Goal: Task Accomplishment & Management: Use online tool/utility

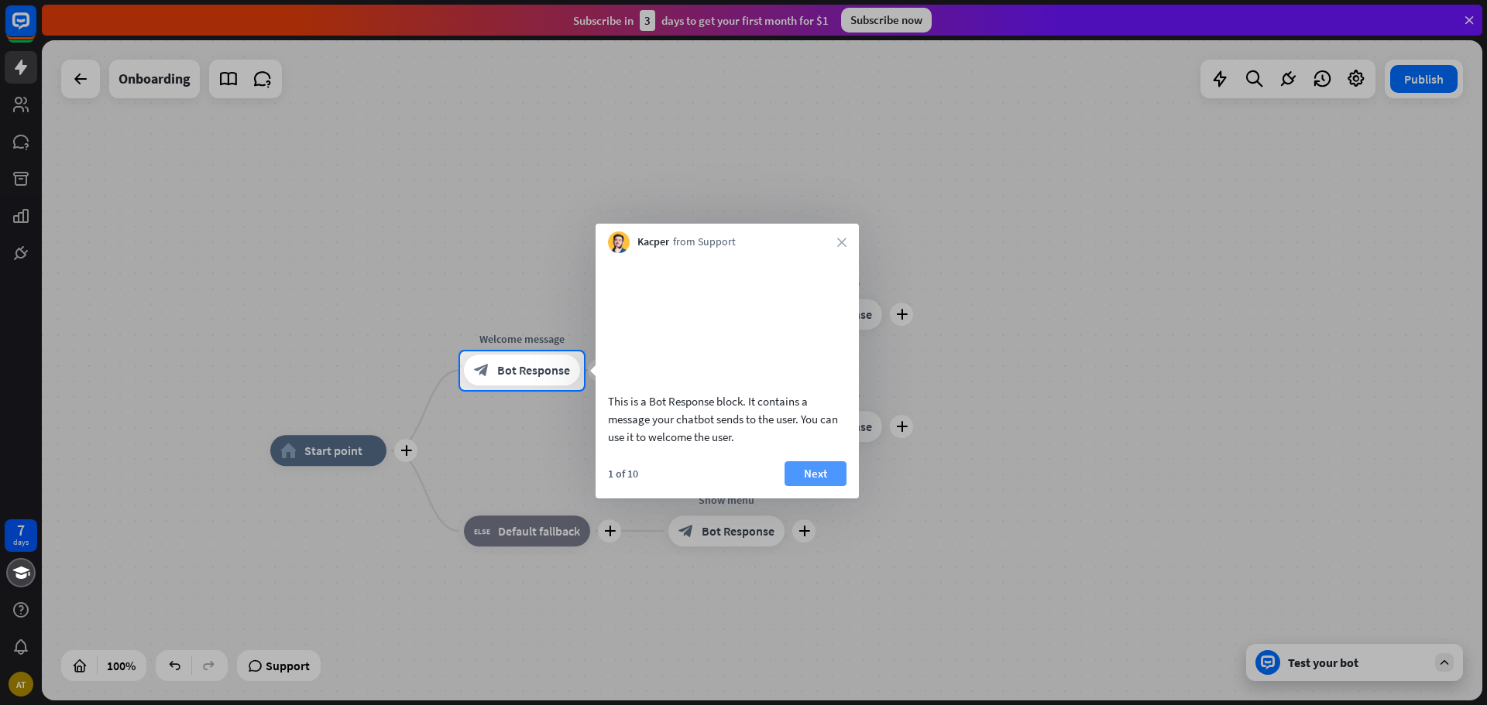
click at [820, 486] on button "Next" at bounding box center [815, 474] width 62 height 25
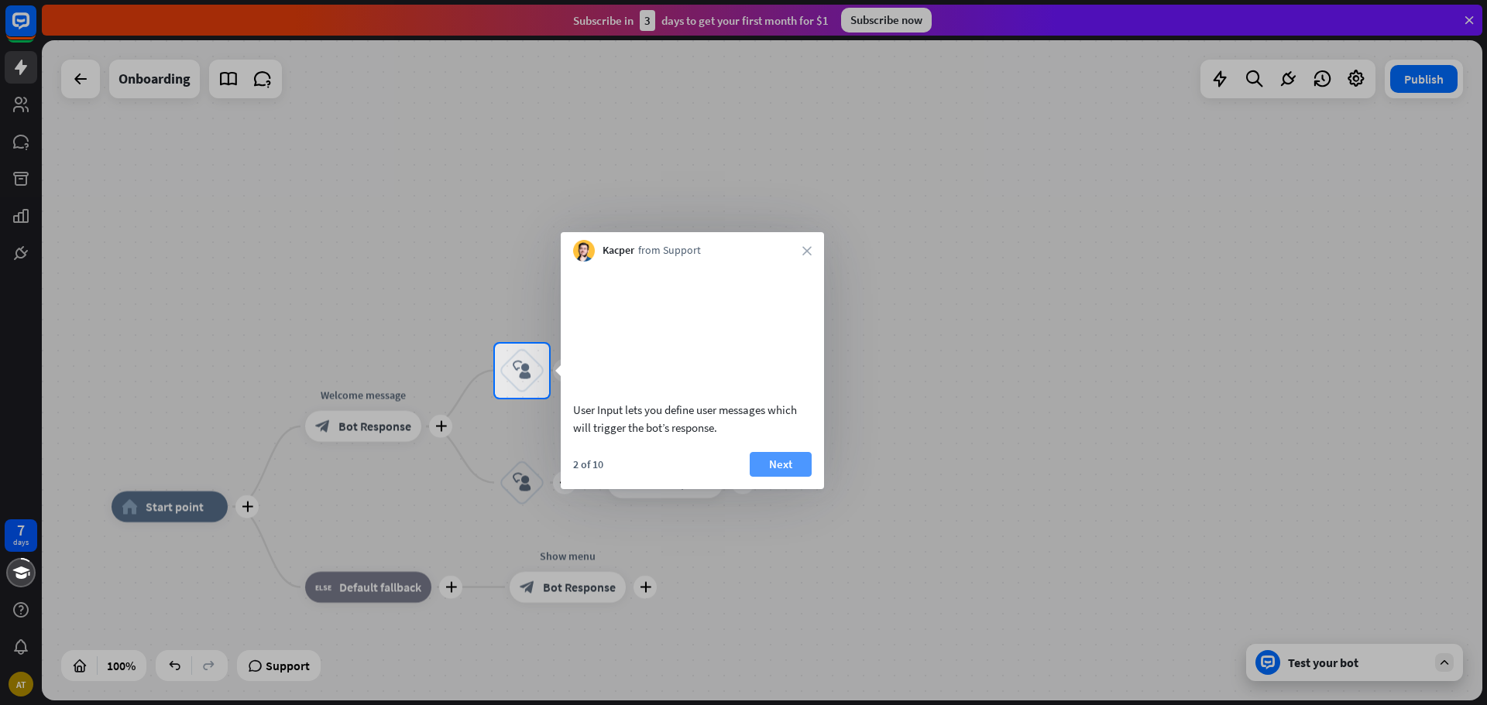
click at [808, 477] on button "Next" at bounding box center [781, 464] width 62 height 25
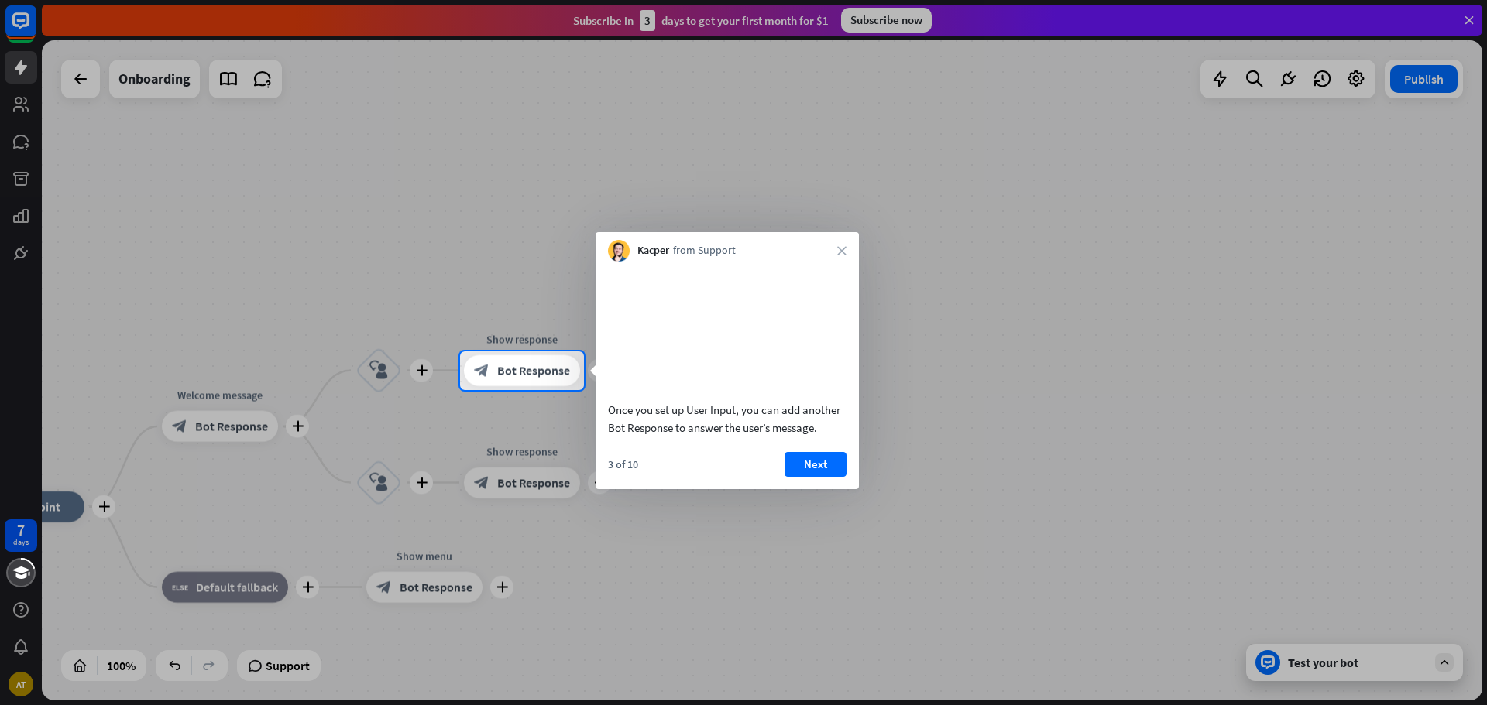
click at [809, 477] on button "Next" at bounding box center [815, 464] width 62 height 25
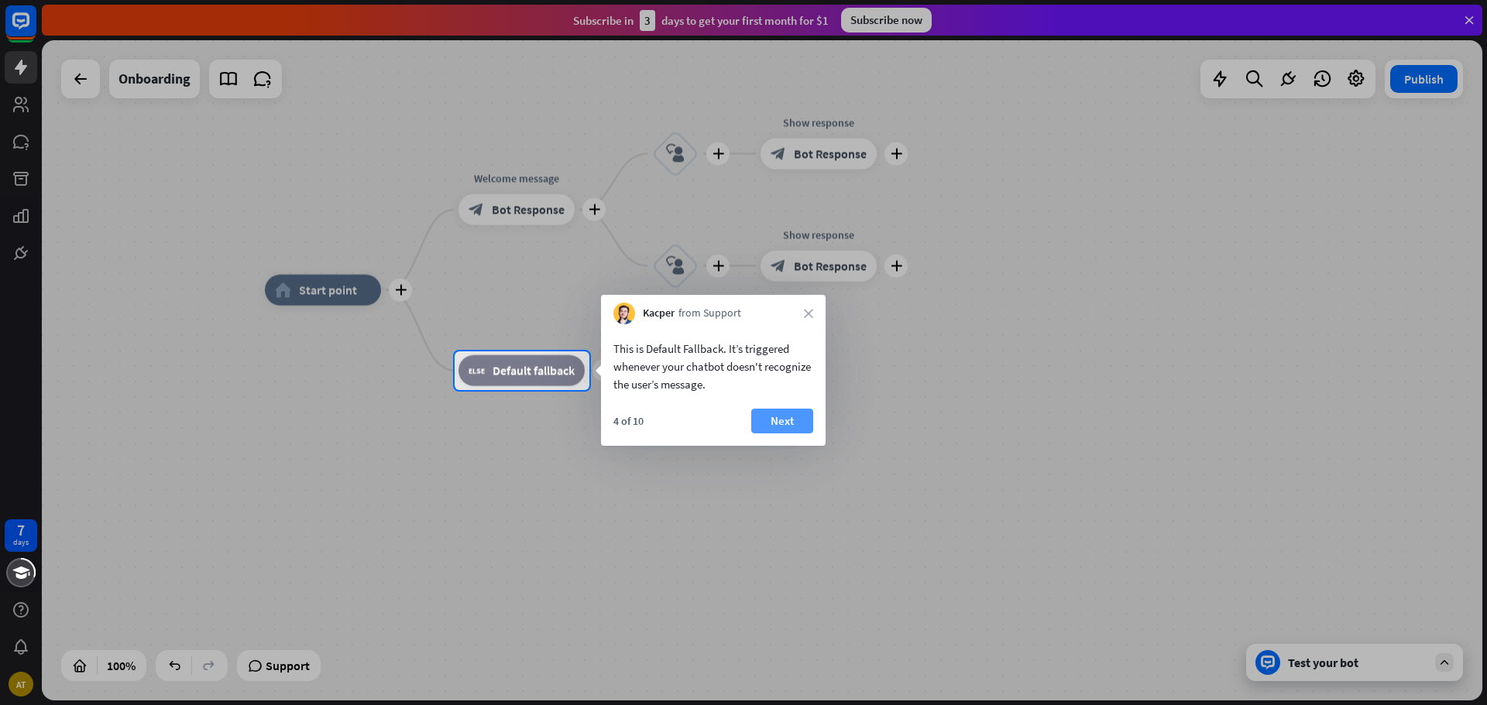
click at [785, 420] on button "Next" at bounding box center [782, 421] width 62 height 25
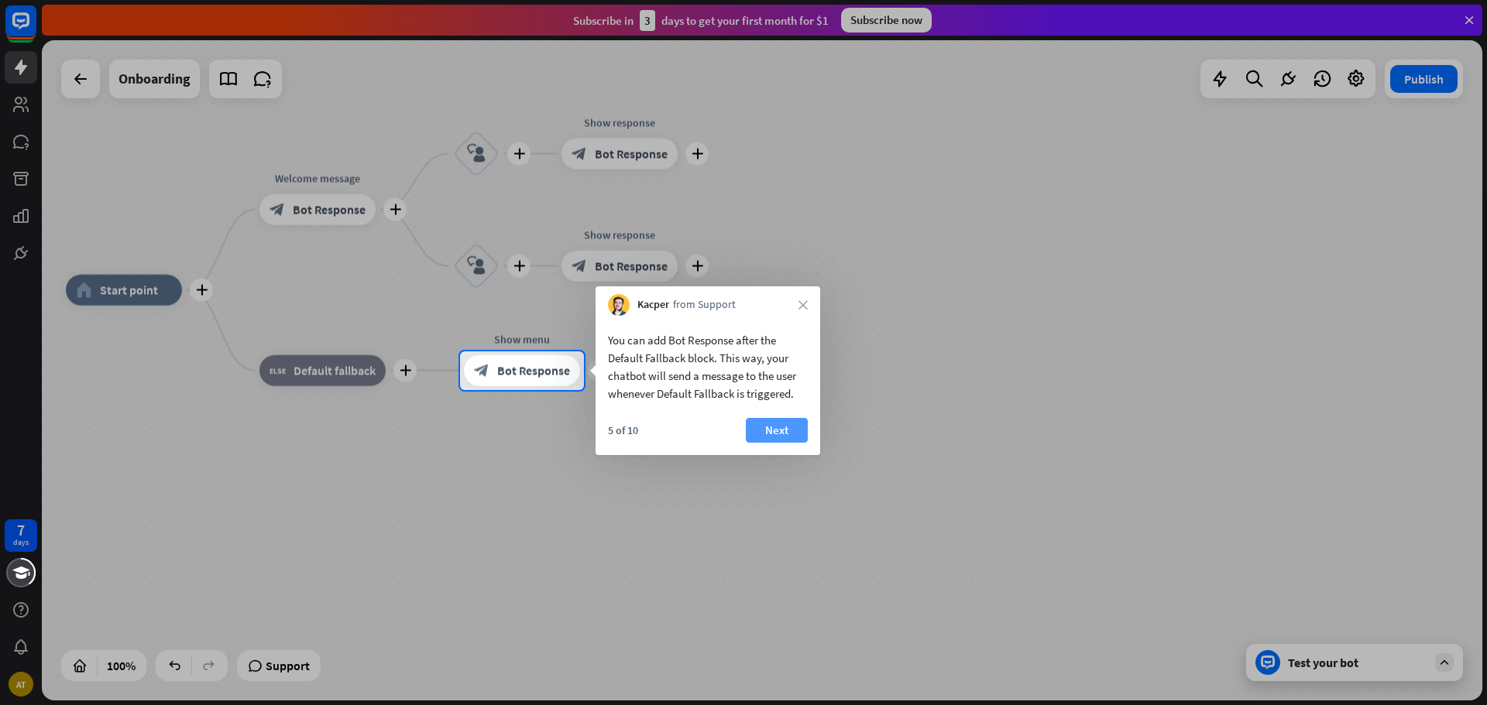
click at [785, 420] on button "Next" at bounding box center [777, 430] width 62 height 25
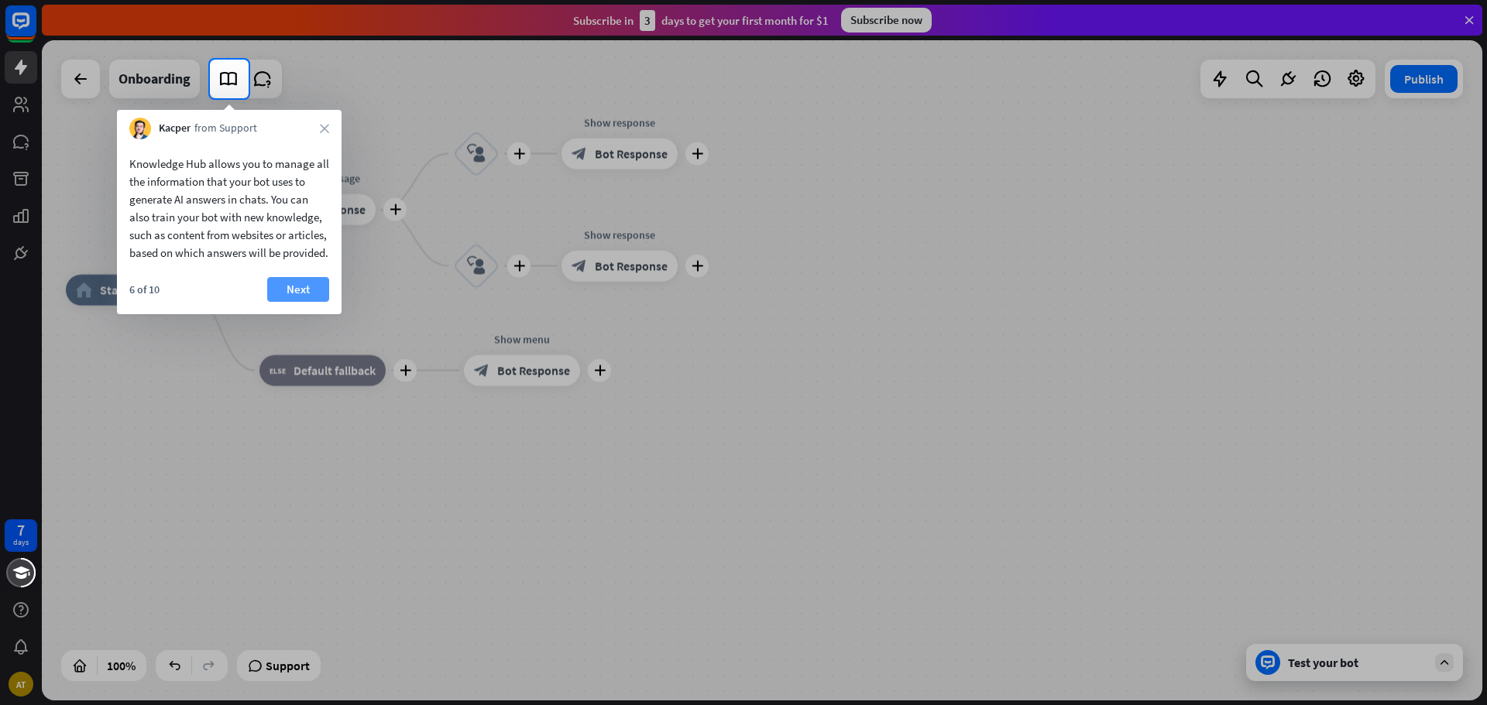
click at [311, 302] on button "Next" at bounding box center [298, 289] width 62 height 25
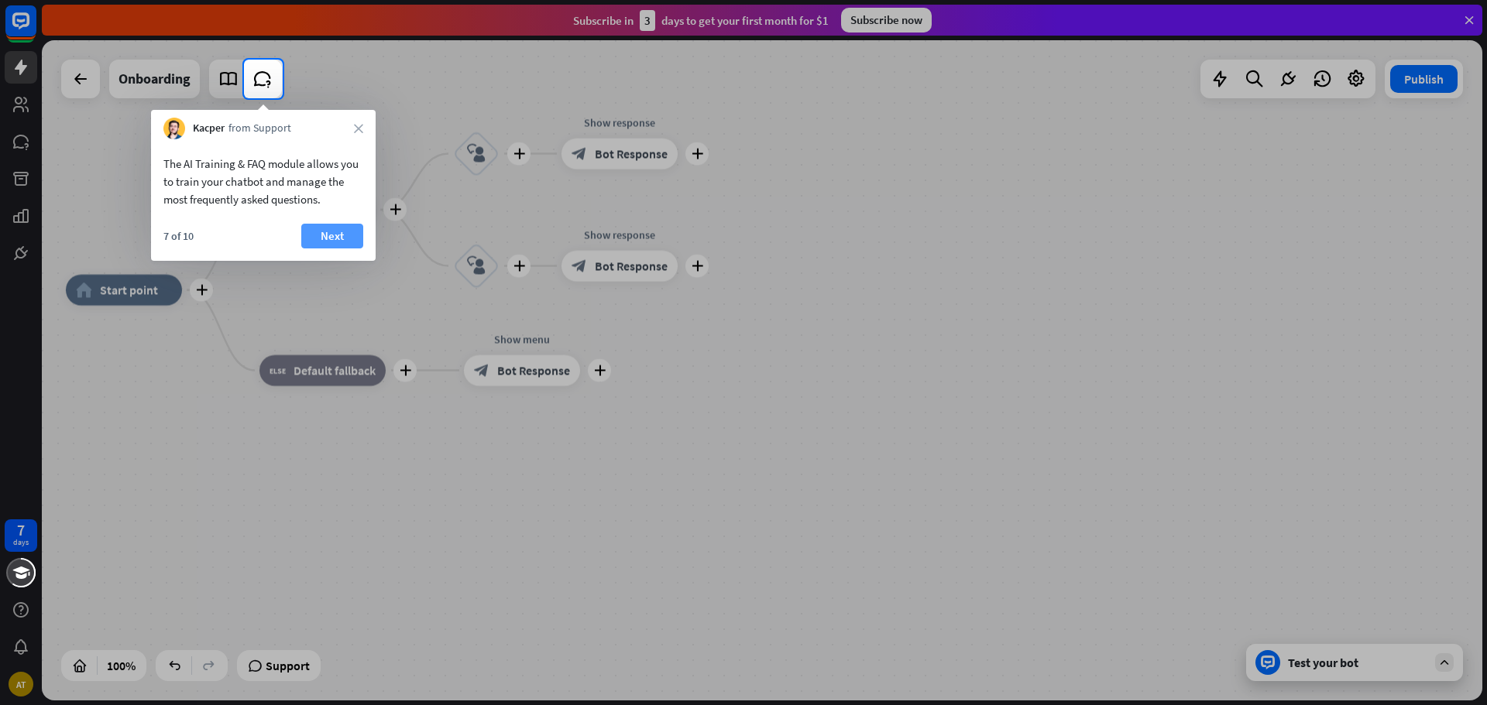
click at [350, 229] on button "Next" at bounding box center [332, 236] width 62 height 25
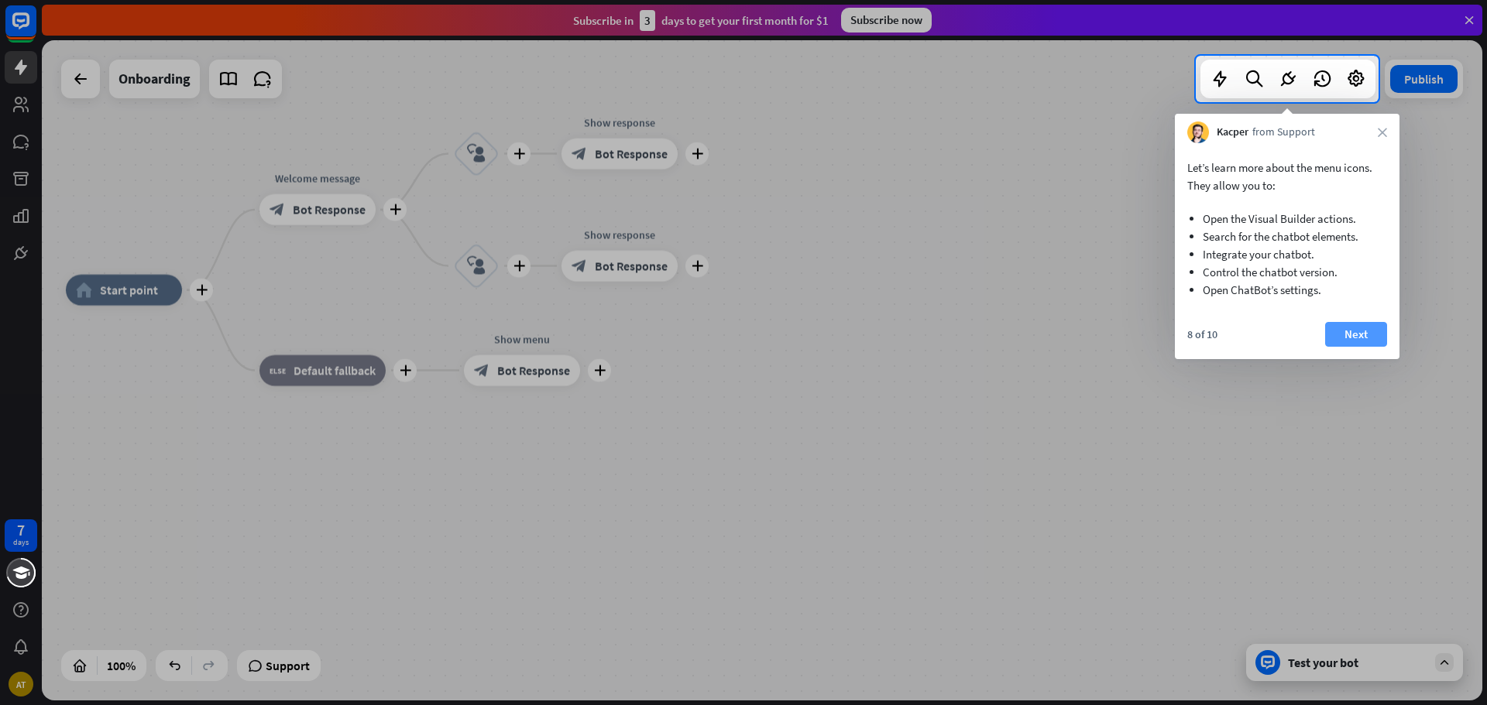
click at [1356, 330] on button "Next" at bounding box center [1356, 334] width 62 height 25
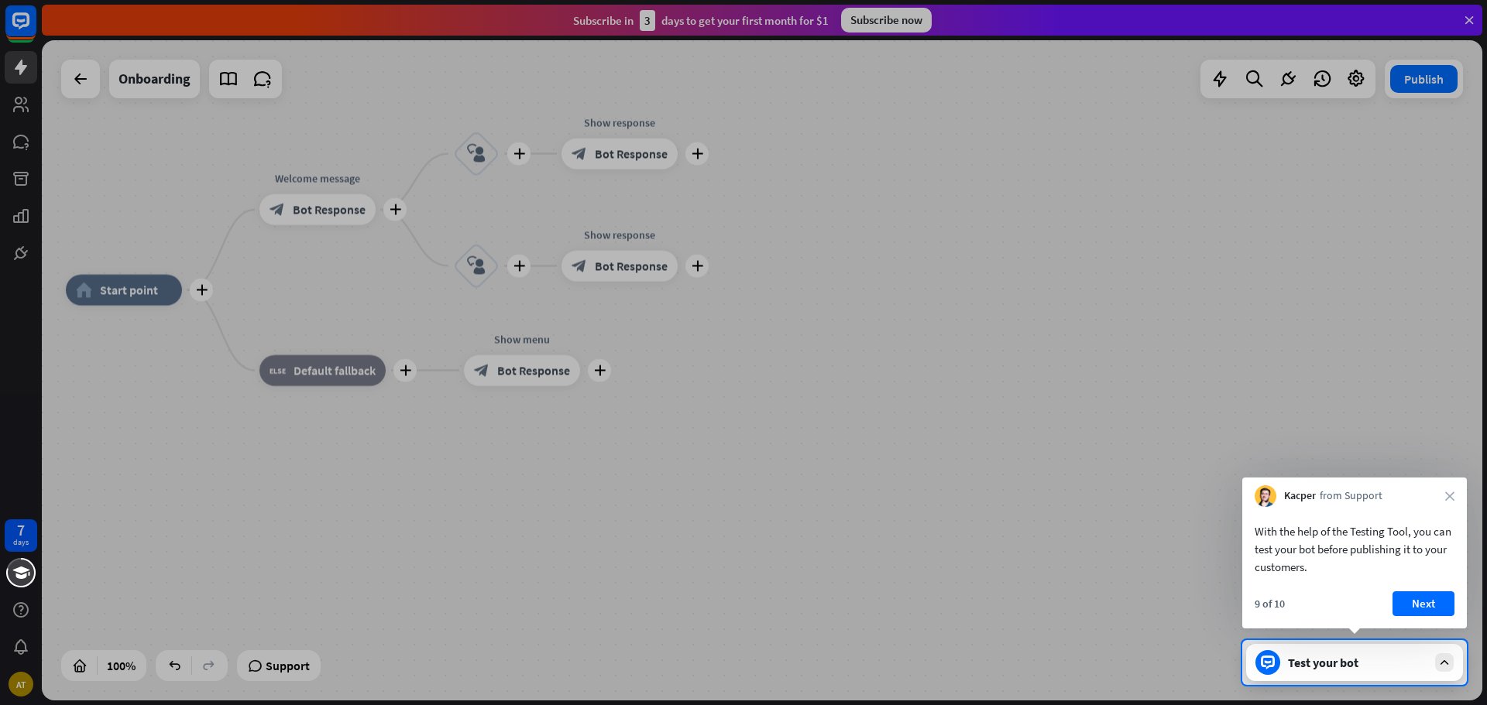
click at [1437, 602] on button "Next" at bounding box center [1423, 604] width 62 height 25
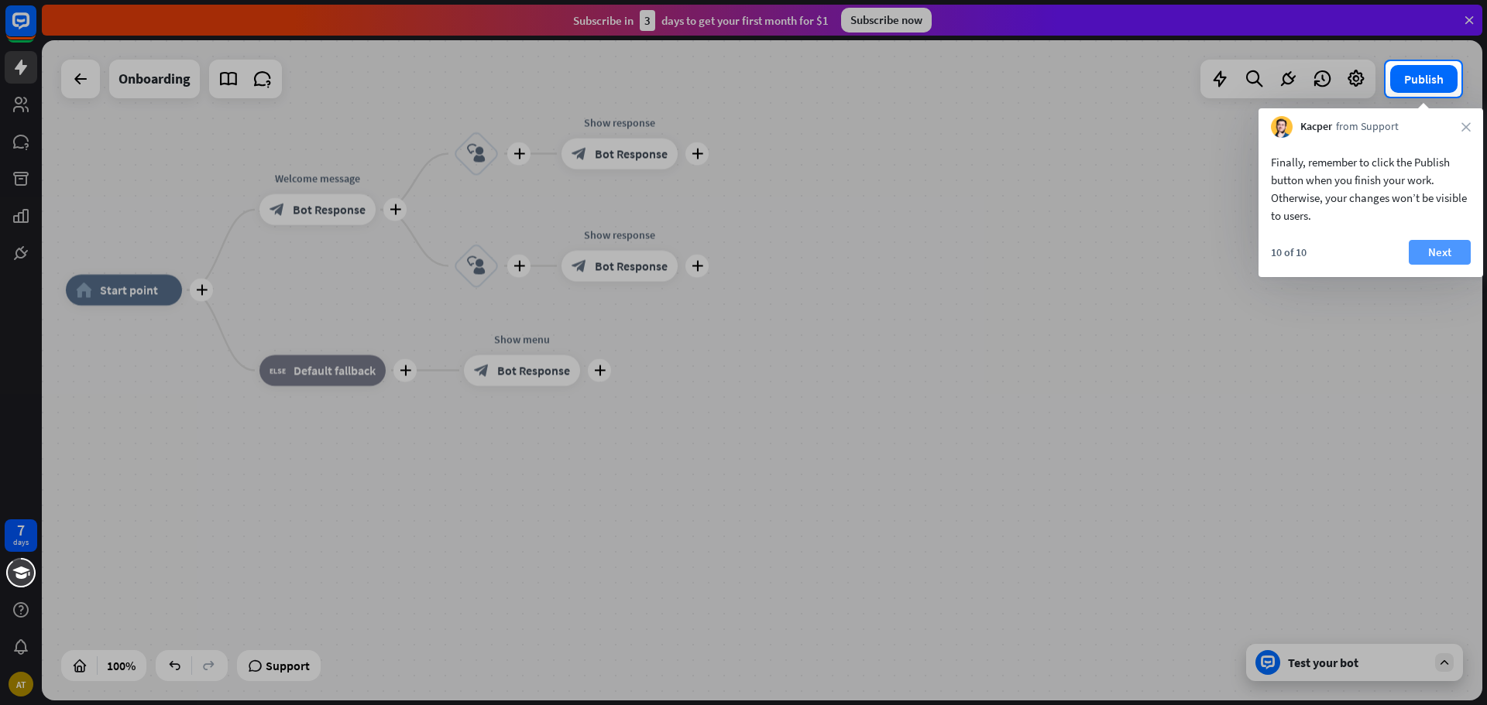
click at [1443, 248] on button "Next" at bounding box center [1440, 252] width 62 height 25
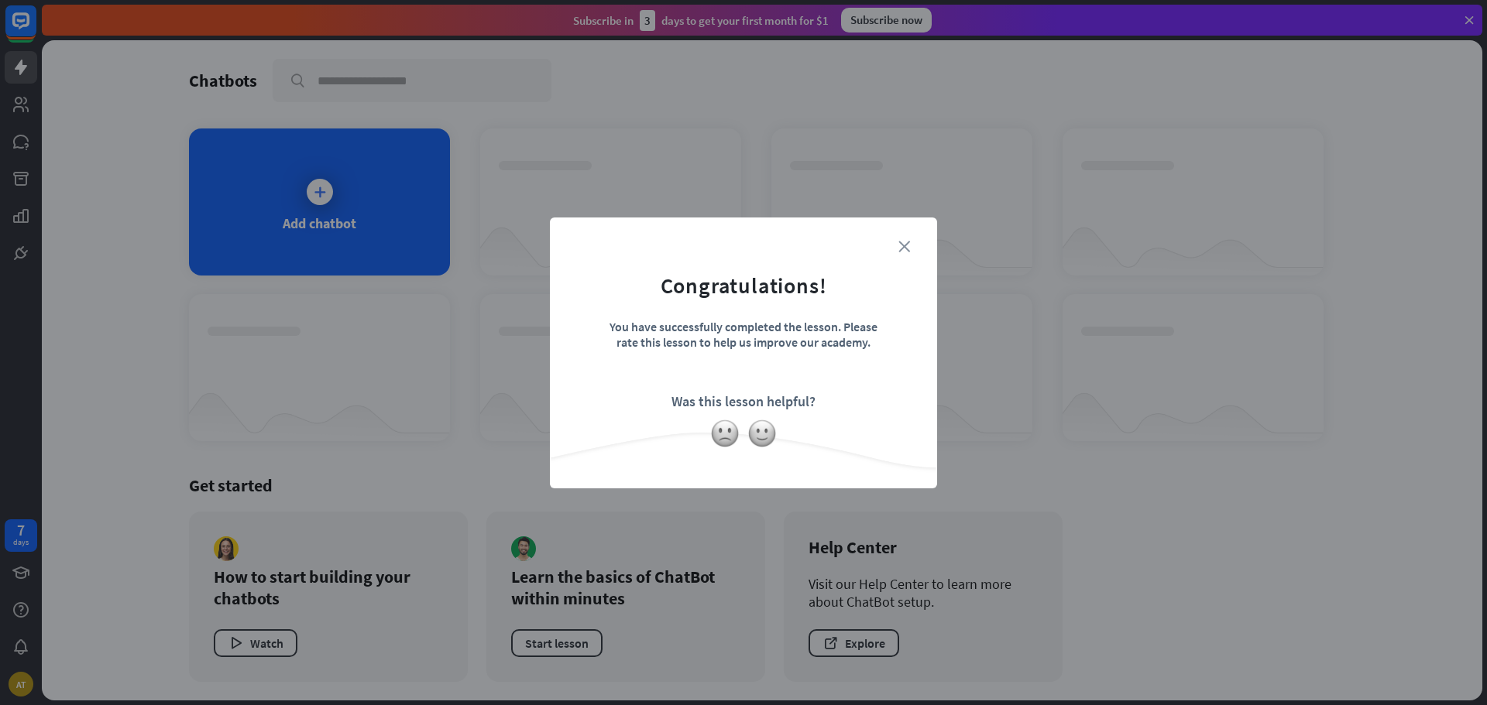
click at [905, 247] on icon "close" at bounding box center [904, 247] width 12 height 12
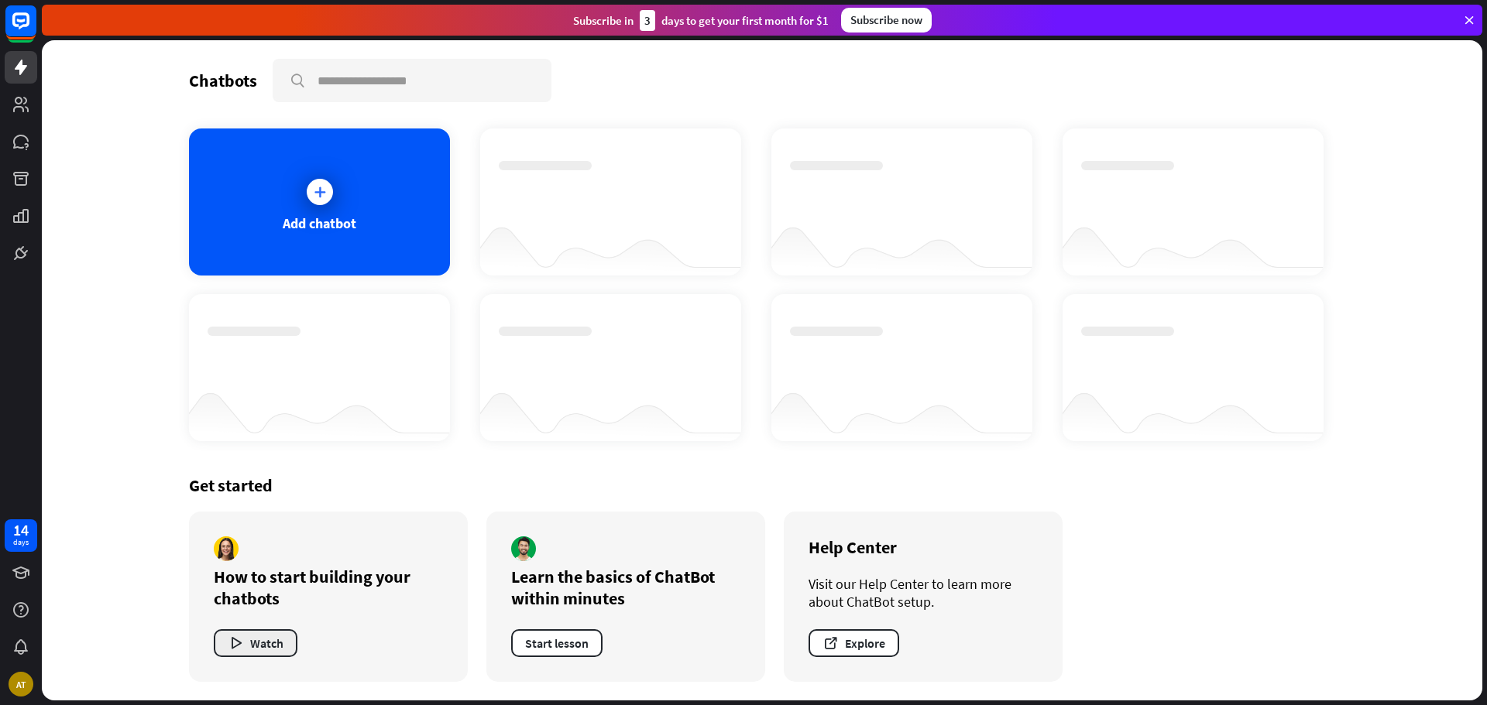
click at [281, 645] on button "Watch" at bounding box center [256, 644] width 84 height 28
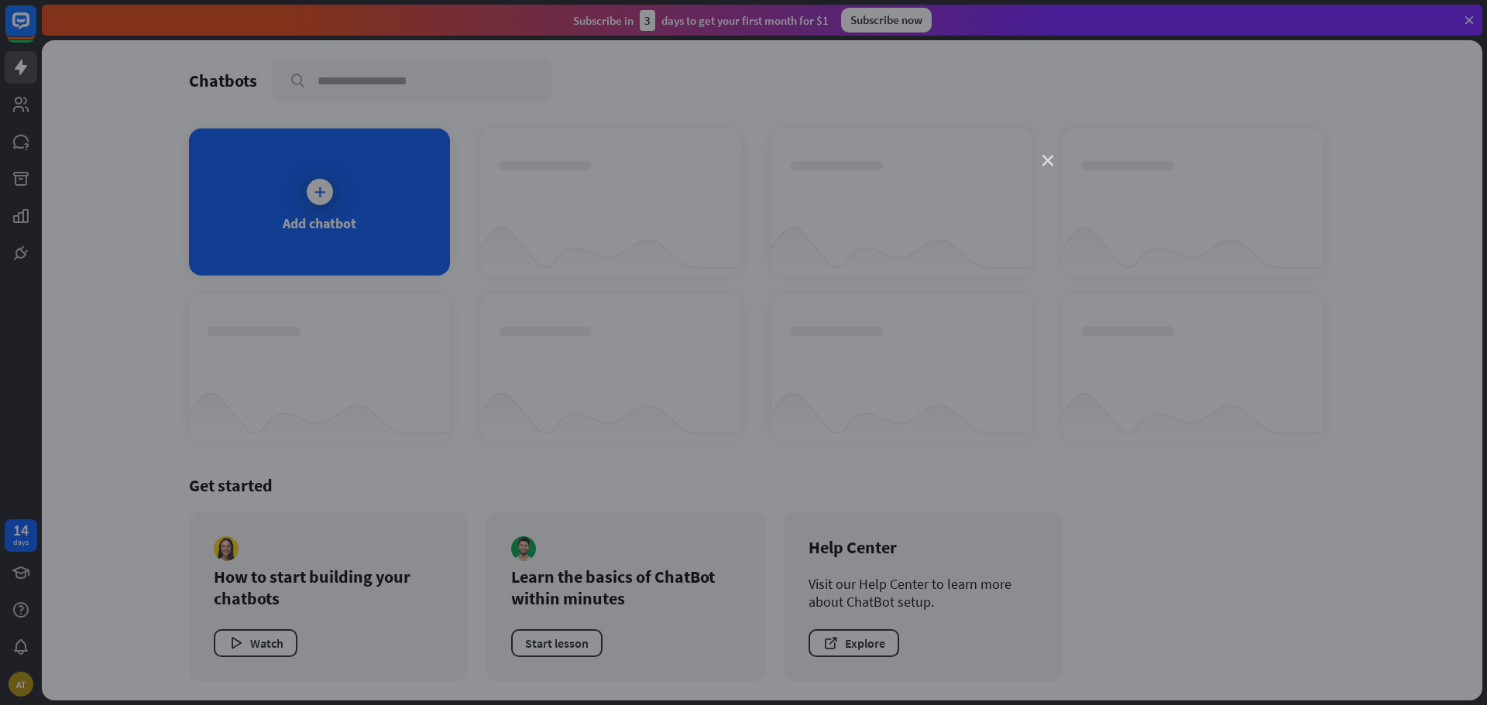
click at [1045, 161] on icon "close" at bounding box center [1047, 161] width 11 height 11
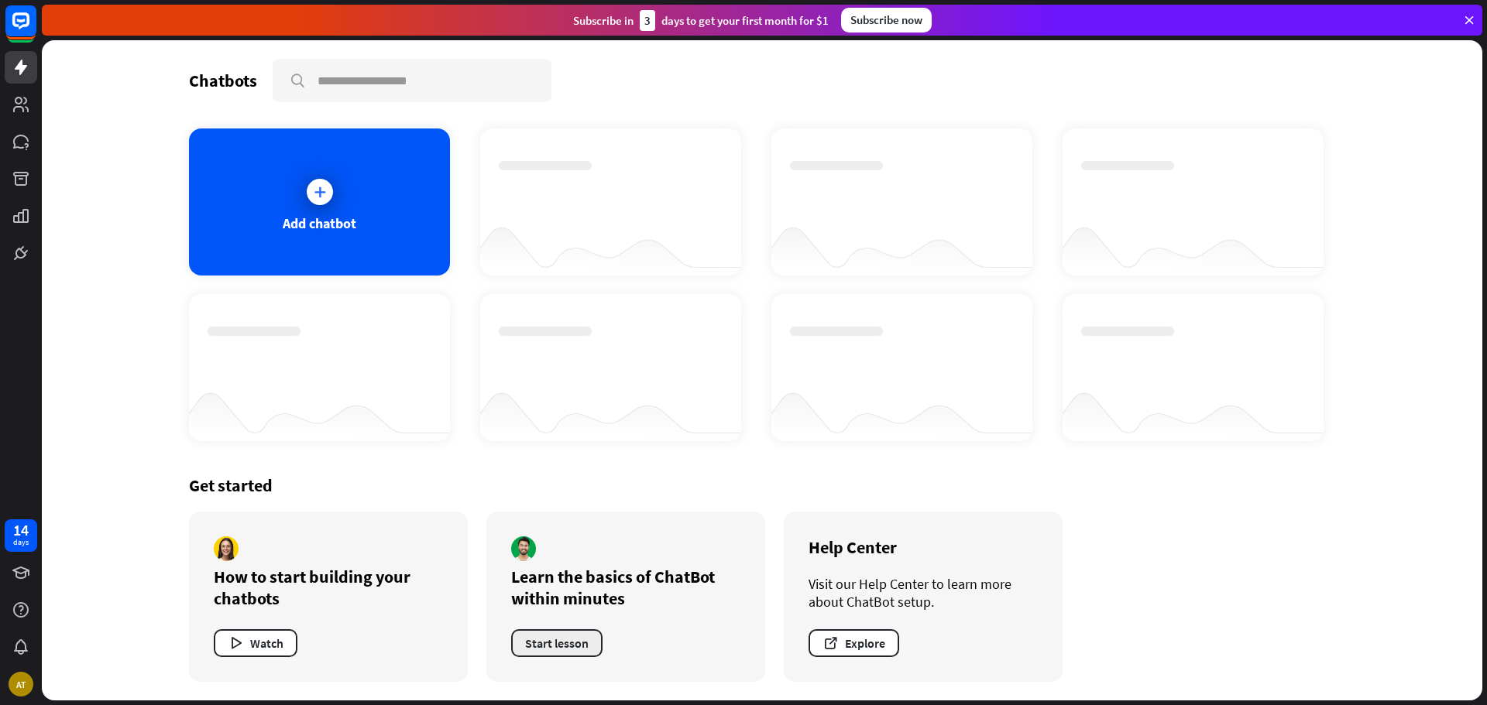
click at [575, 650] on button "Start lesson" at bounding box center [556, 644] width 91 height 28
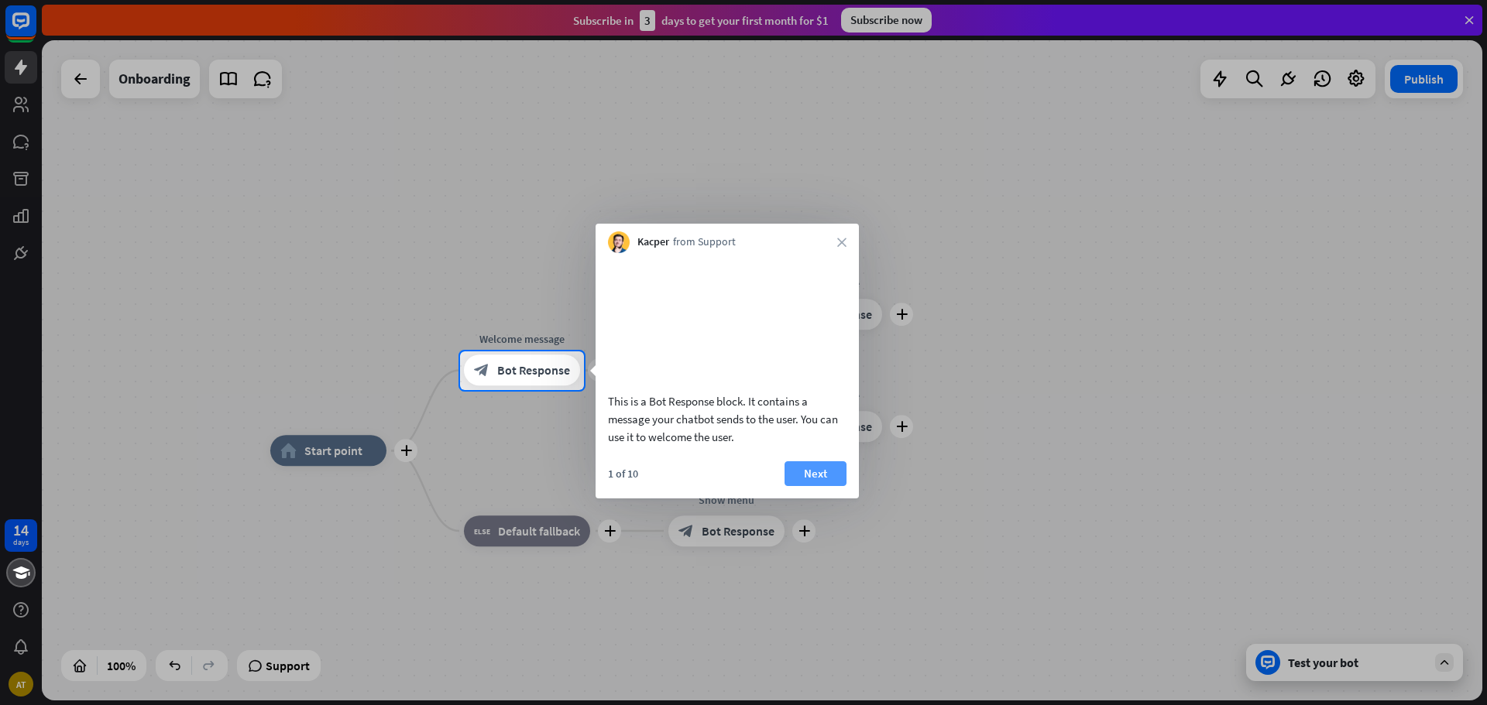
click at [834, 484] on button "Next" at bounding box center [815, 474] width 62 height 25
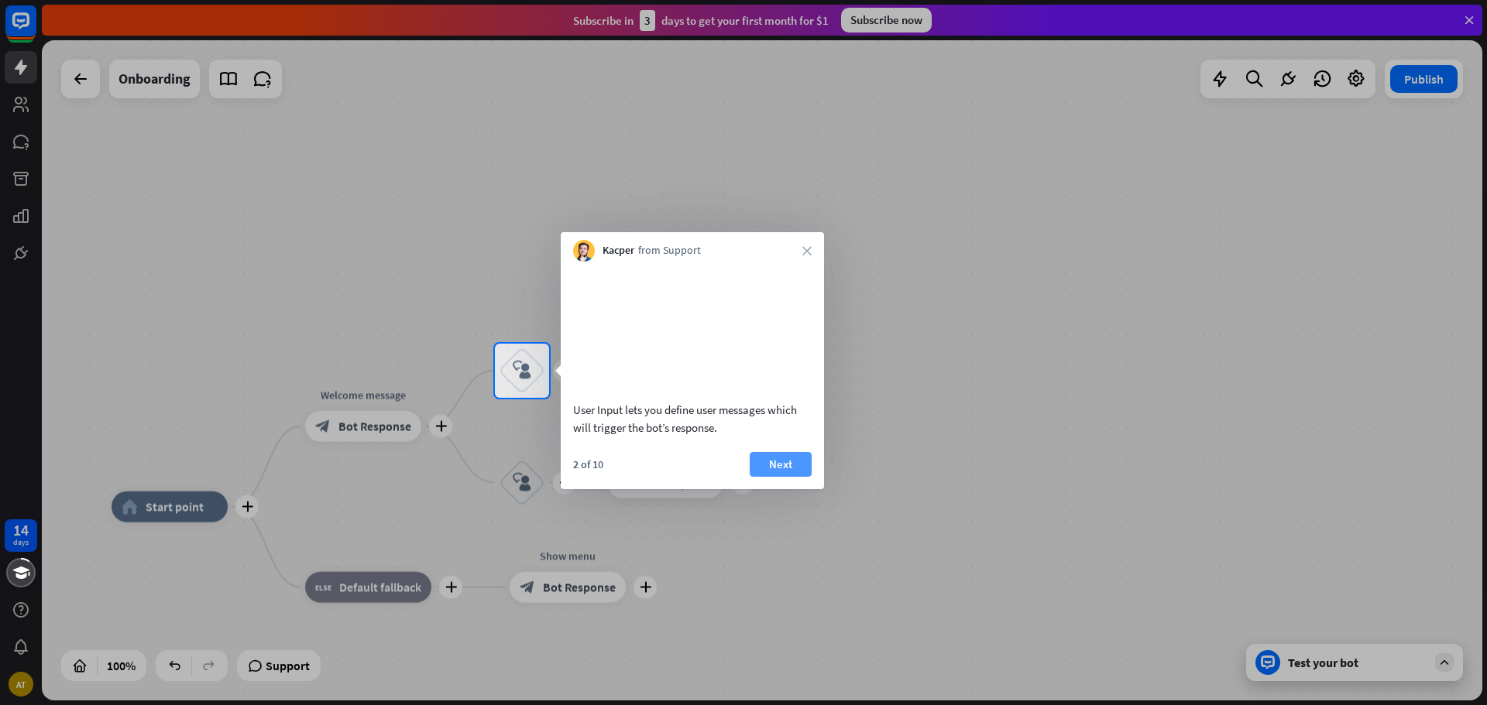
click at [780, 476] on button "Next" at bounding box center [781, 464] width 62 height 25
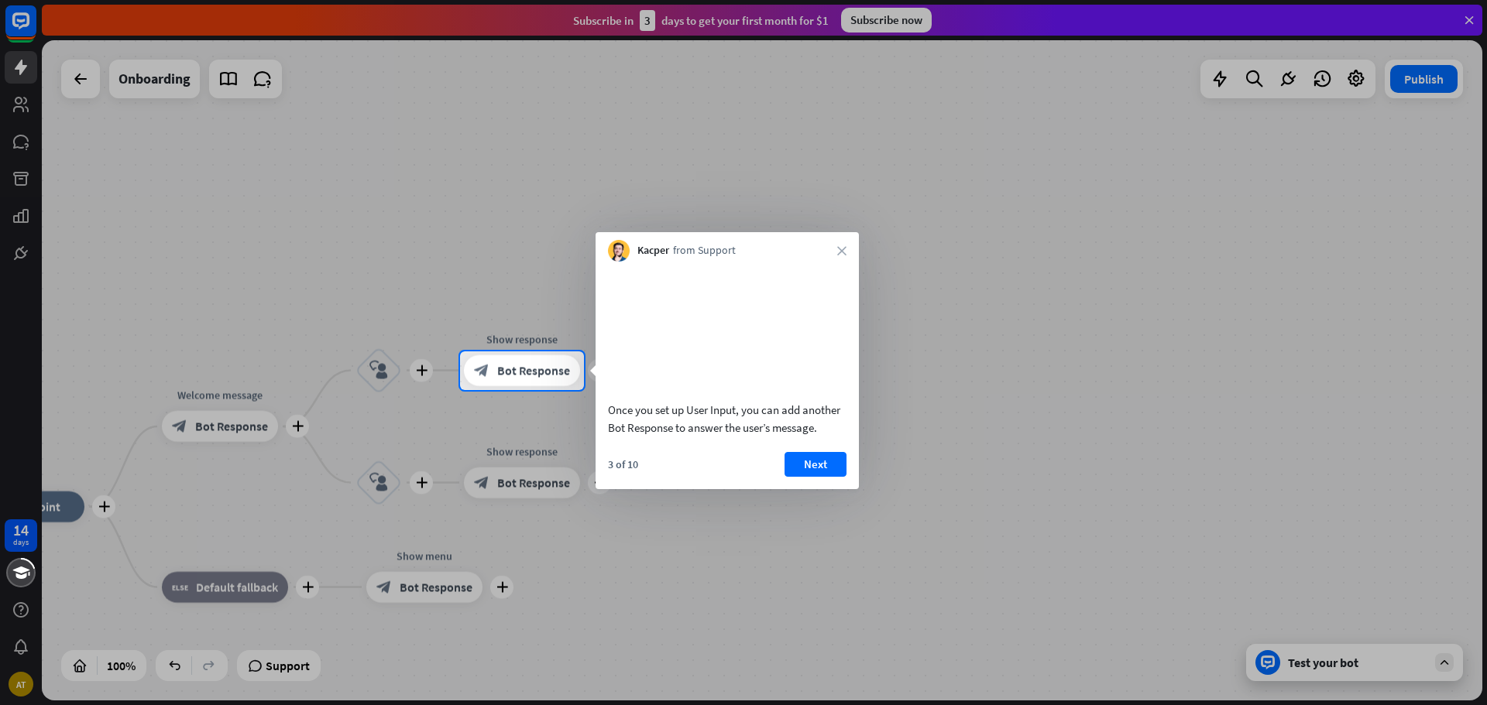
click at [817, 489] on div "3 of 10 Next" at bounding box center [727, 470] width 263 height 37
click at [815, 477] on button "Next" at bounding box center [815, 464] width 62 height 25
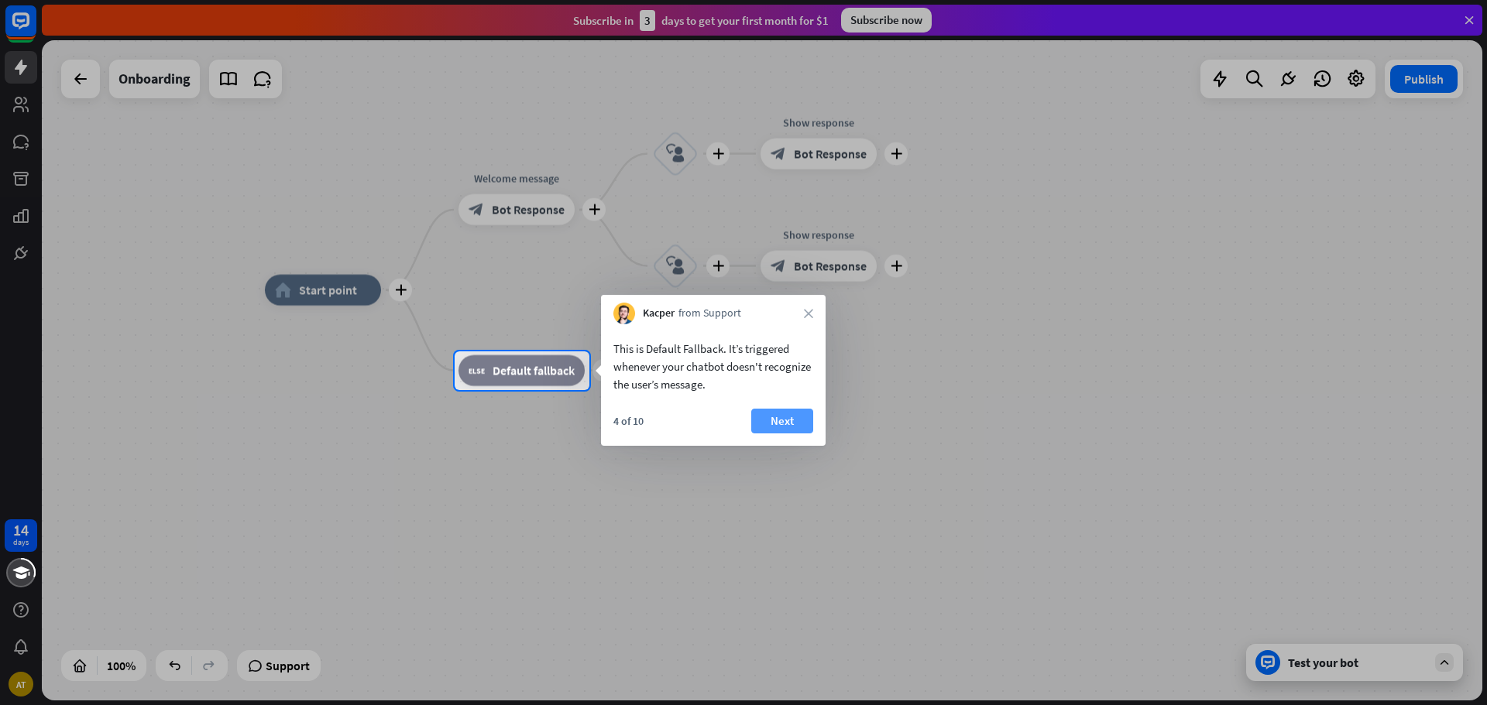
click at [769, 422] on button "Next" at bounding box center [782, 421] width 62 height 25
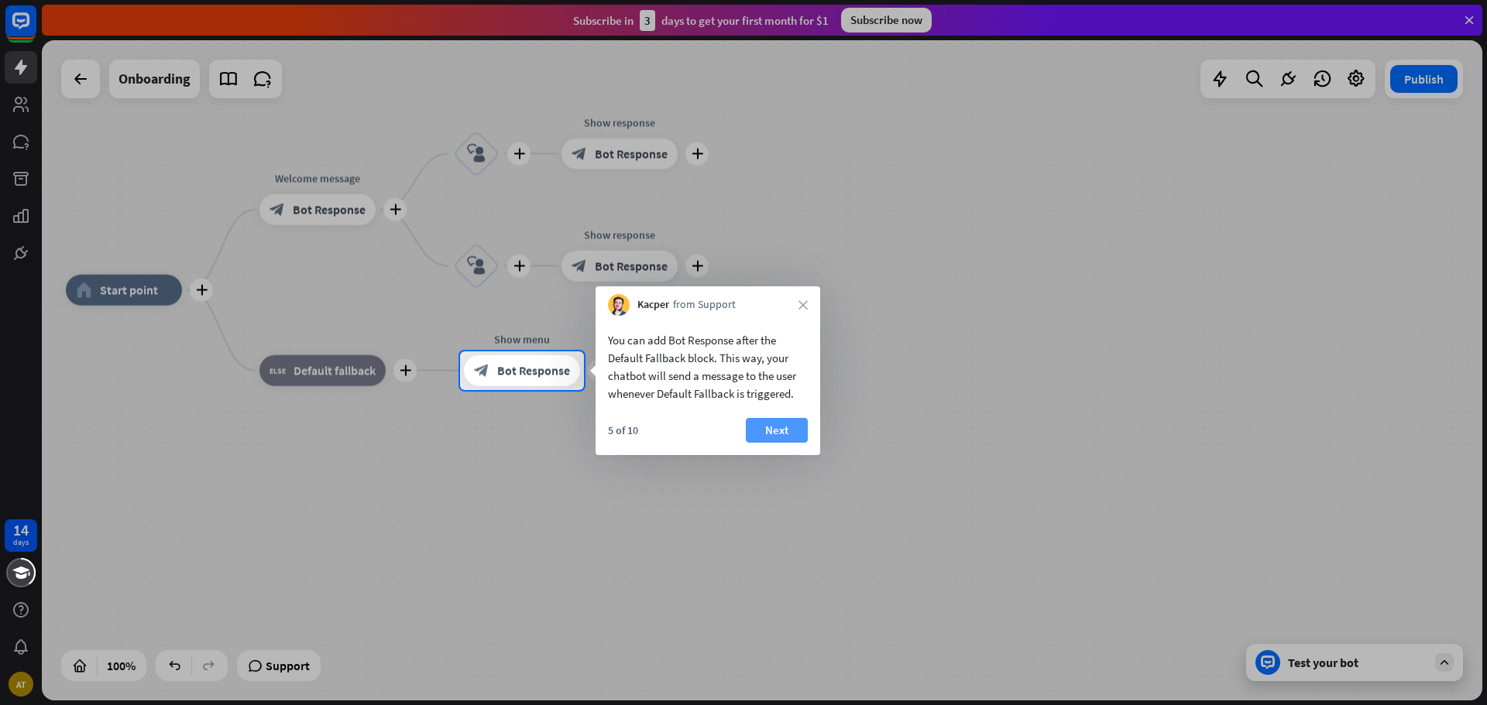
click at [784, 431] on button "Next" at bounding box center [777, 430] width 62 height 25
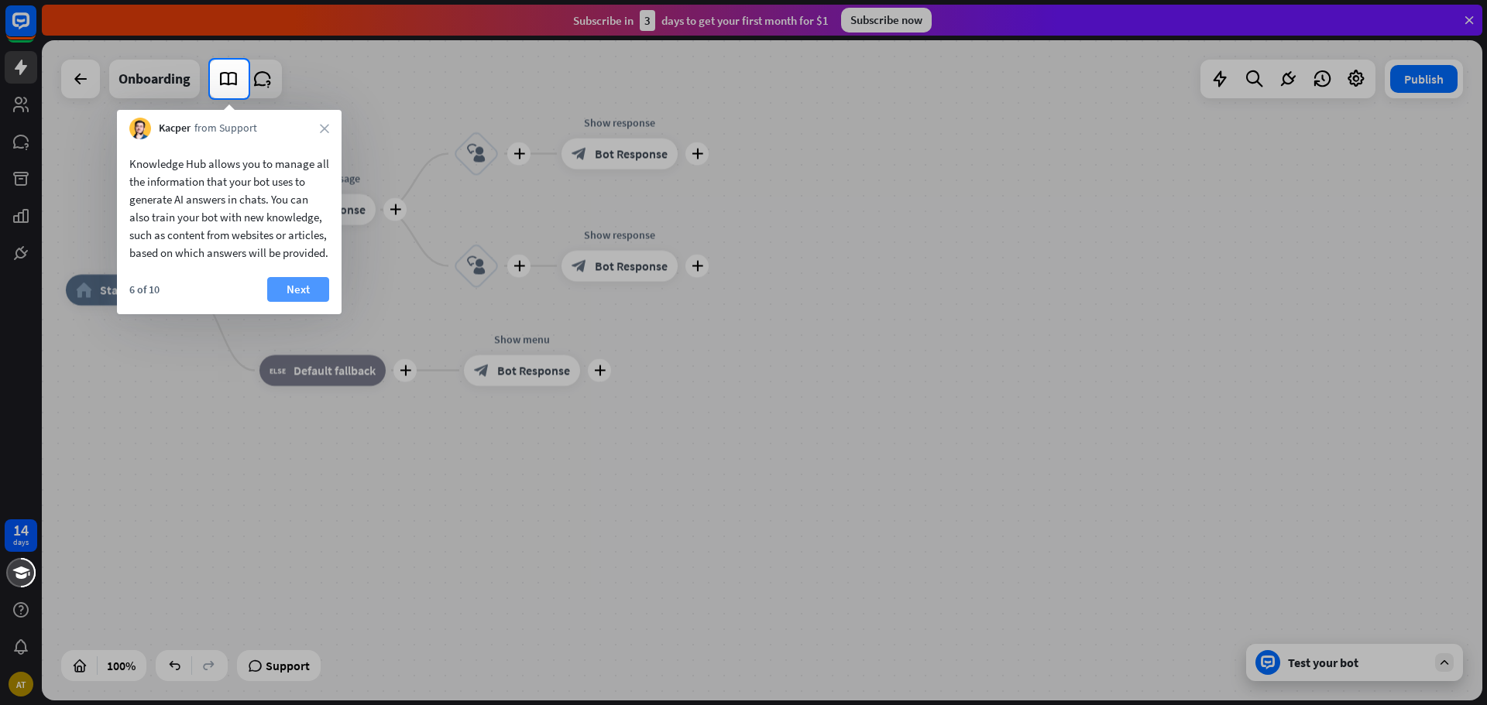
click at [280, 302] on button "Next" at bounding box center [298, 289] width 62 height 25
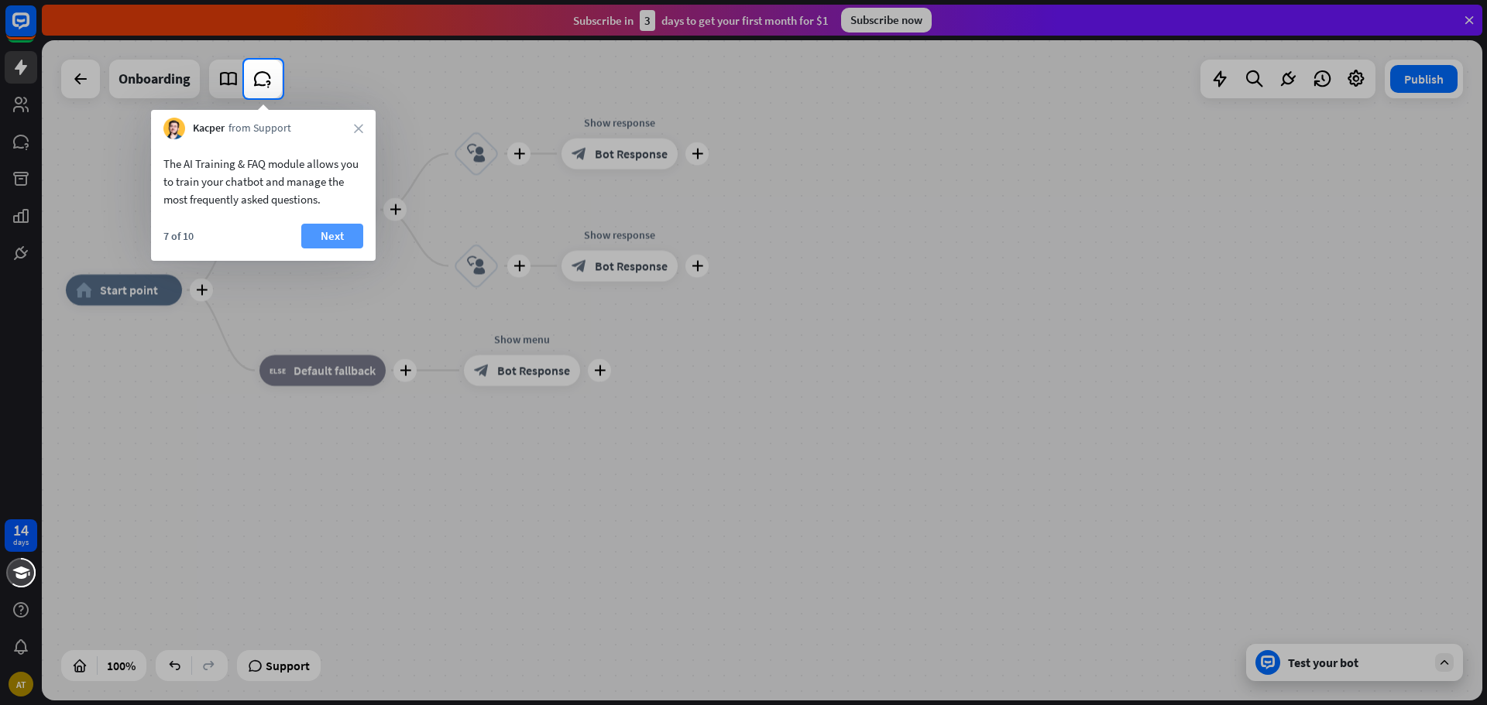
click at [316, 242] on button "Next" at bounding box center [332, 236] width 62 height 25
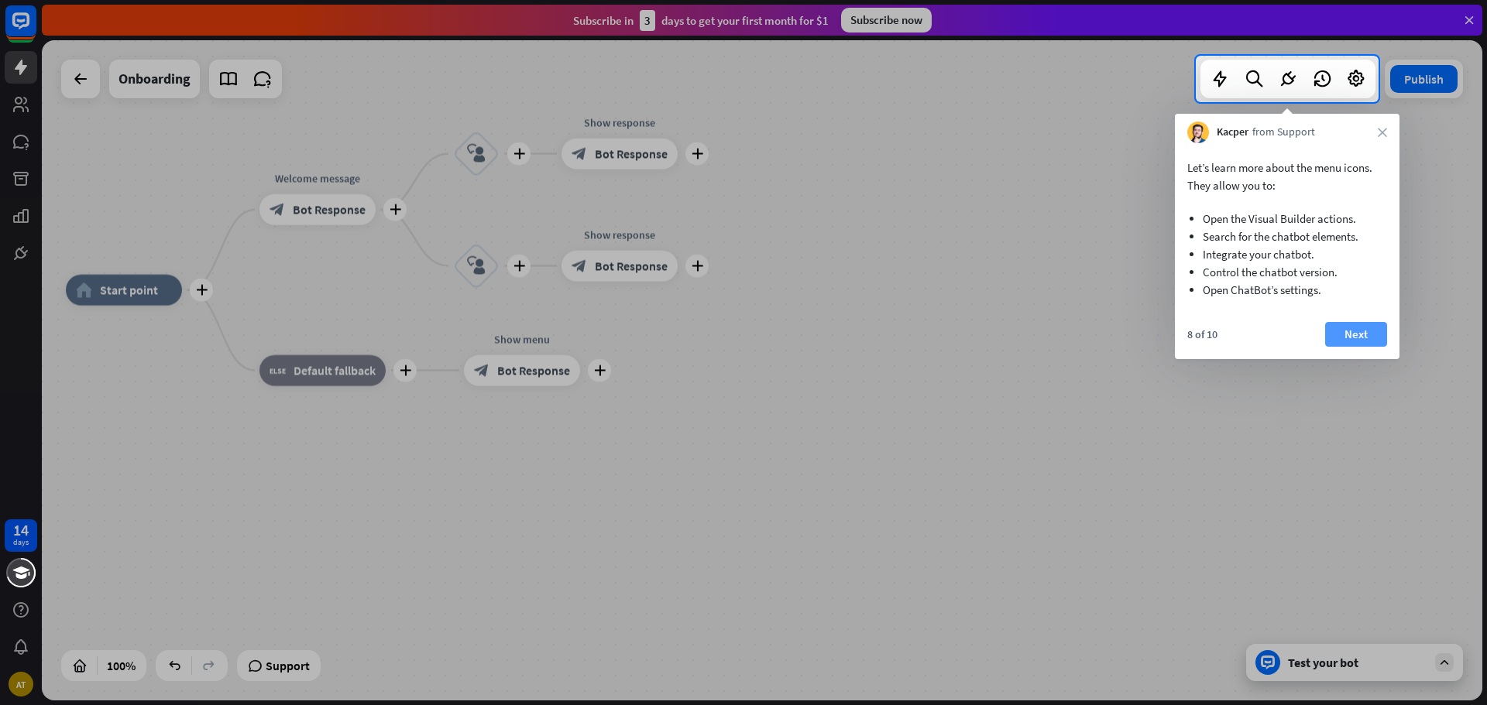
click at [1364, 331] on button "Next" at bounding box center [1356, 334] width 62 height 25
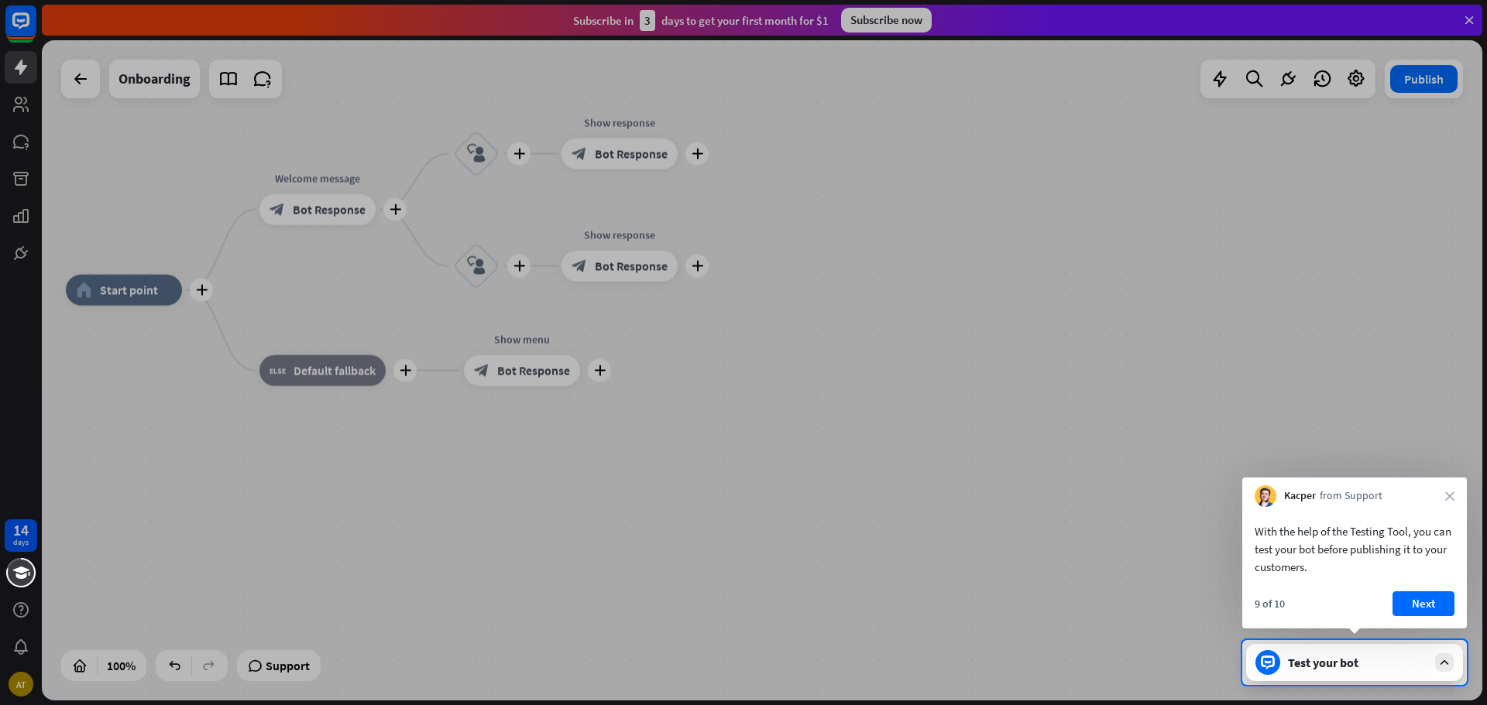
click at [1428, 585] on div "With the help of the Testing Tool, you can test your bot before publishing it t…" at bounding box center [1354, 568] width 225 height 122
click at [1426, 592] on button "Next" at bounding box center [1423, 604] width 62 height 25
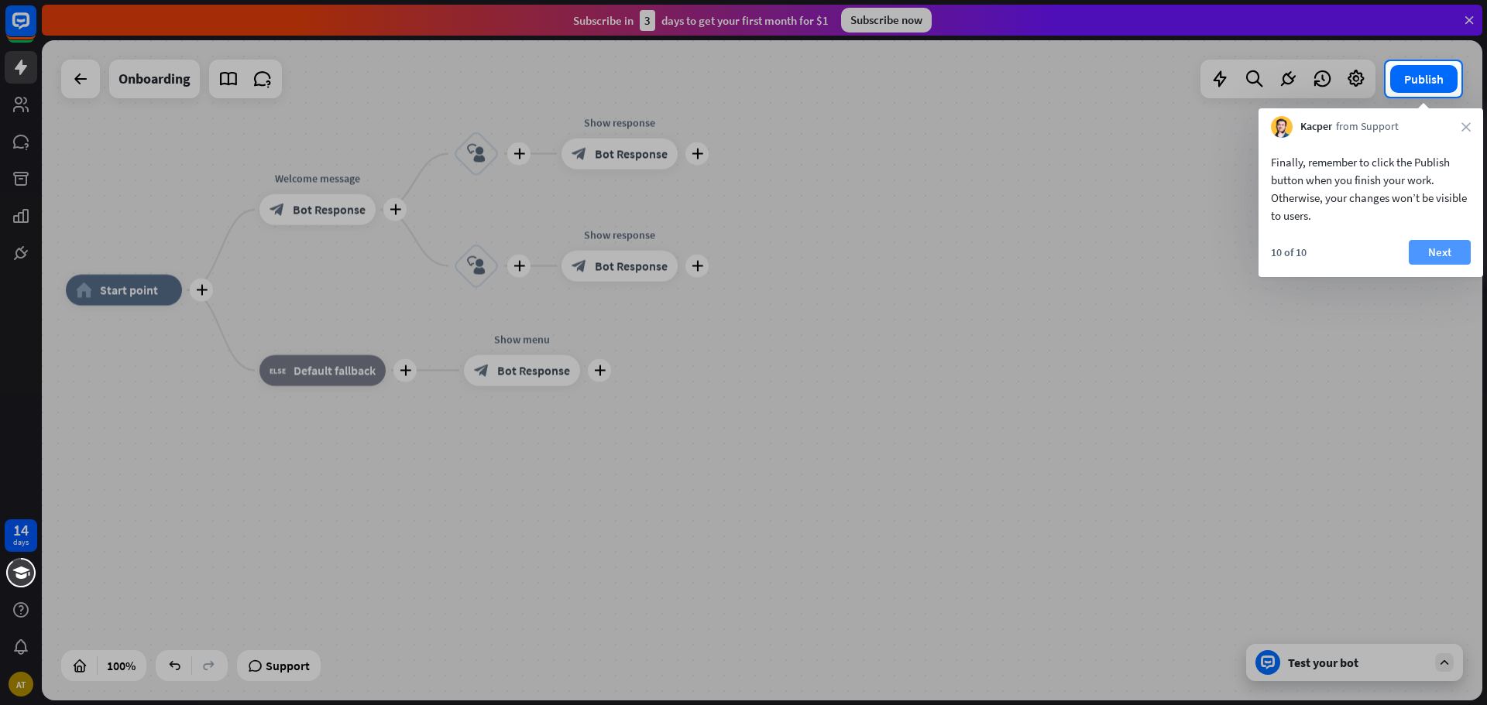
click at [1447, 244] on button "Next" at bounding box center [1440, 252] width 62 height 25
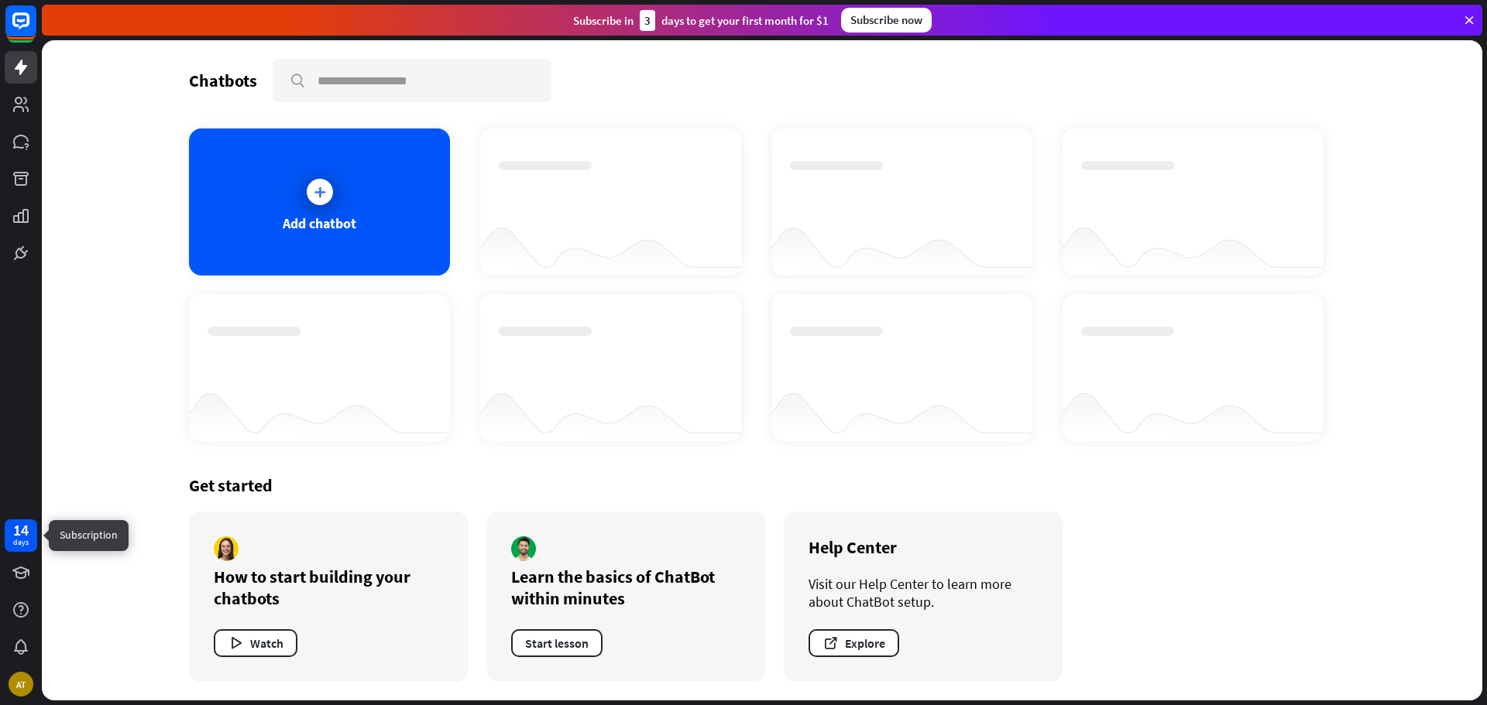
click at [15, 529] on div "14" at bounding box center [20, 530] width 15 height 14
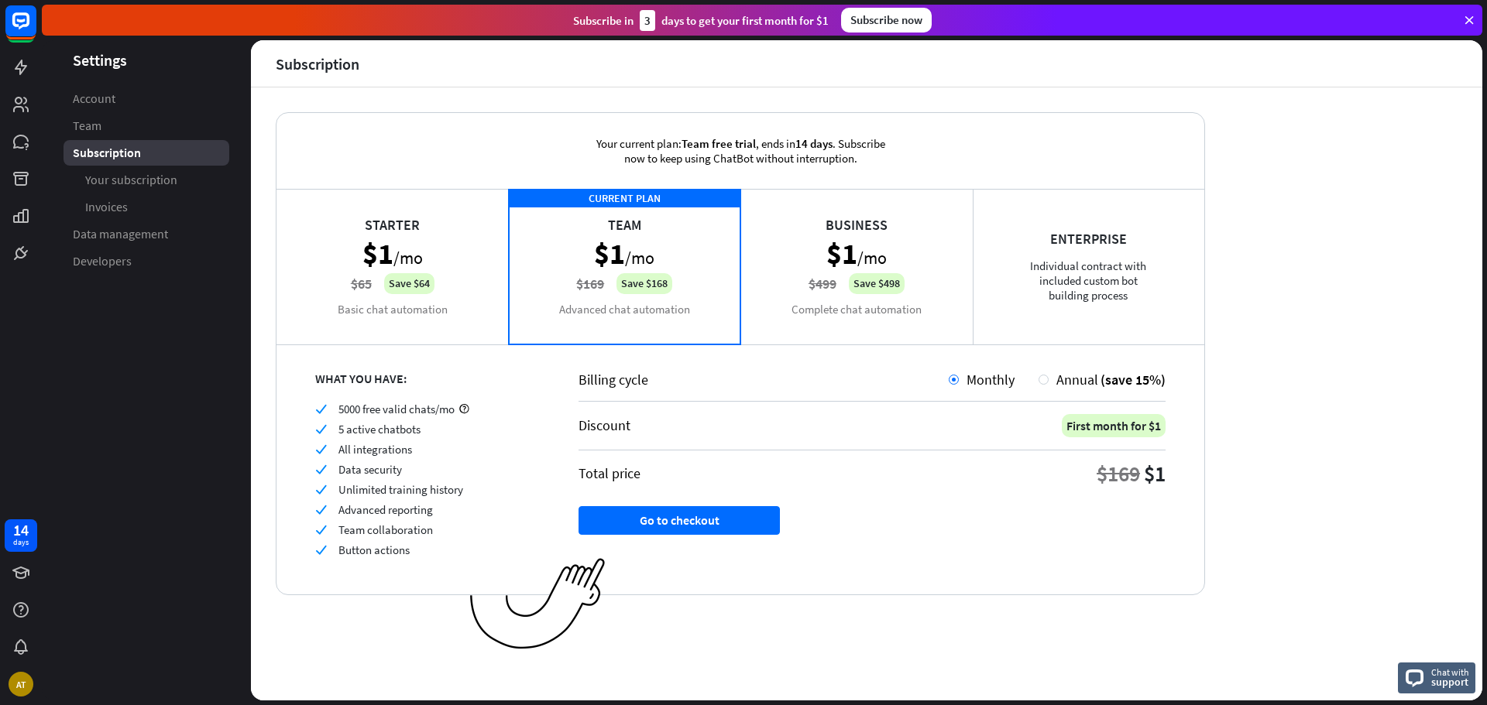
click at [405, 235] on div "Starter $1 /mo $65 Save $64 Basic chat automation" at bounding box center [392, 266] width 232 height 155
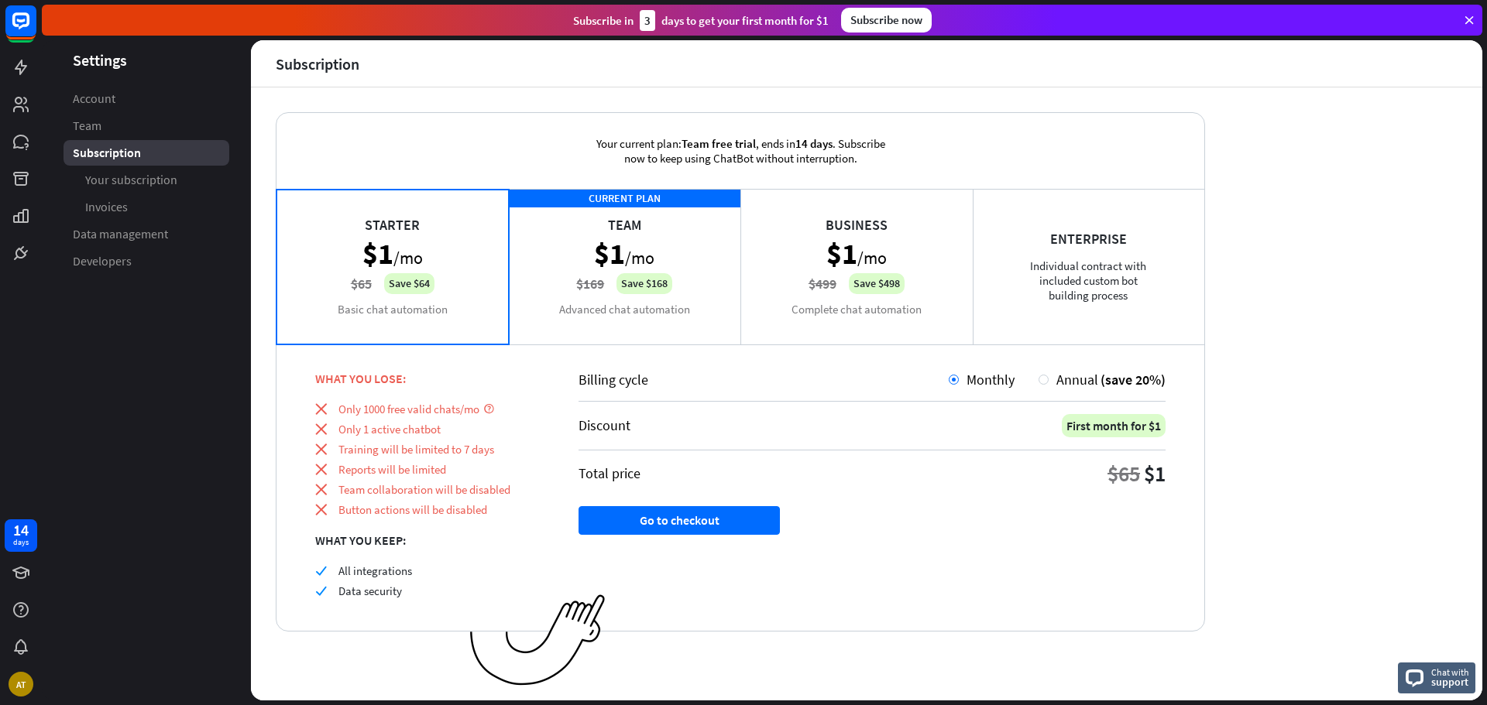
click at [573, 252] on div "CURRENT PLAN Team $1 /mo $169 Save $168 Advanced chat automation" at bounding box center [625, 266] width 232 height 155
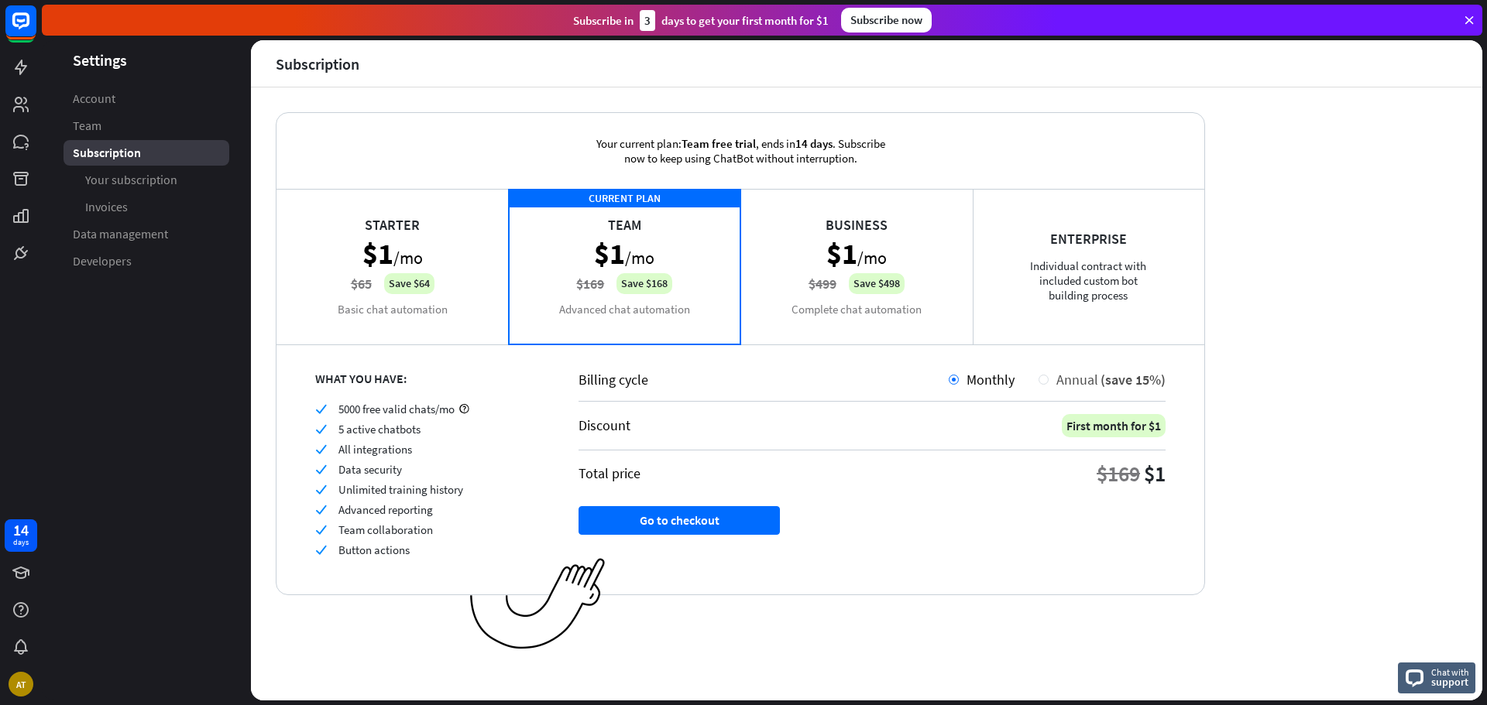
click at [1047, 383] on div at bounding box center [1043, 380] width 10 height 10
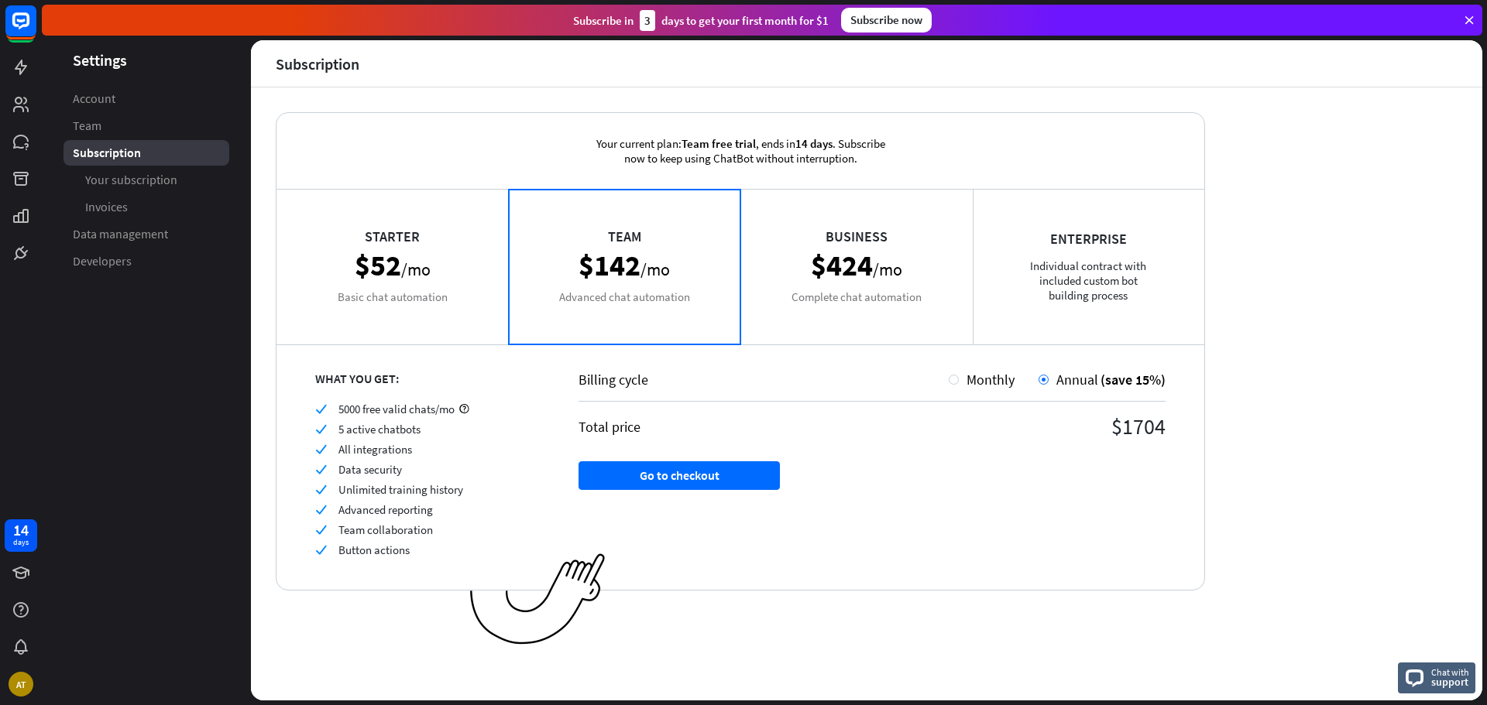
click at [395, 296] on div "Starter $52 /mo Basic chat automation" at bounding box center [392, 266] width 232 height 155
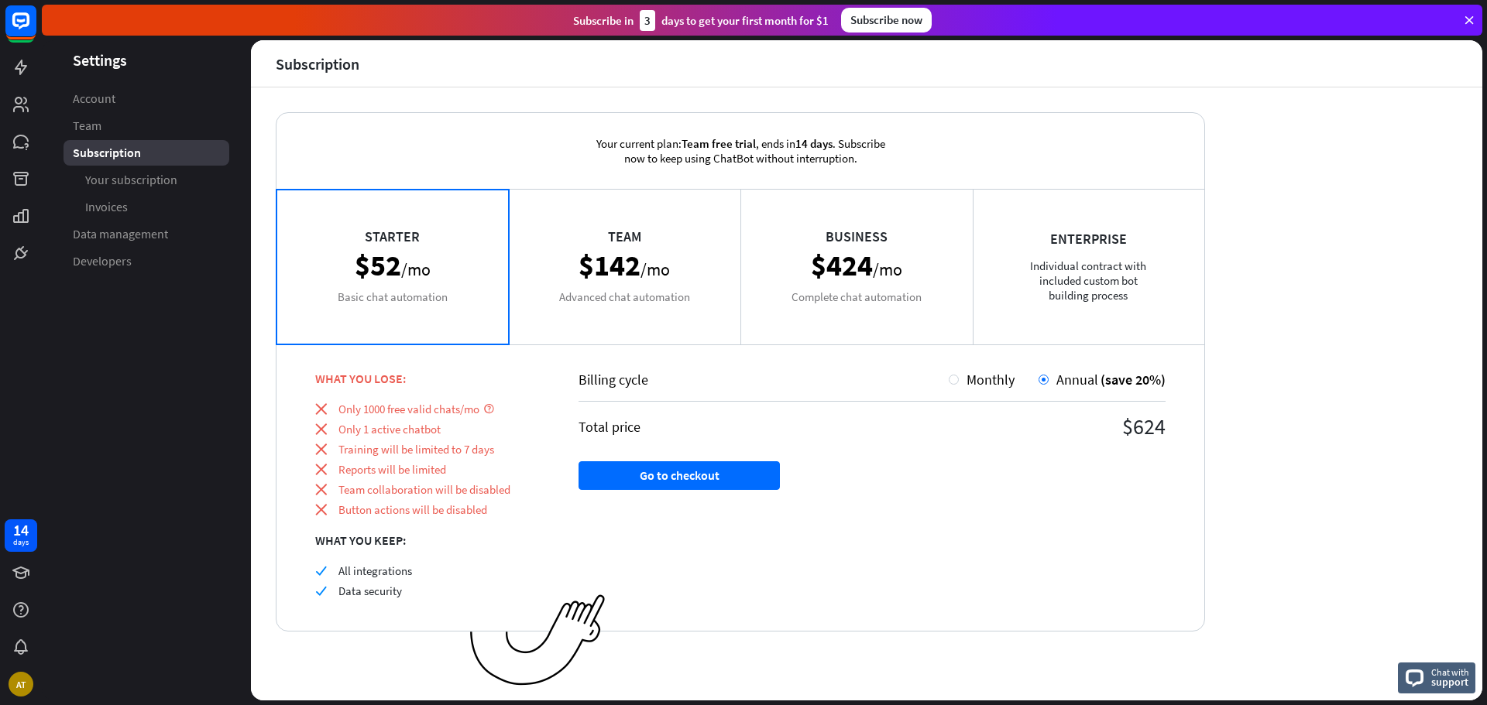
click at [531, 286] on div "Team $142 /mo Advanced chat automation" at bounding box center [625, 266] width 232 height 155
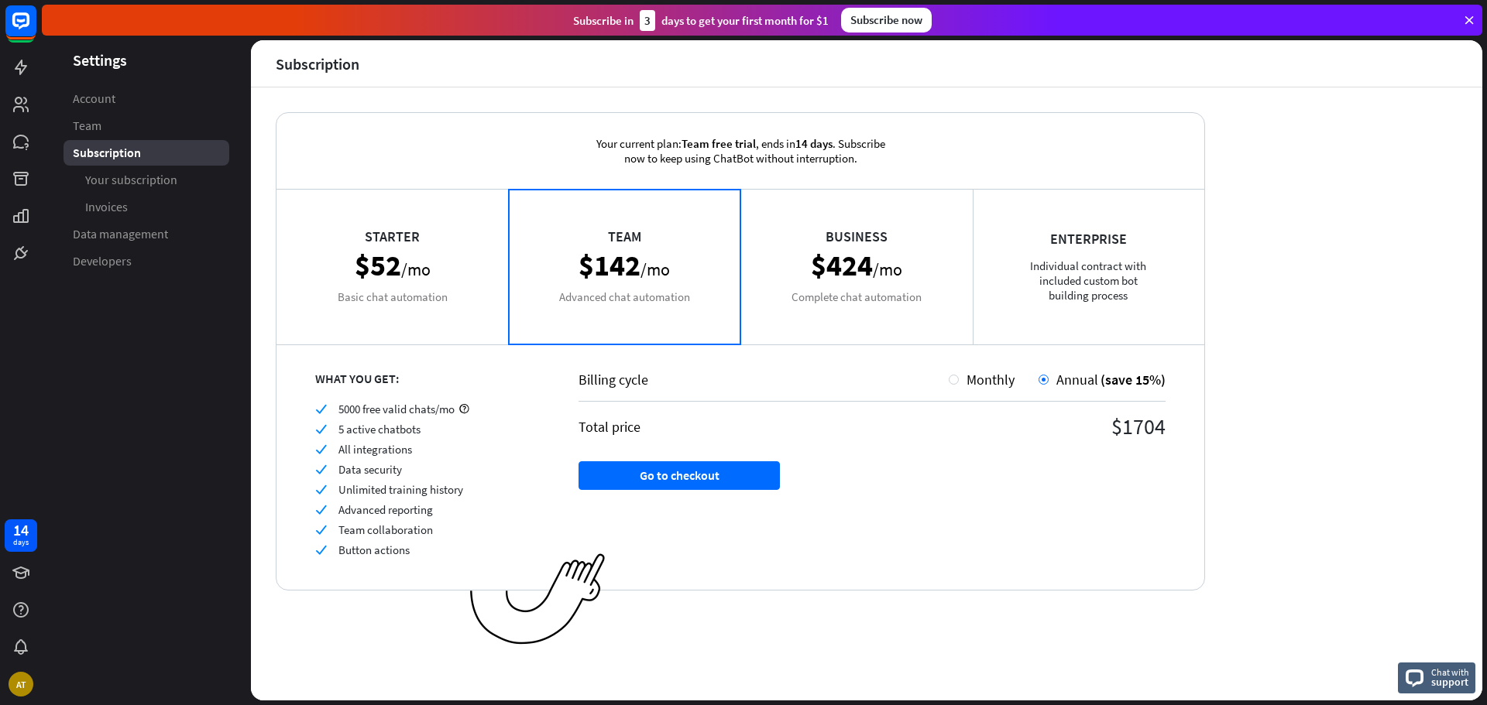
click at [359, 293] on div "Starter $52 /mo Basic chat automation" at bounding box center [392, 266] width 232 height 155
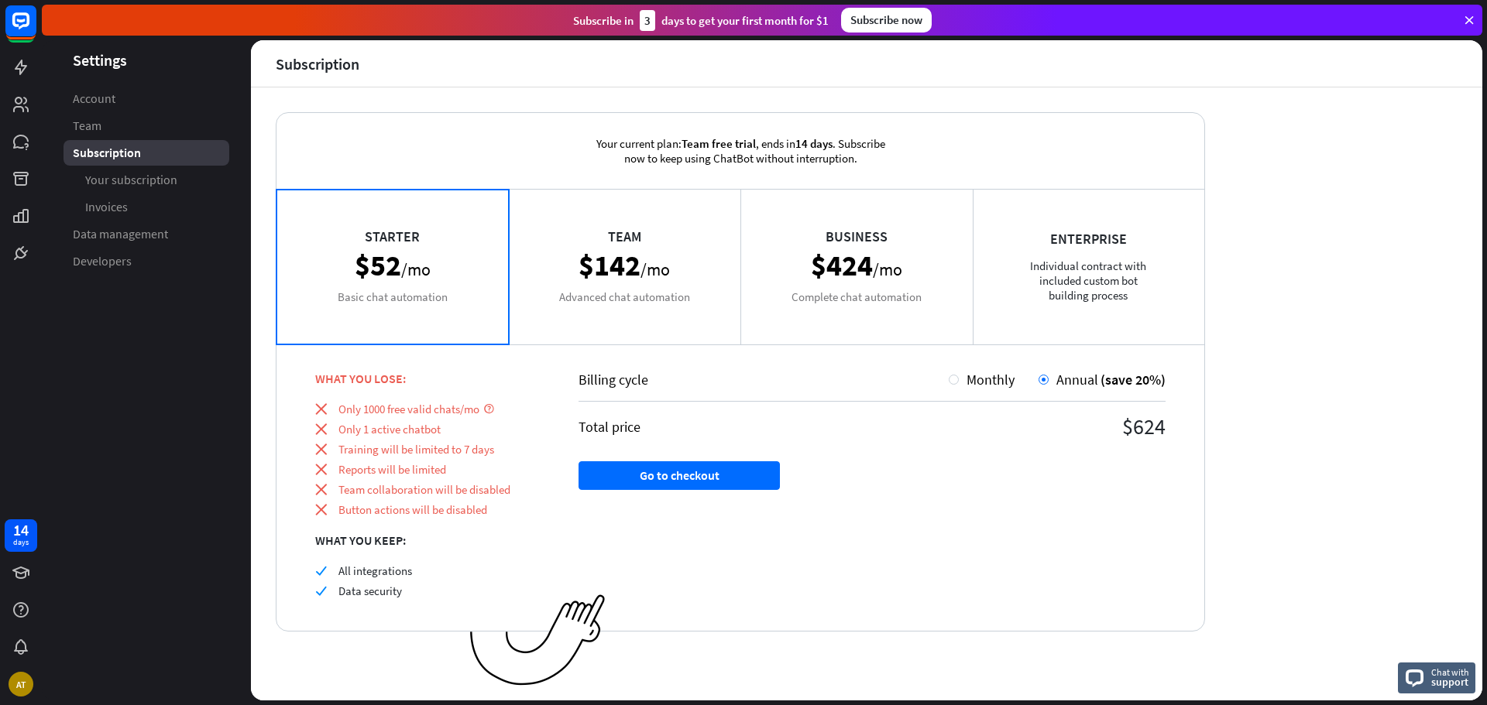
click at [609, 282] on div "Team $142 /mo Advanced chat automation" at bounding box center [625, 266] width 232 height 155
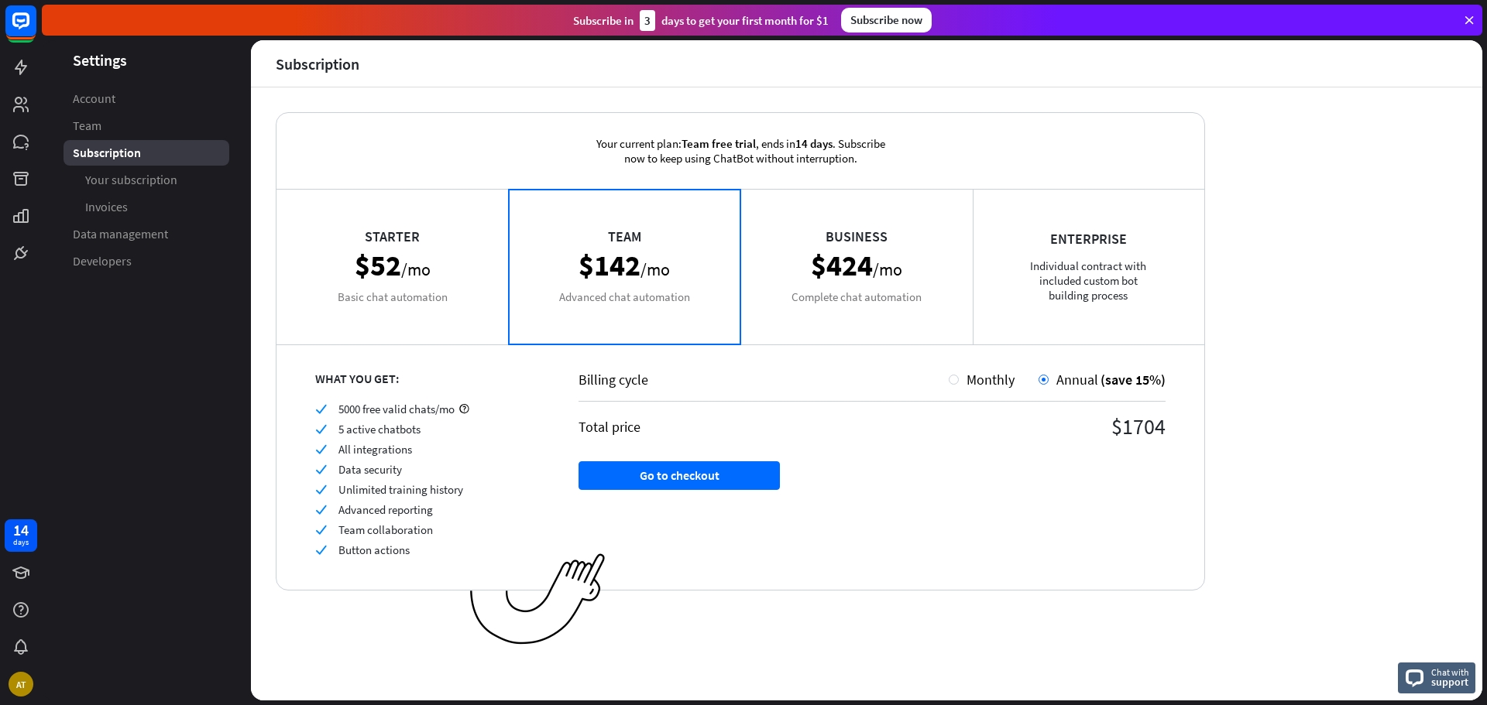
click at [836, 279] on div "Business $424 /mo Complete chat automation" at bounding box center [856, 266] width 232 height 155
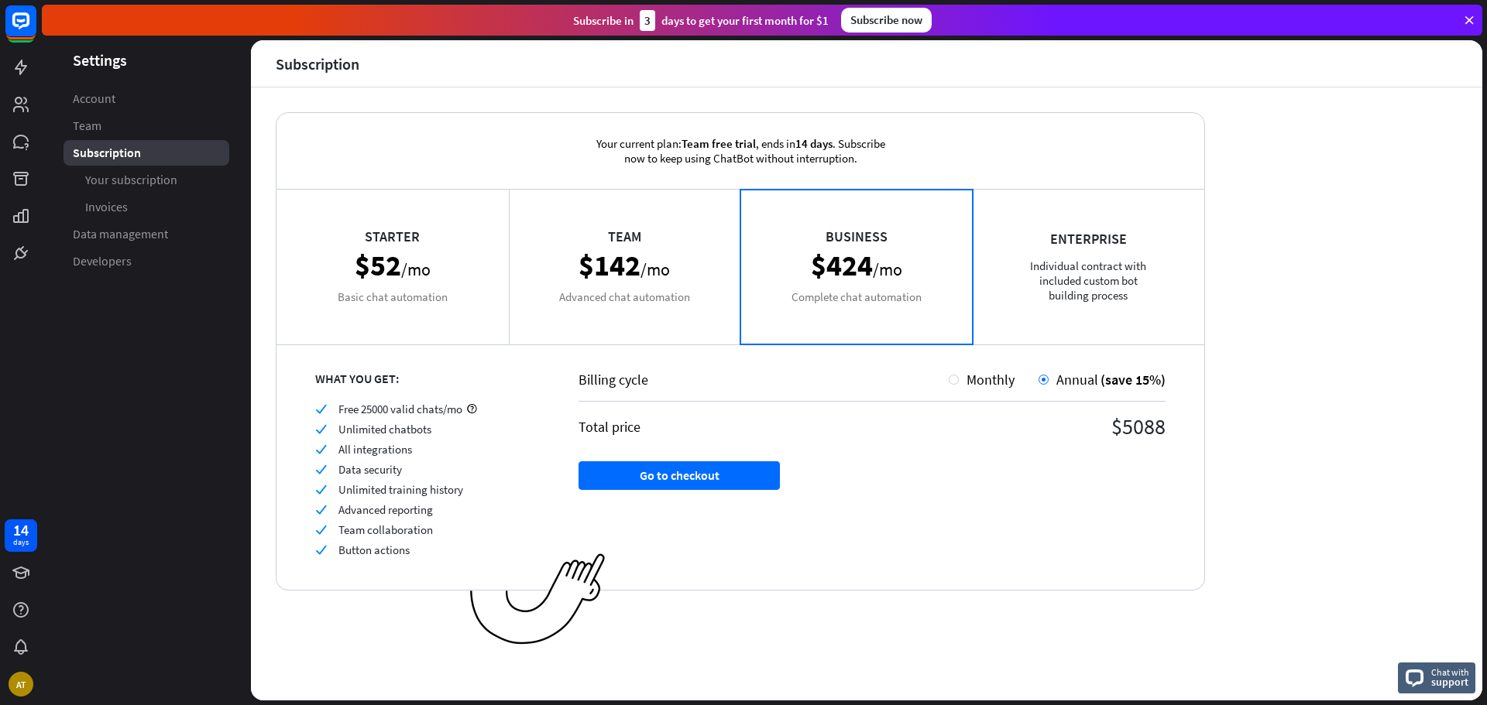
click at [1138, 272] on div "Enterprise Individual contract with included custom bot building process" at bounding box center [1089, 266] width 232 height 155
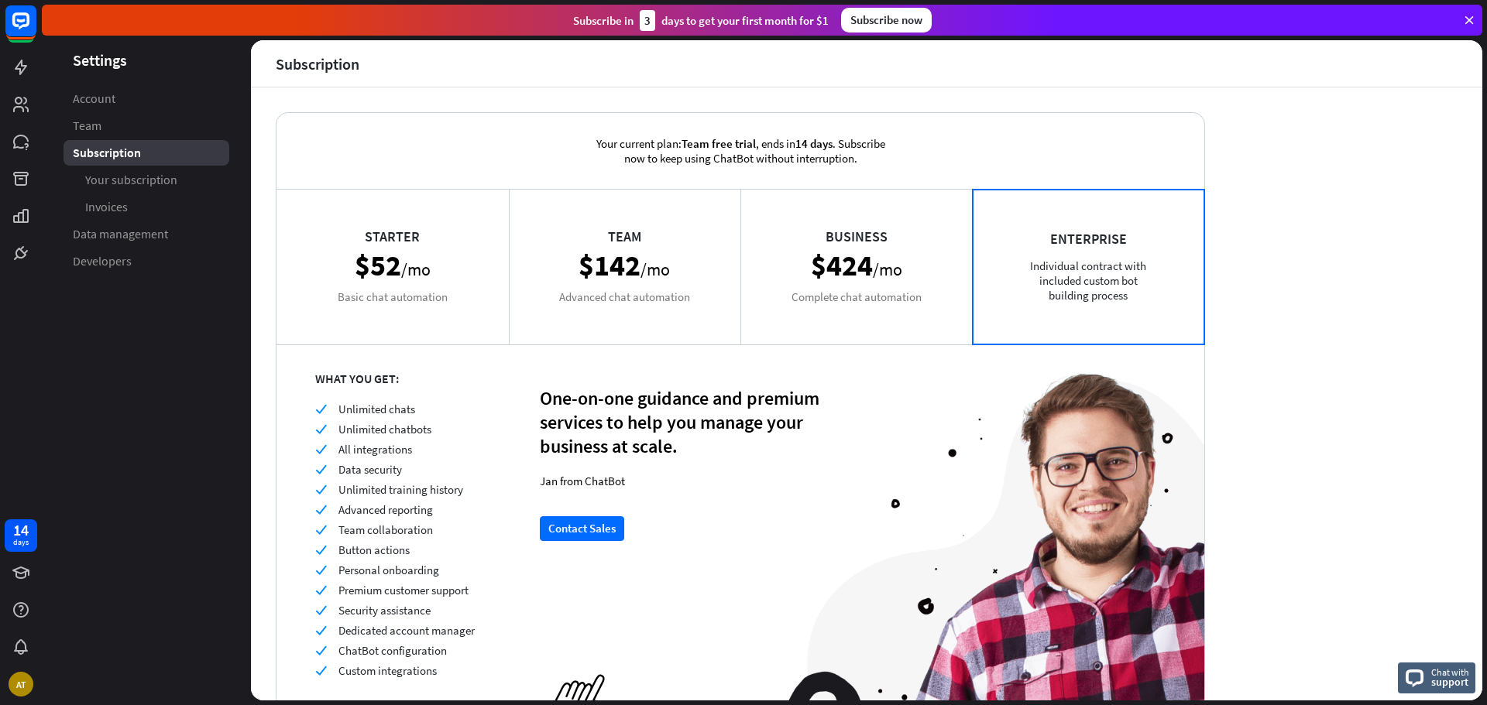
click at [839, 275] on div "Business $424 /mo Complete chat automation" at bounding box center [856, 266] width 232 height 155
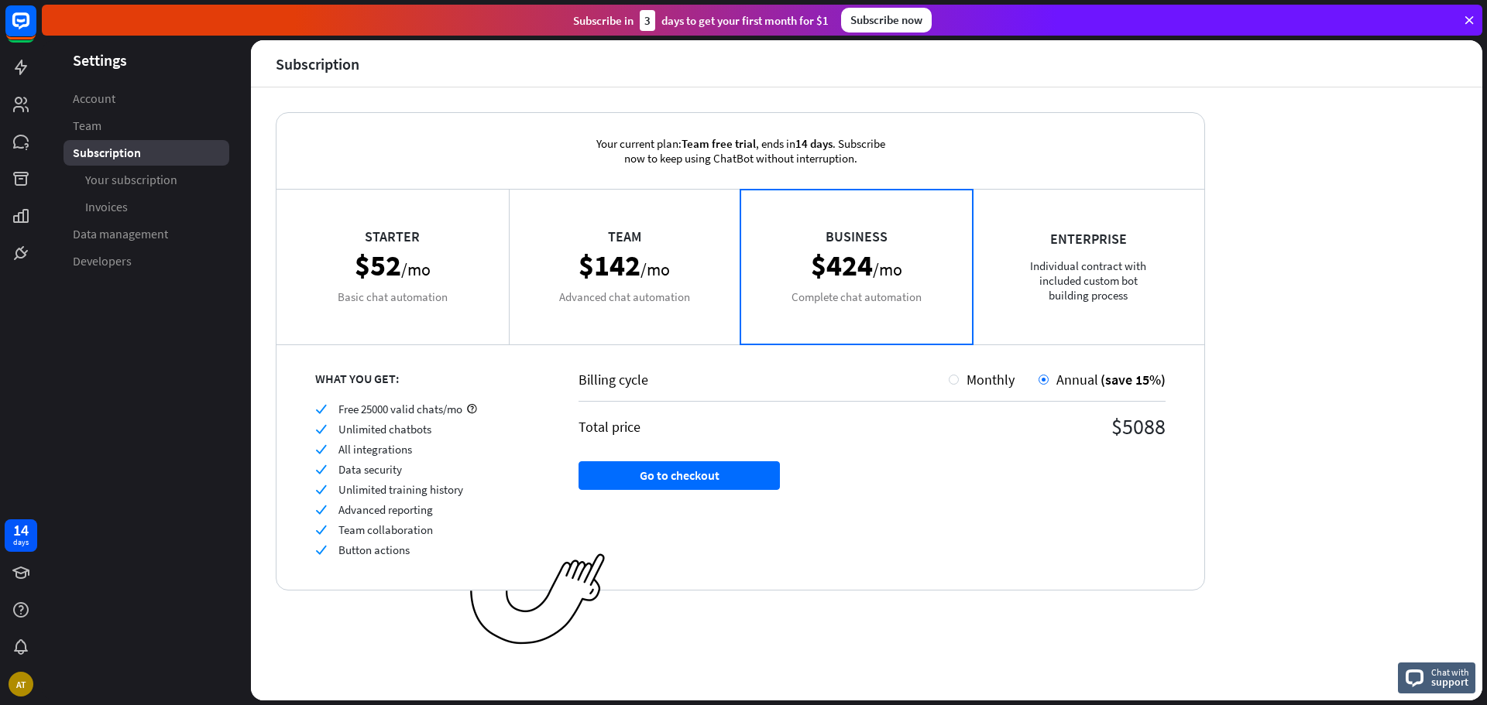
click at [718, 277] on div "Team $142 /mo Advanced chat automation" at bounding box center [625, 266] width 232 height 155
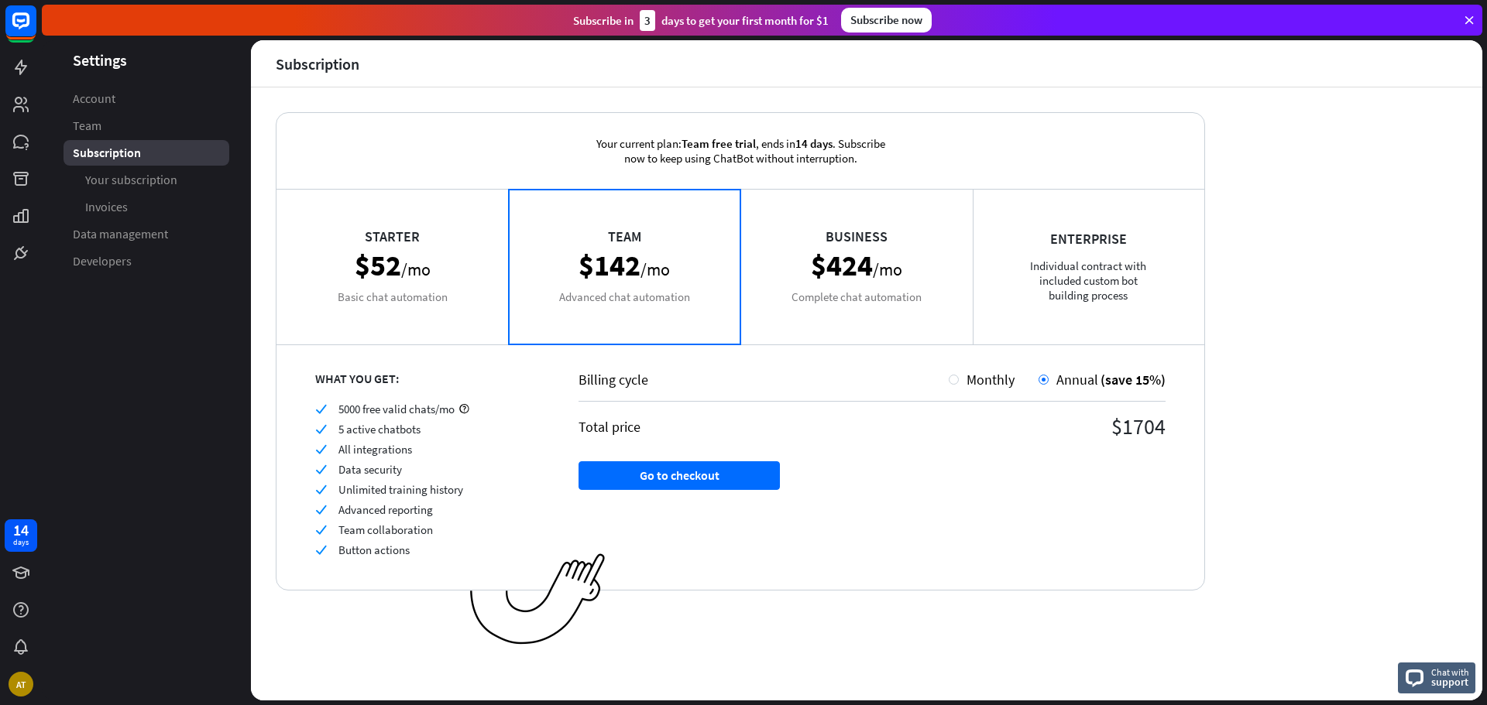
click at [909, 269] on div "Business $424 /mo Complete chat automation" at bounding box center [856, 266] width 232 height 155
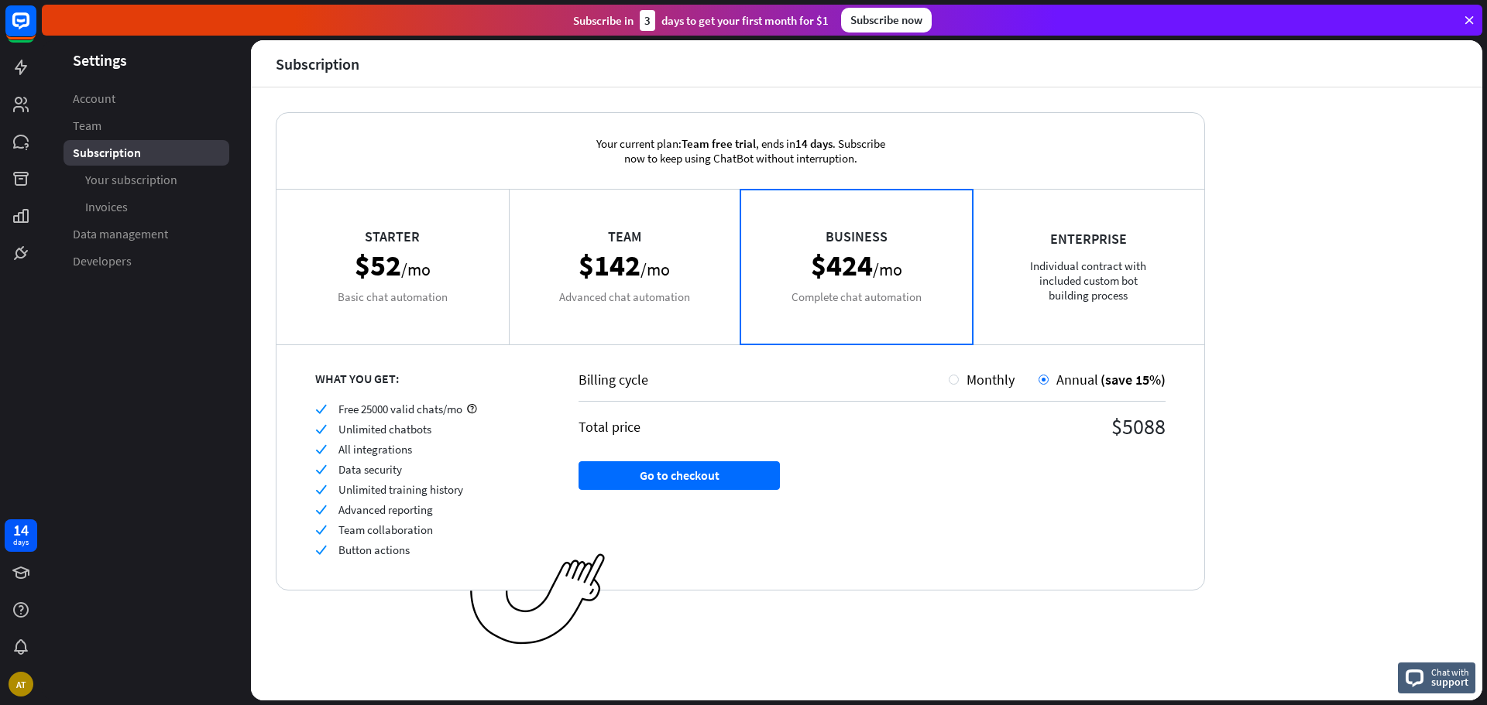
click at [639, 284] on div "Team $142 /mo Advanced chat automation" at bounding box center [625, 266] width 232 height 155
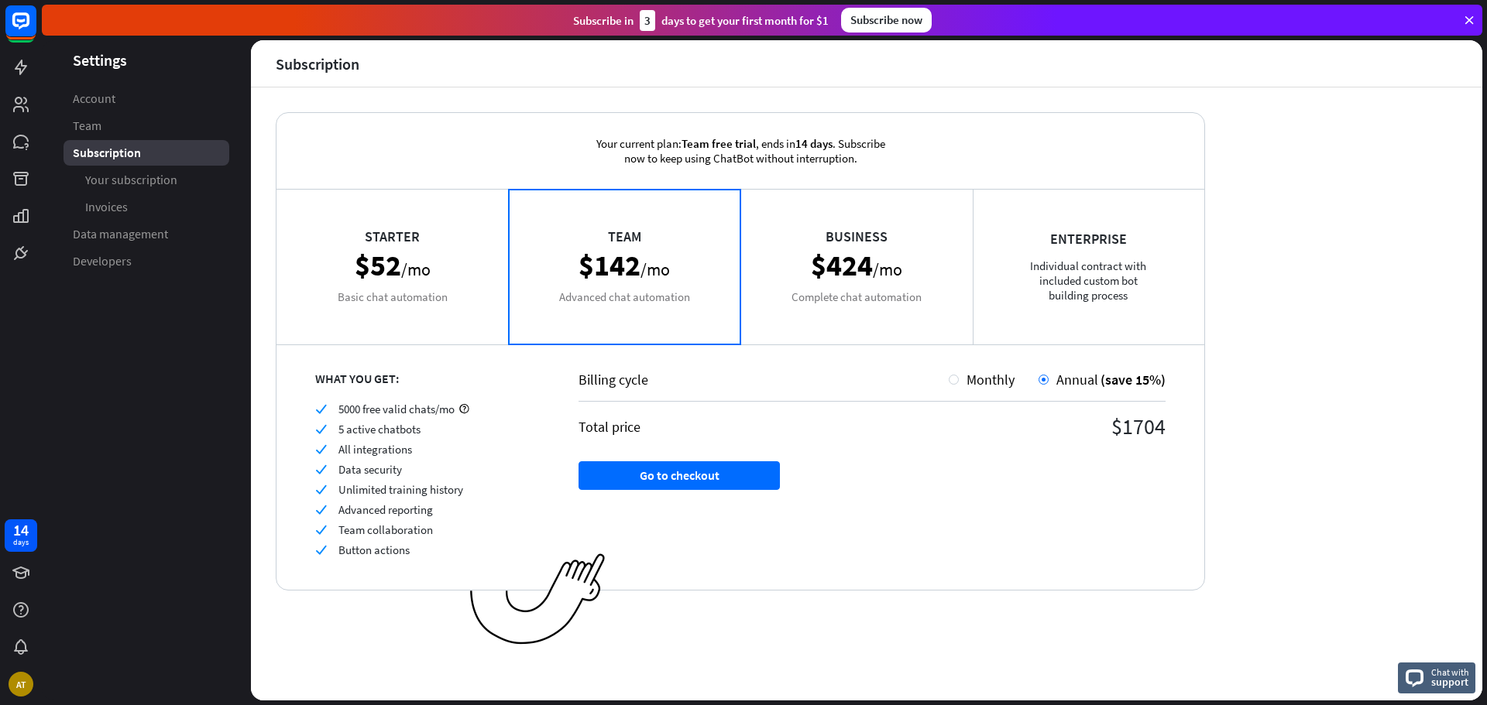
click at [393, 302] on div "Starter $52 /mo Basic chat automation" at bounding box center [392, 266] width 232 height 155
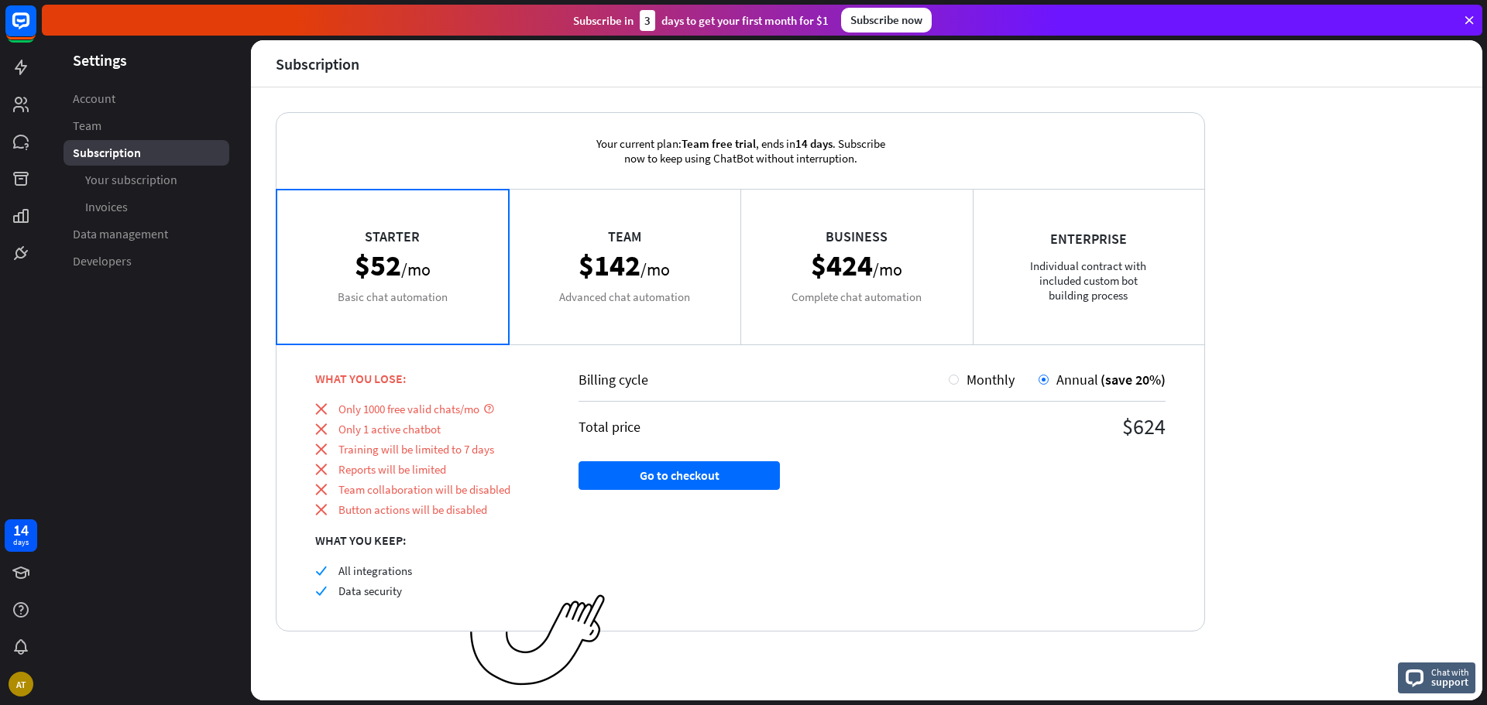
click at [611, 289] on div "Team $142 /mo Advanced chat automation" at bounding box center [625, 266] width 232 height 155
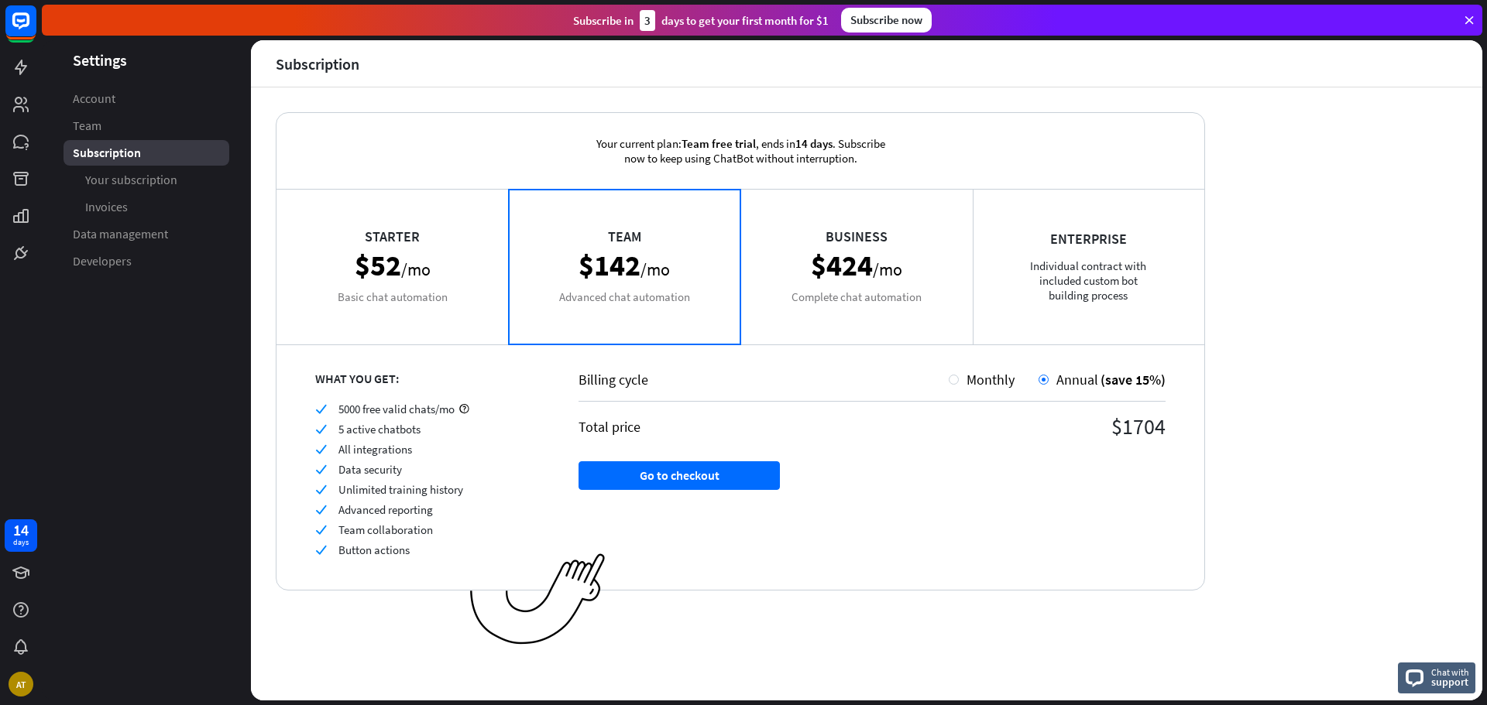
click at [846, 277] on div "Business $424 /mo Complete chat automation" at bounding box center [856, 266] width 232 height 155
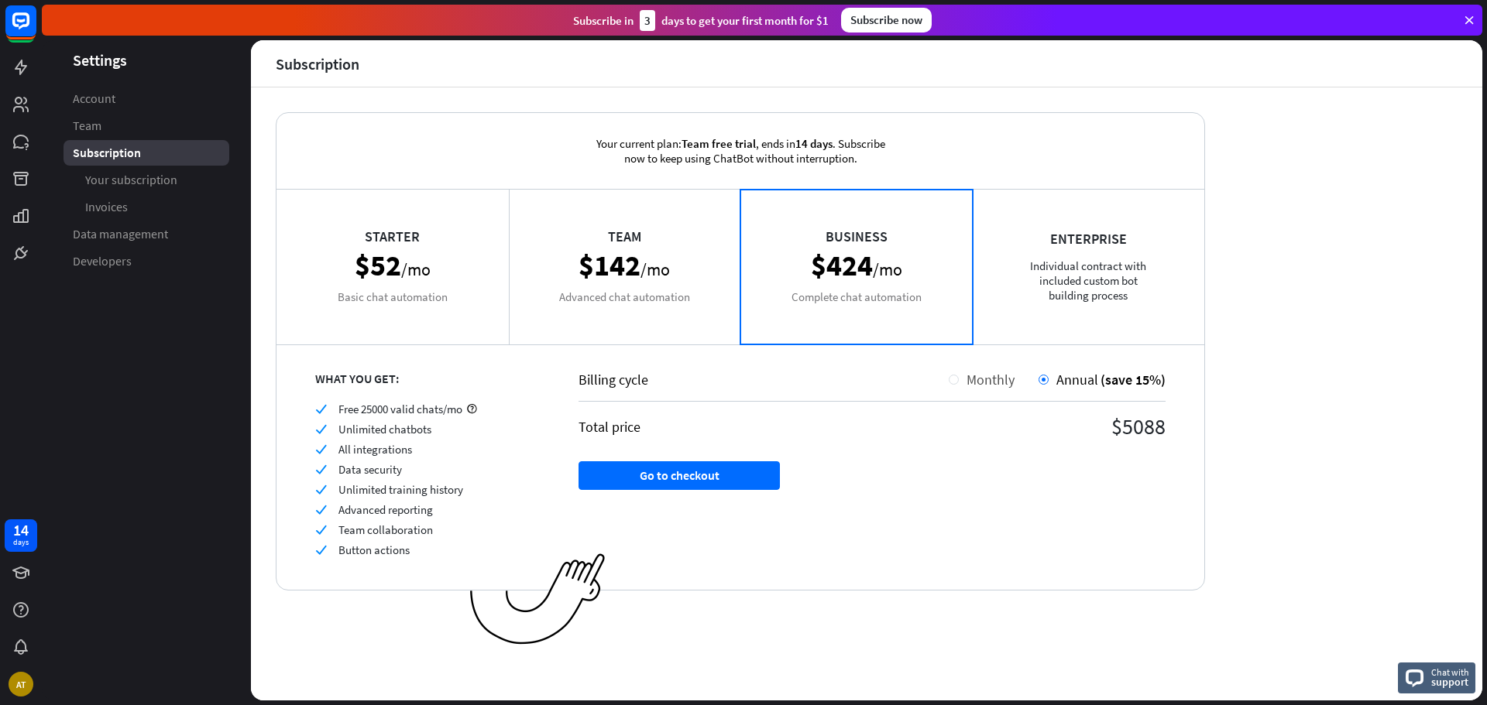
click at [957, 381] on div "Monthly" at bounding box center [982, 380] width 66 height 18
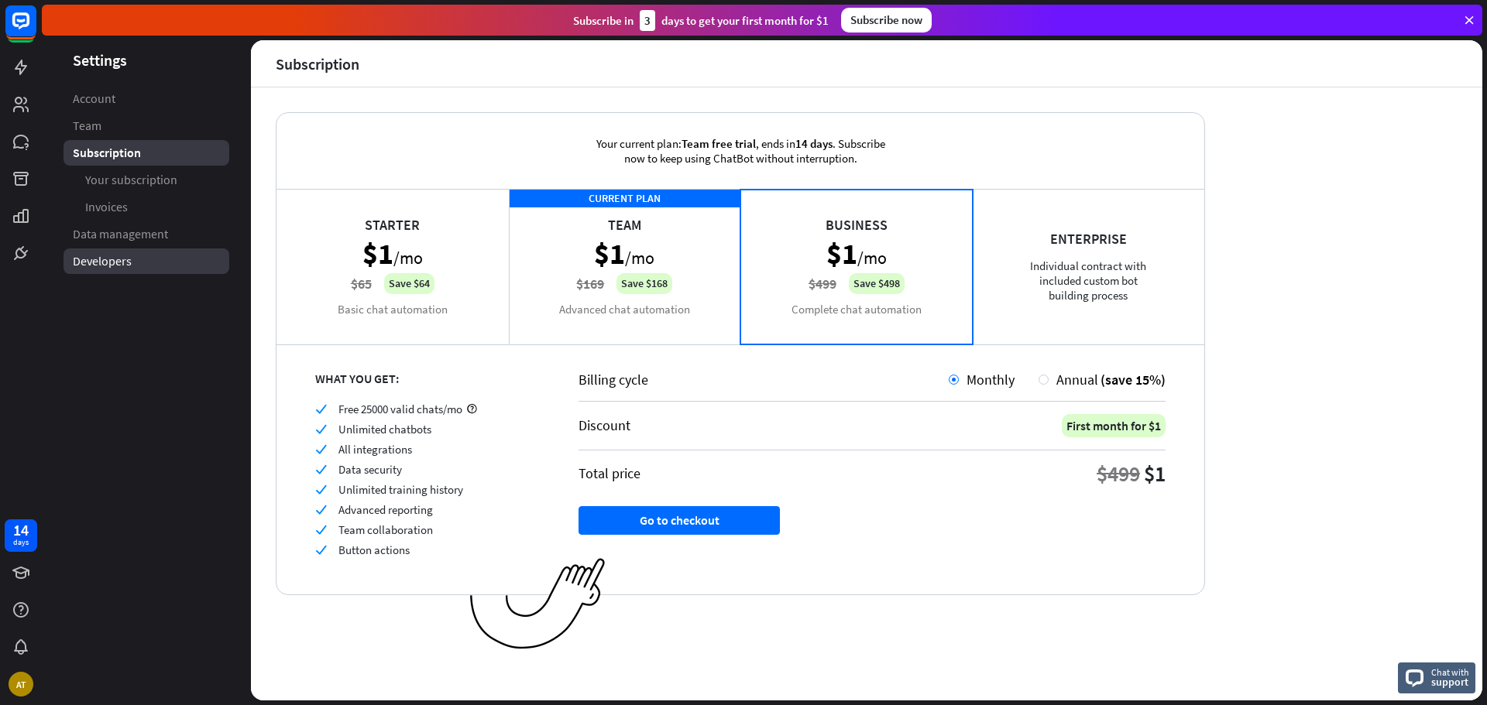
click at [139, 266] on link "Developers" at bounding box center [146, 262] width 166 height 26
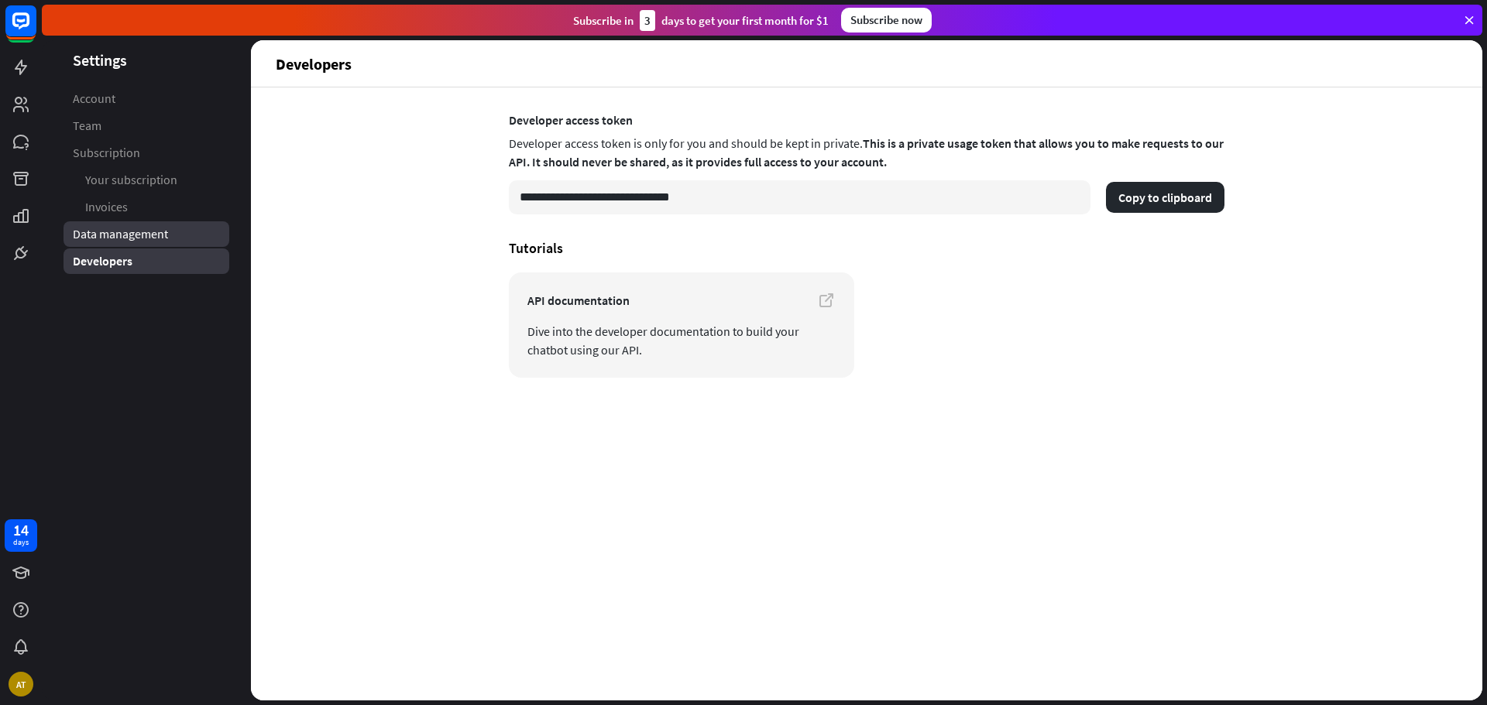
click at [149, 235] on span "Data management" at bounding box center [120, 234] width 95 height 16
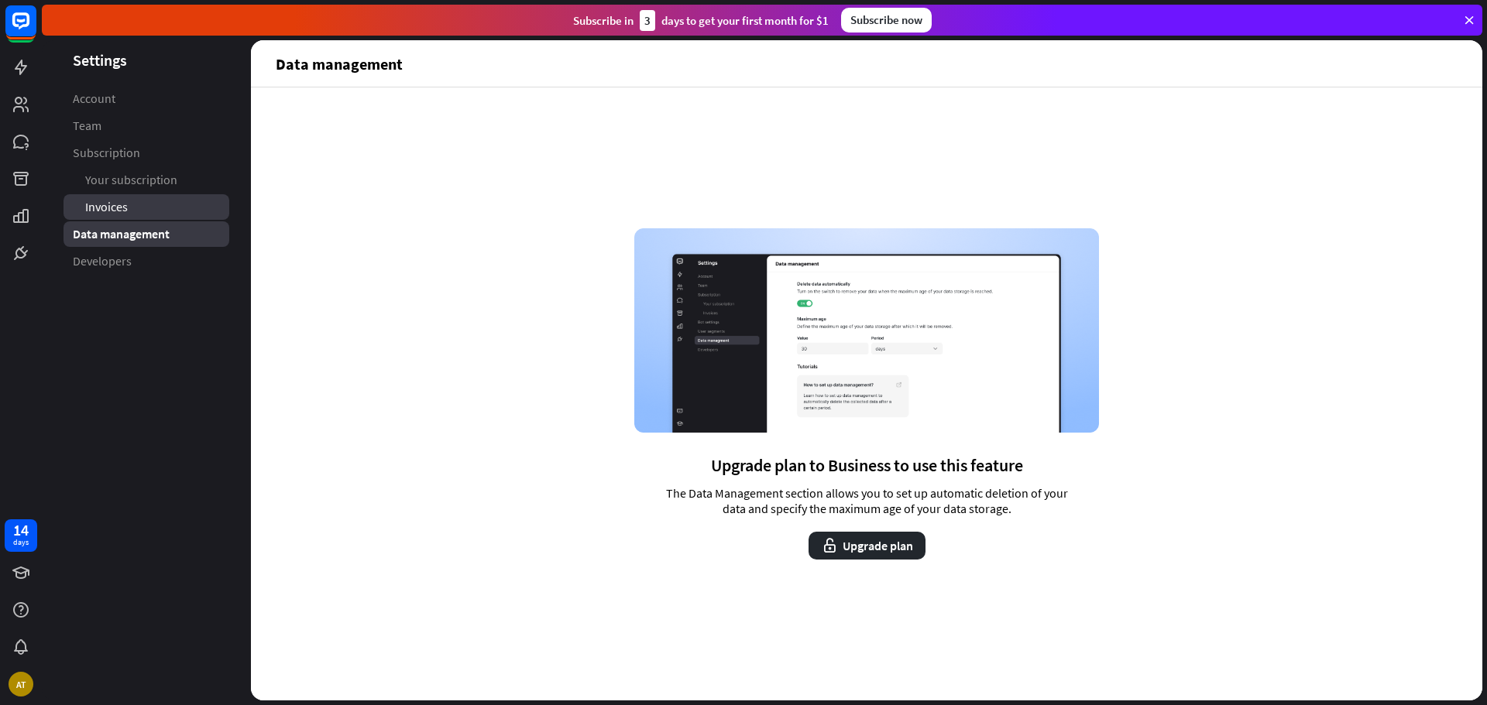
click at [131, 204] on link "Invoices" at bounding box center [146, 207] width 166 height 26
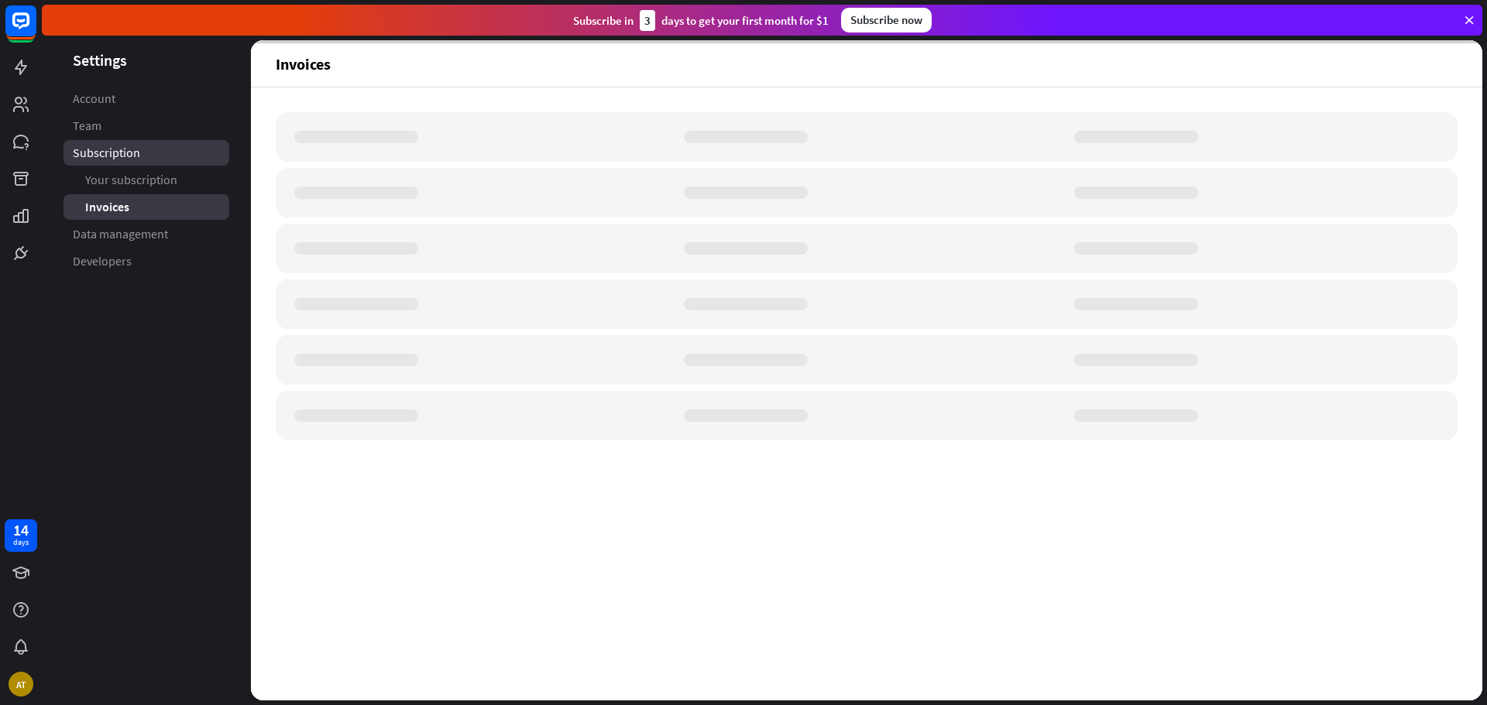
click at [103, 153] on span "Subscription" at bounding box center [106, 153] width 67 height 16
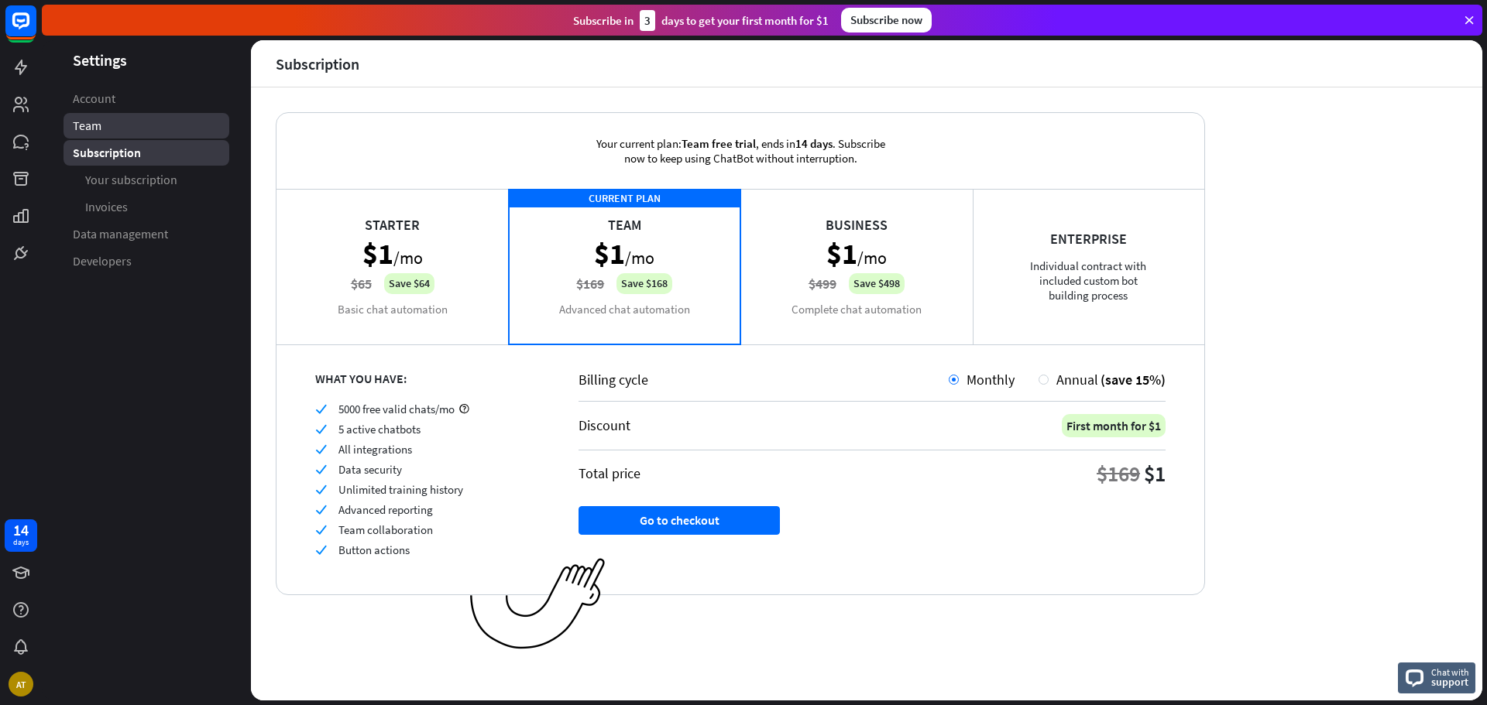
click at [90, 126] on span "Team" at bounding box center [87, 126] width 29 height 16
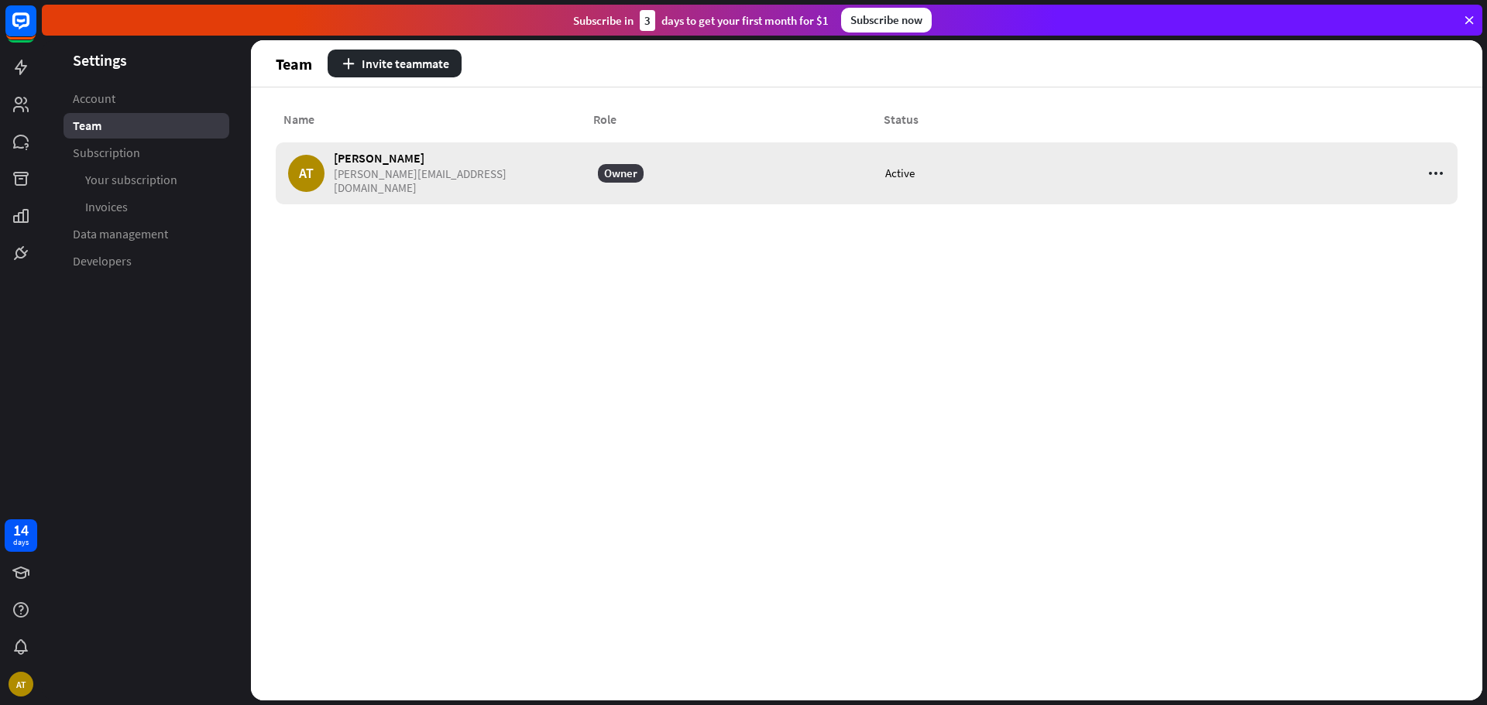
click at [544, 190] on div "AT [PERSON_NAME] [PERSON_NAME][EMAIL_ADDRESS][DOMAIN_NAME]" at bounding box center [435, 173] width 310 height 62
click at [296, 65] on header "Team Invite teammate" at bounding box center [866, 63] width 1231 height 46
click at [119, 108] on link "Account" at bounding box center [146, 99] width 166 height 26
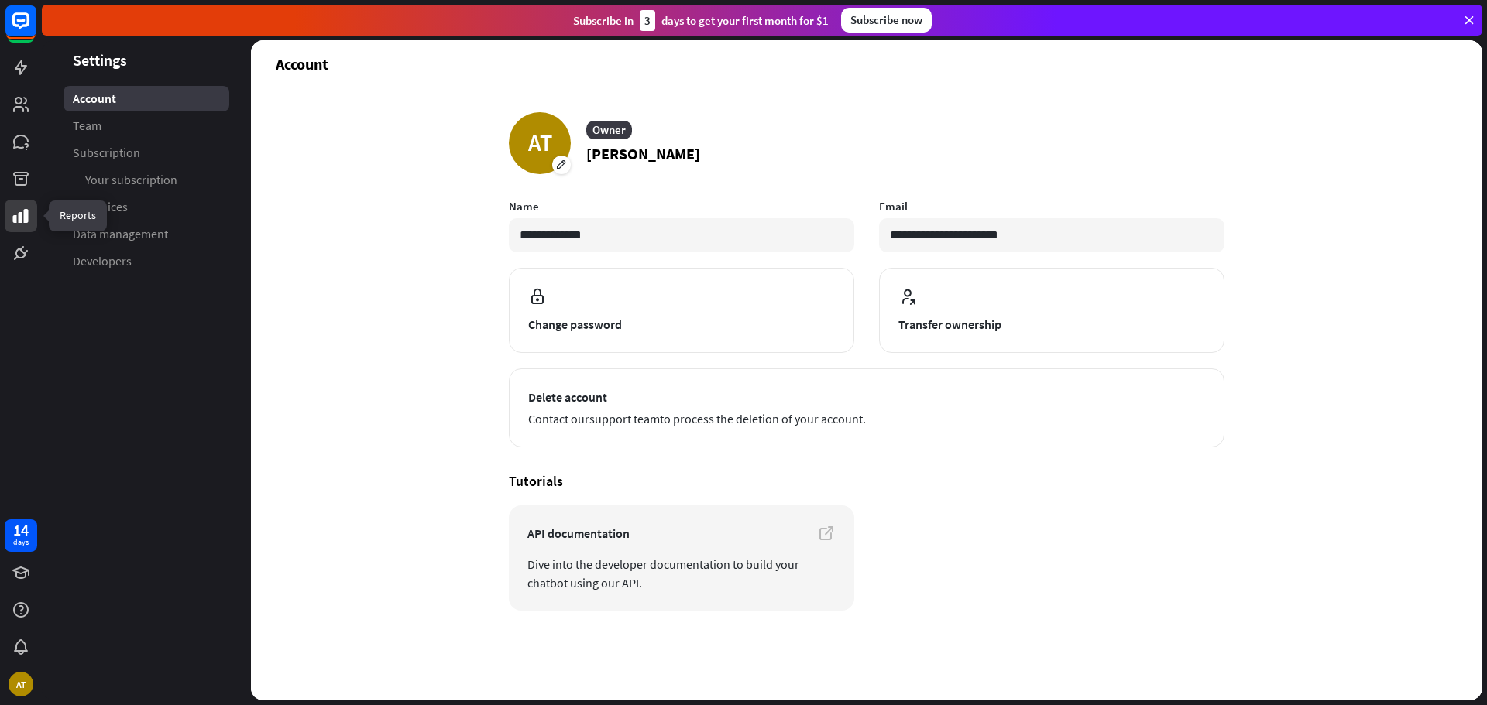
click at [9, 218] on link at bounding box center [21, 216] width 33 height 33
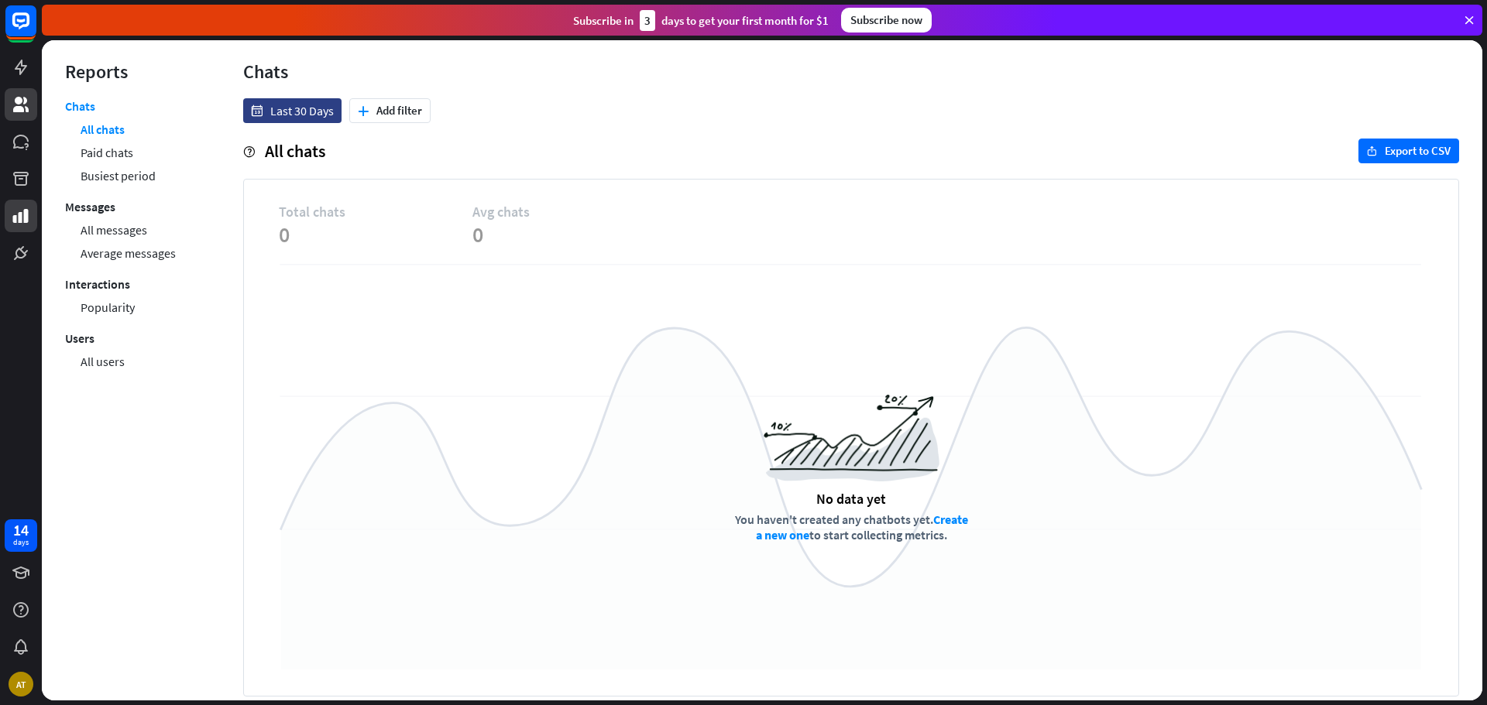
click at [14, 98] on icon at bounding box center [21, 104] width 19 height 19
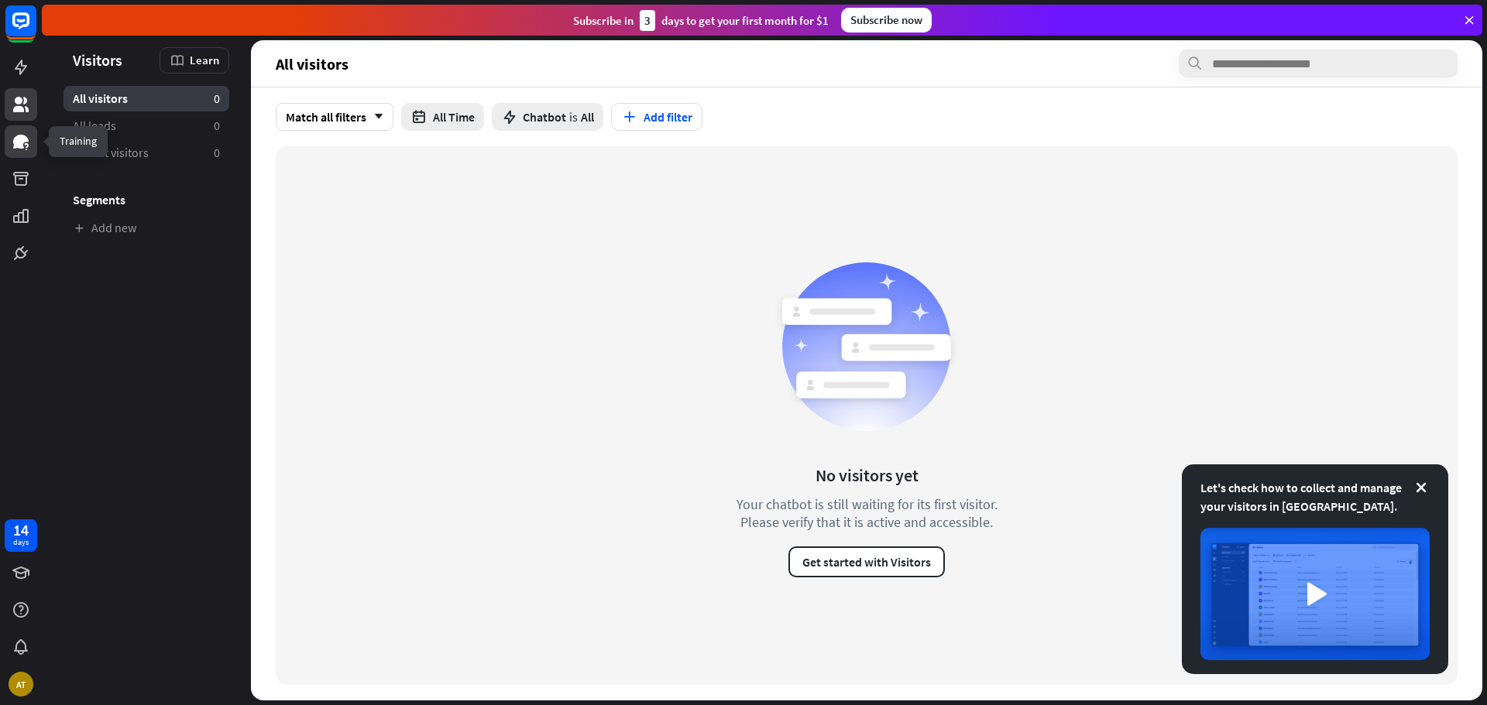
click at [25, 140] on icon at bounding box center [20, 142] width 15 height 14
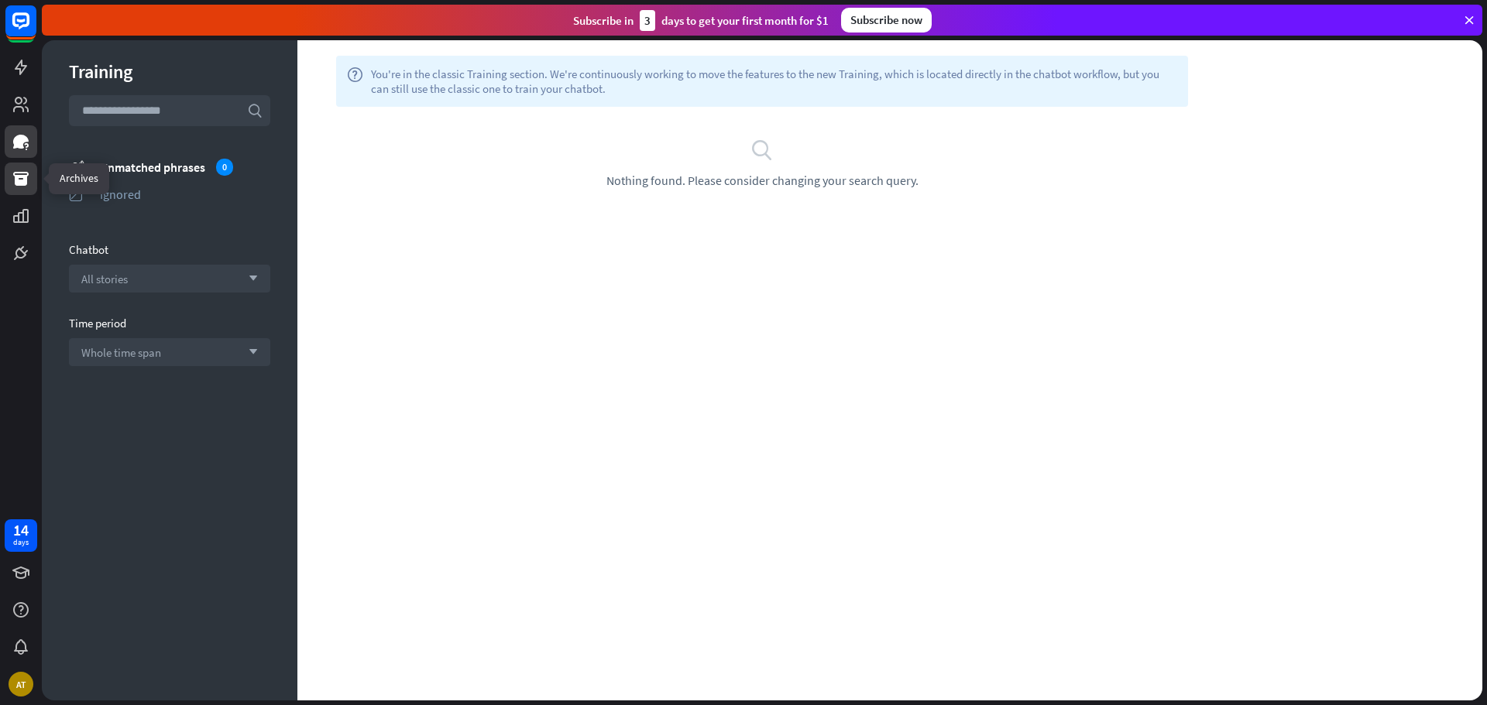
click at [9, 184] on link at bounding box center [21, 179] width 33 height 33
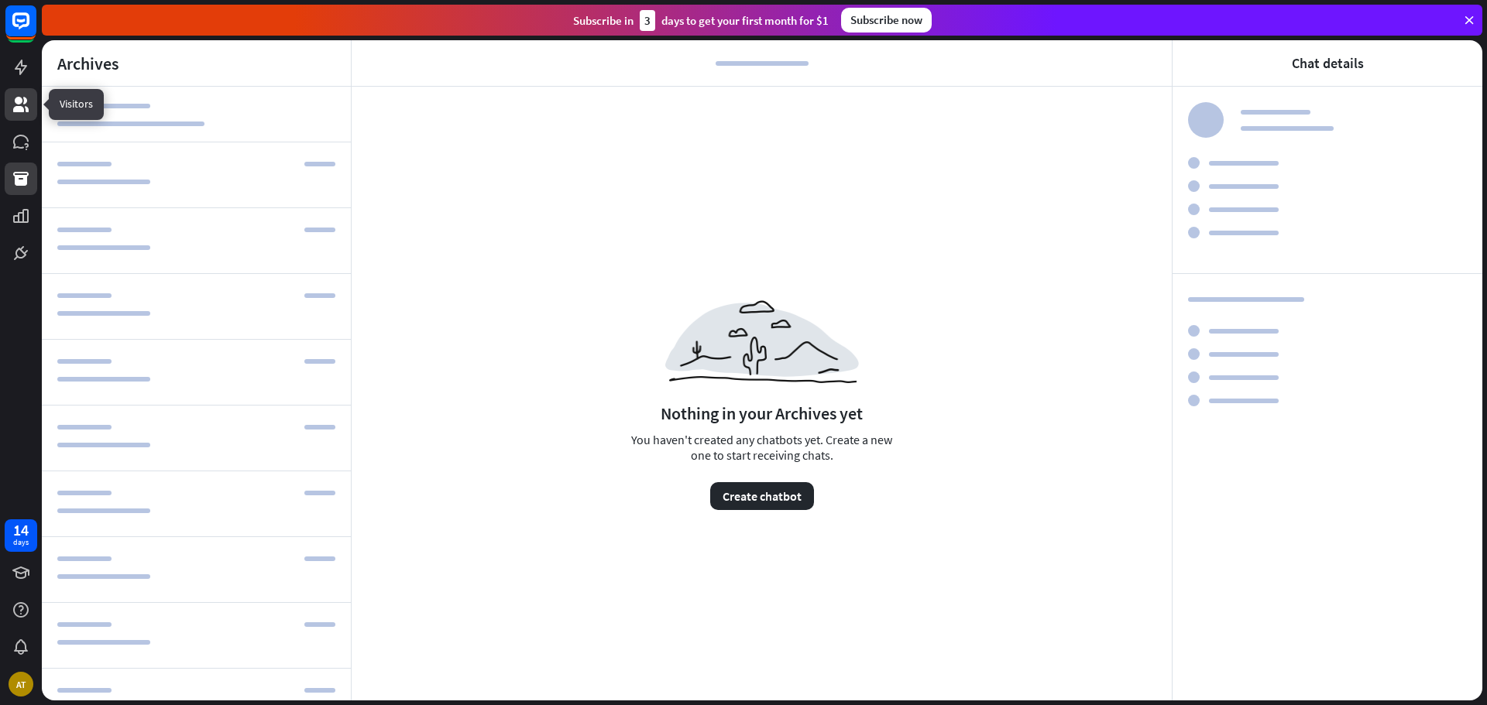
click at [26, 105] on icon at bounding box center [21, 104] width 19 height 19
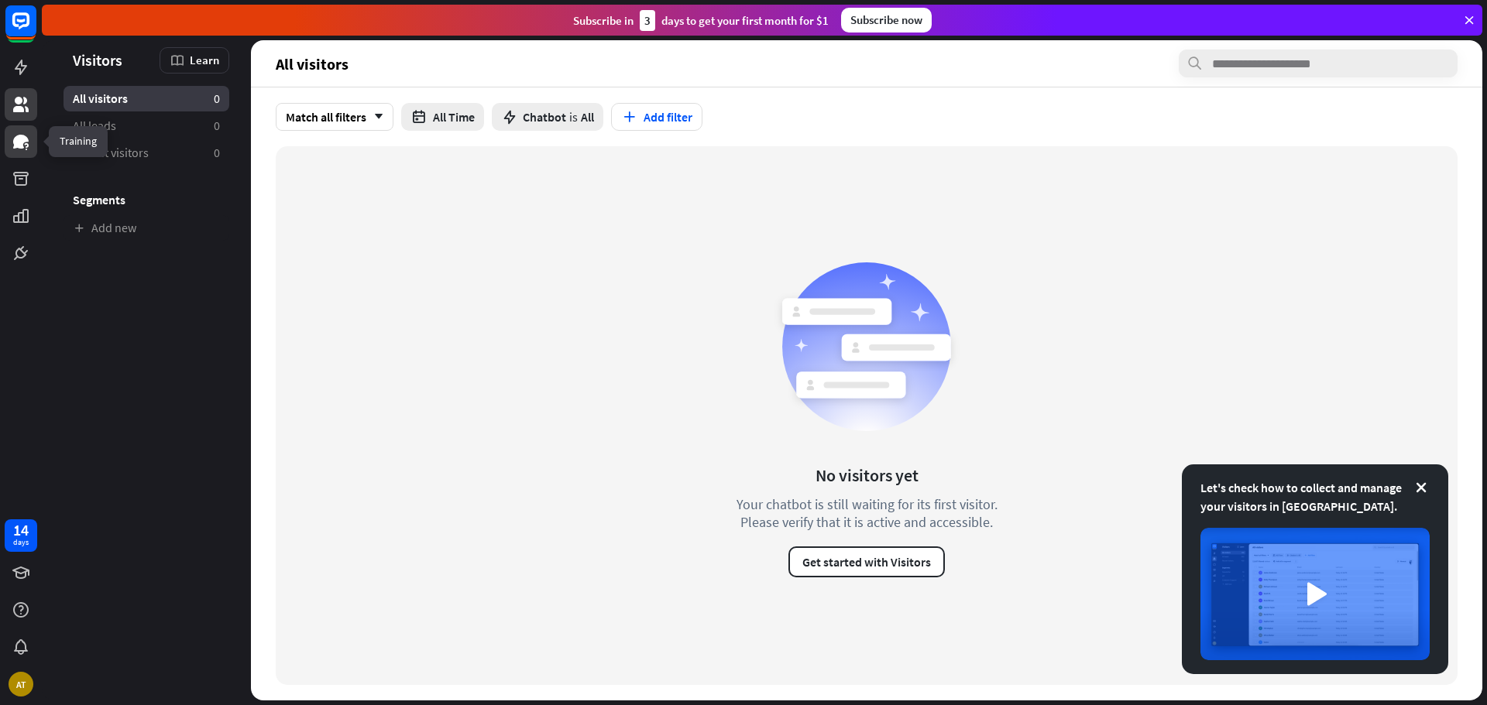
click at [14, 149] on icon at bounding box center [21, 141] width 19 height 19
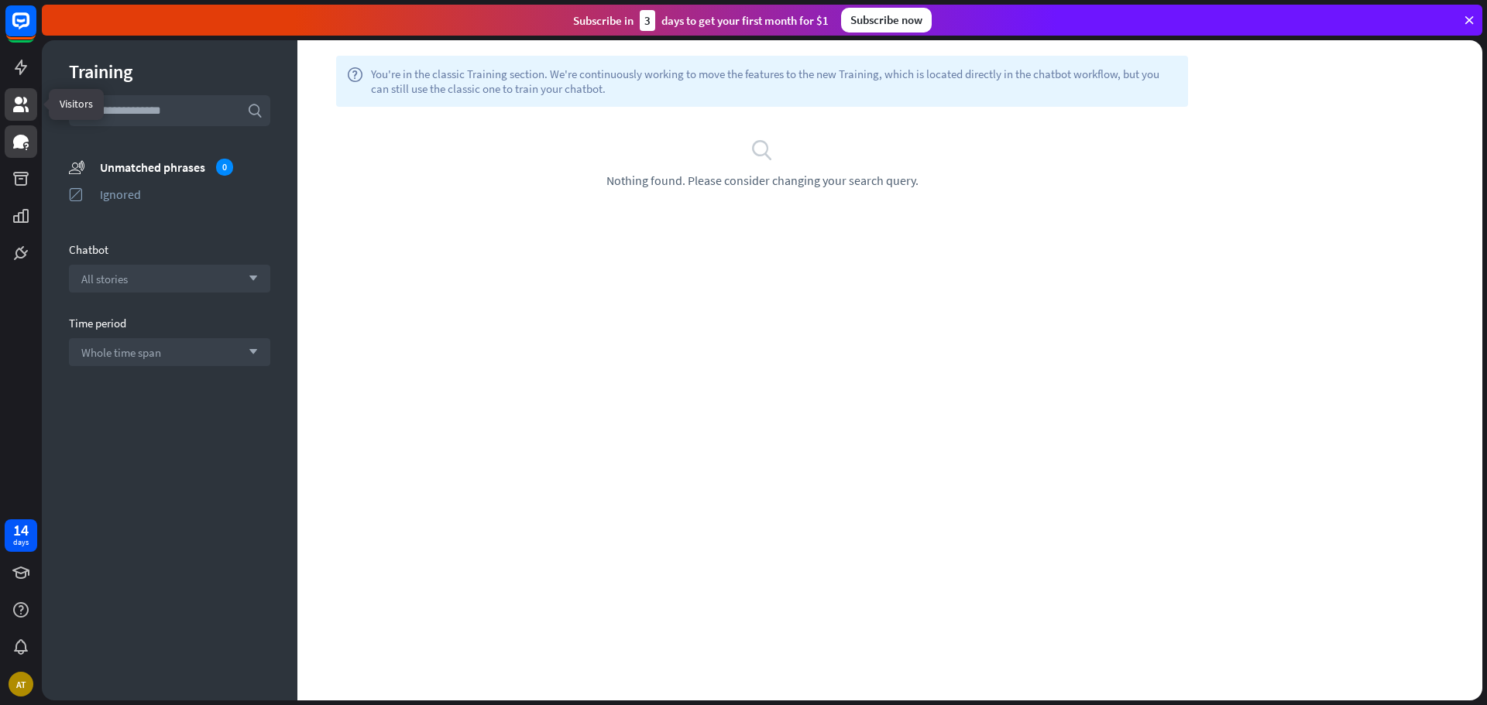
click at [22, 103] on icon at bounding box center [21, 104] width 19 height 19
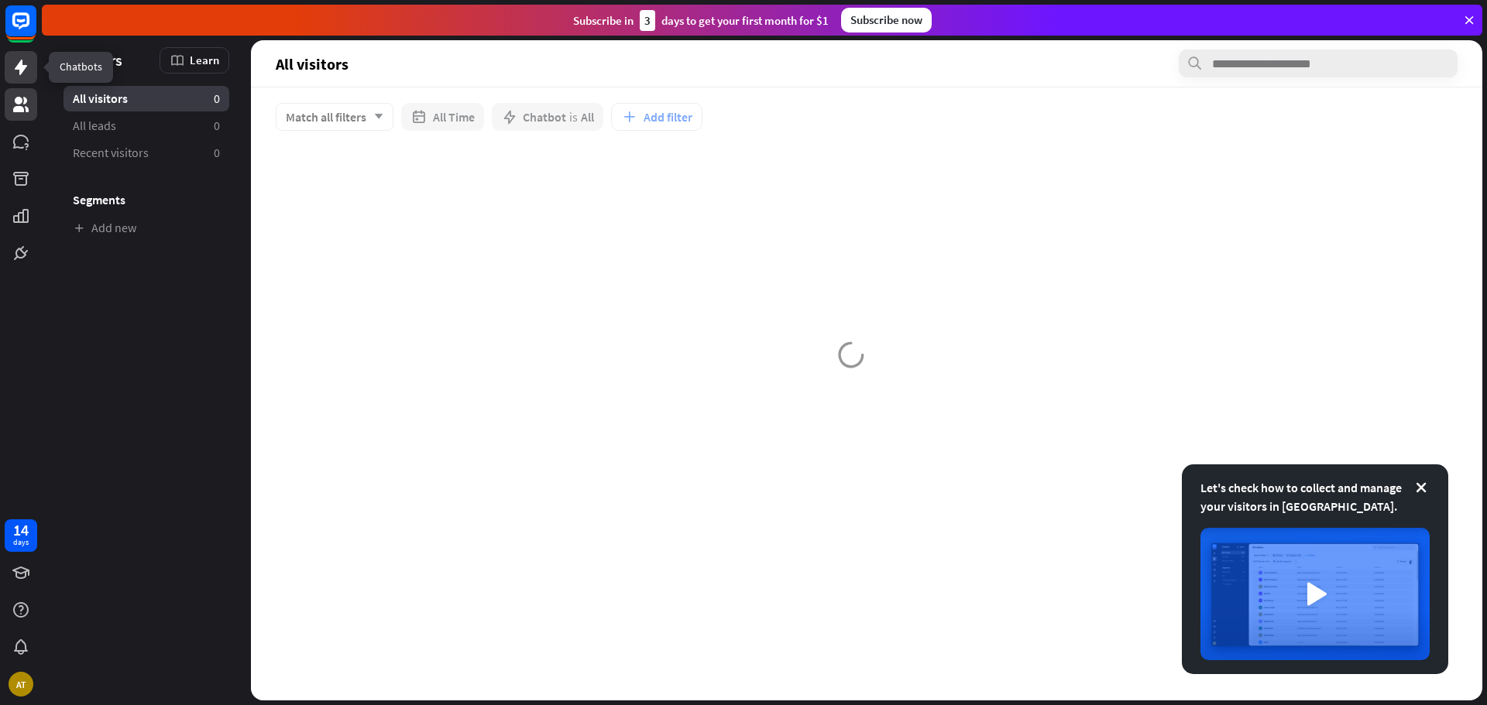
click at [21, 74] on icon at bounding box center [21, 67] width 12 height 15
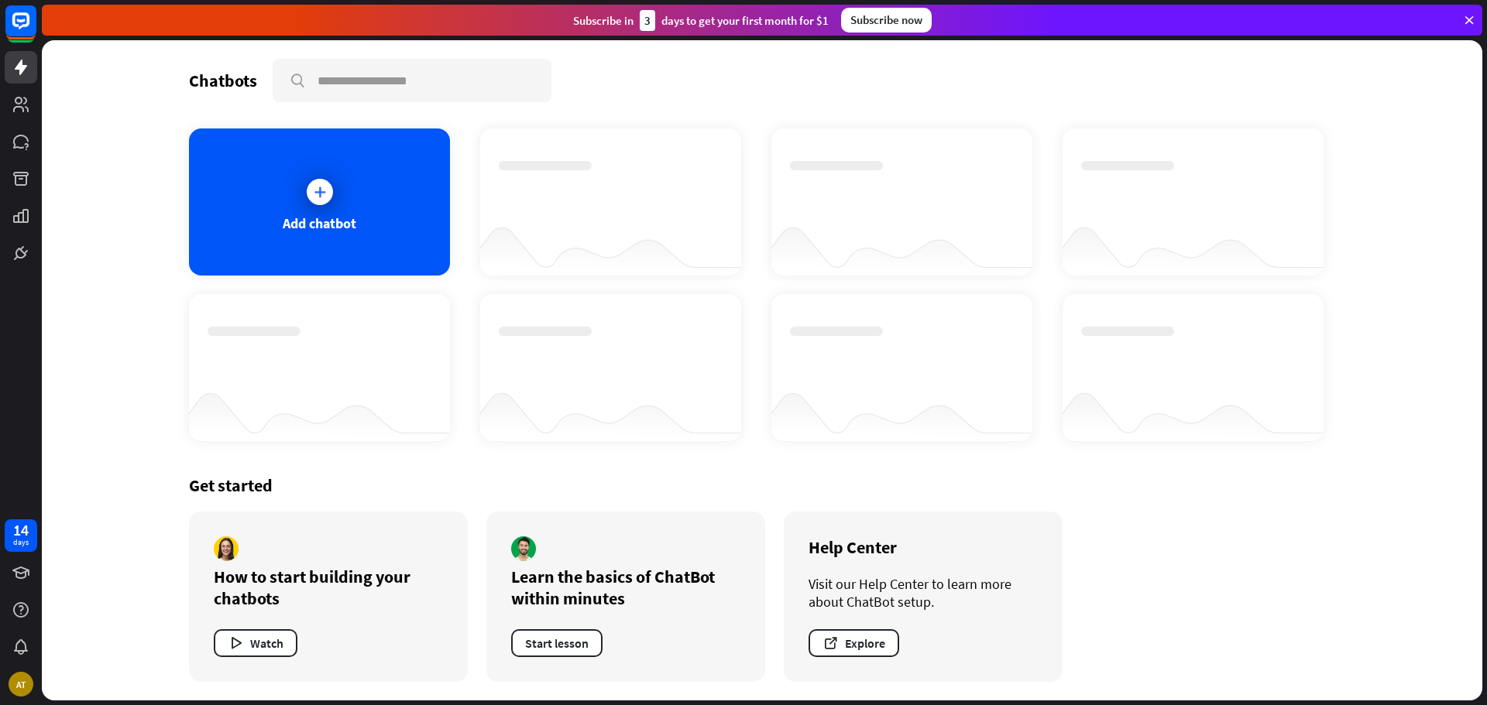
click at [3, 104] on div at bounding box center [21, 134] width 42 height 269
click at [19, 109] on icon at bounding box center [20, 104] width 15 height 15
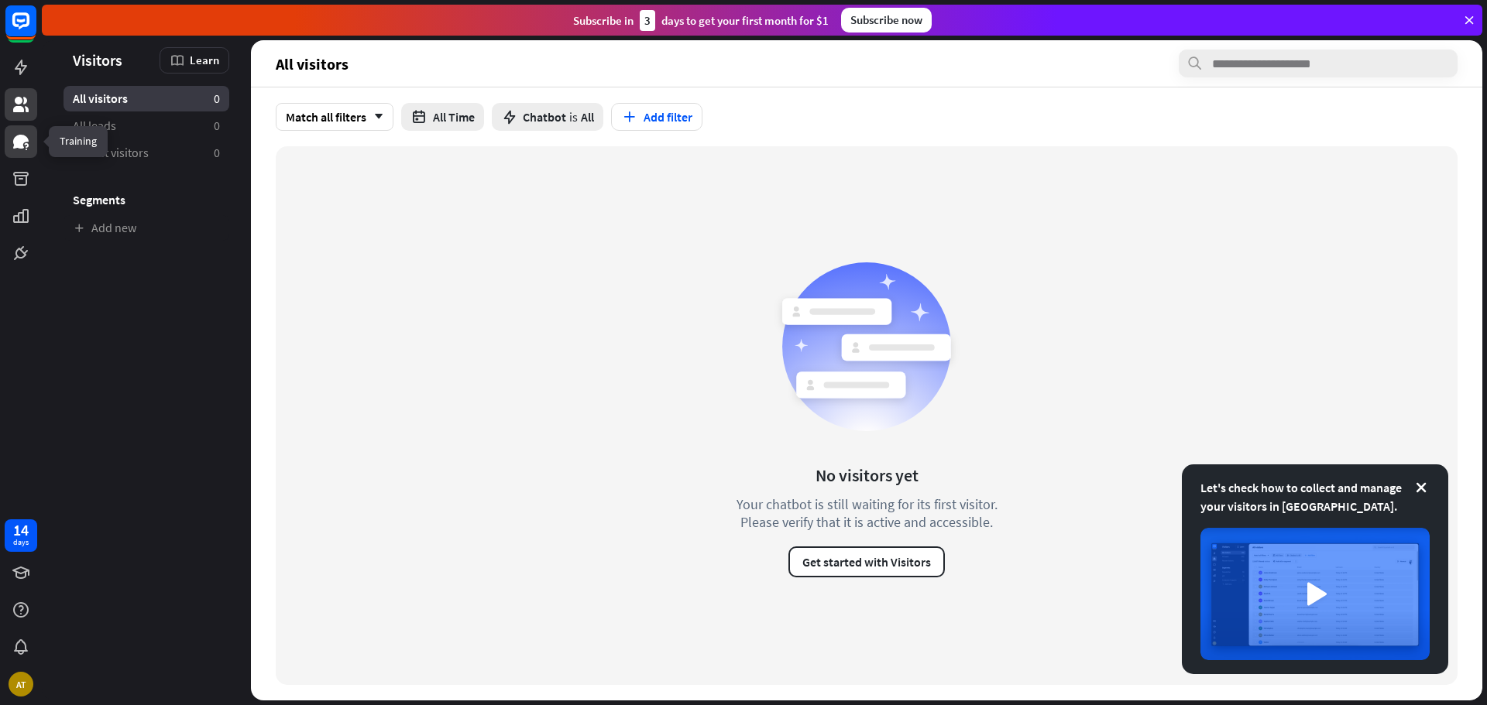
click at [21, 147] on icon at bounding box center [20, 142] width 15 height 14
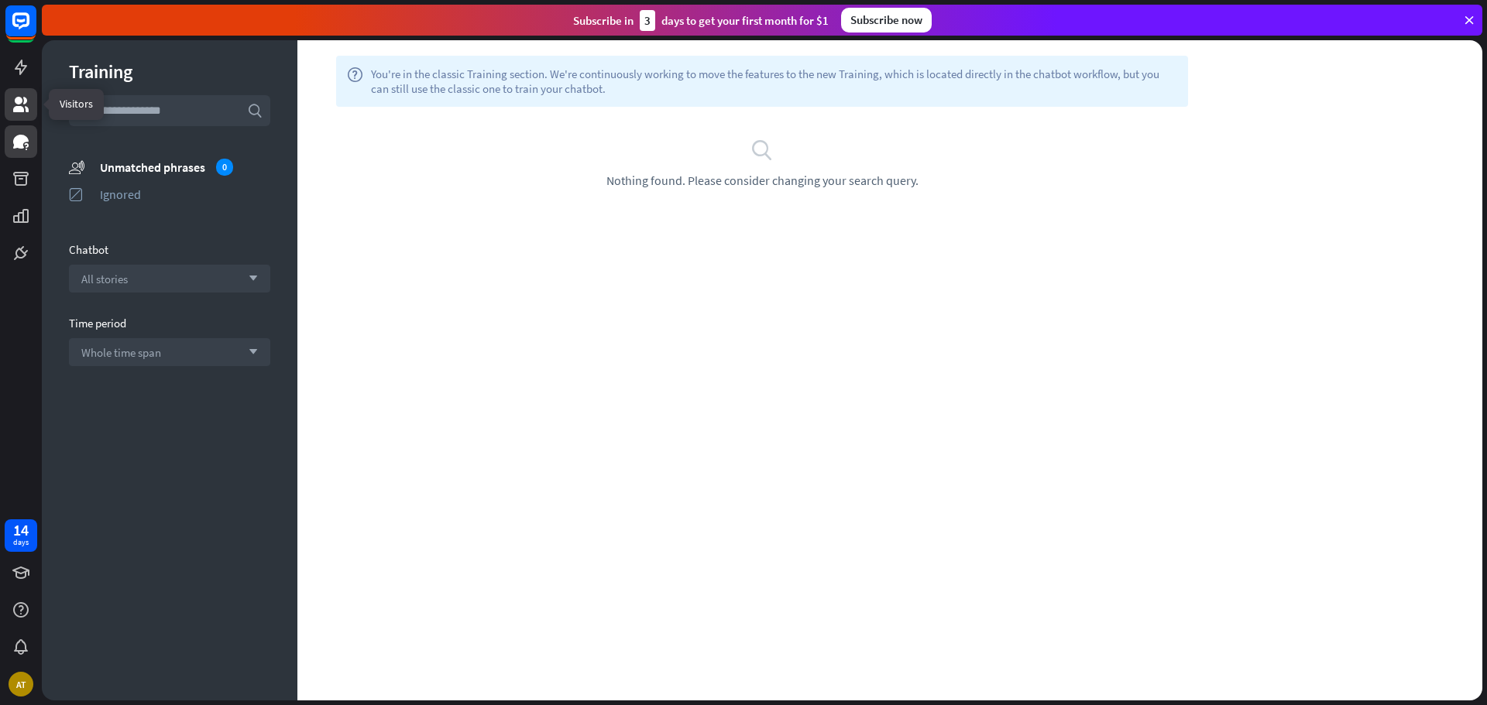
click at [15, 100] on icon at bounding box center [21, 104] width 19 height 19
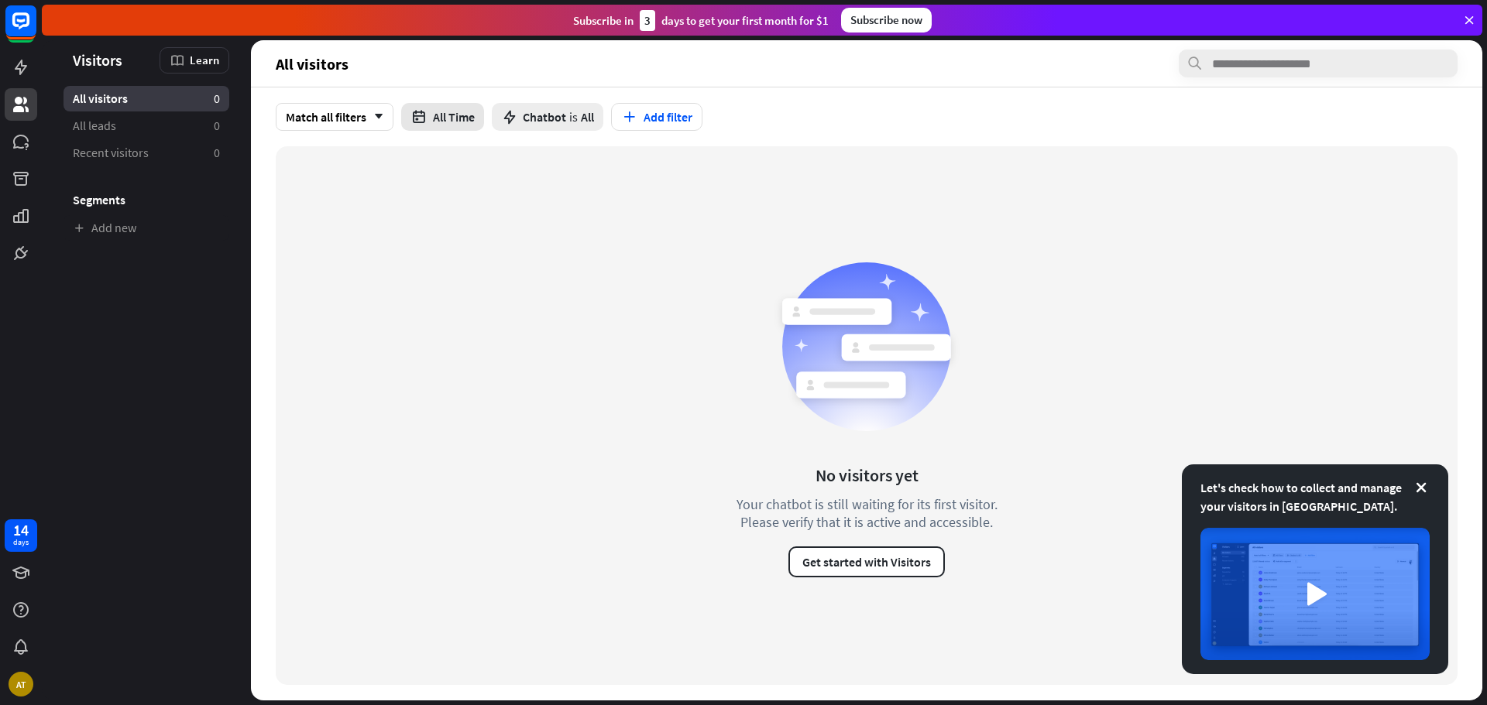
click at [422, 118] on icon "button" at bounding box center [418, 117] width 16 height 16
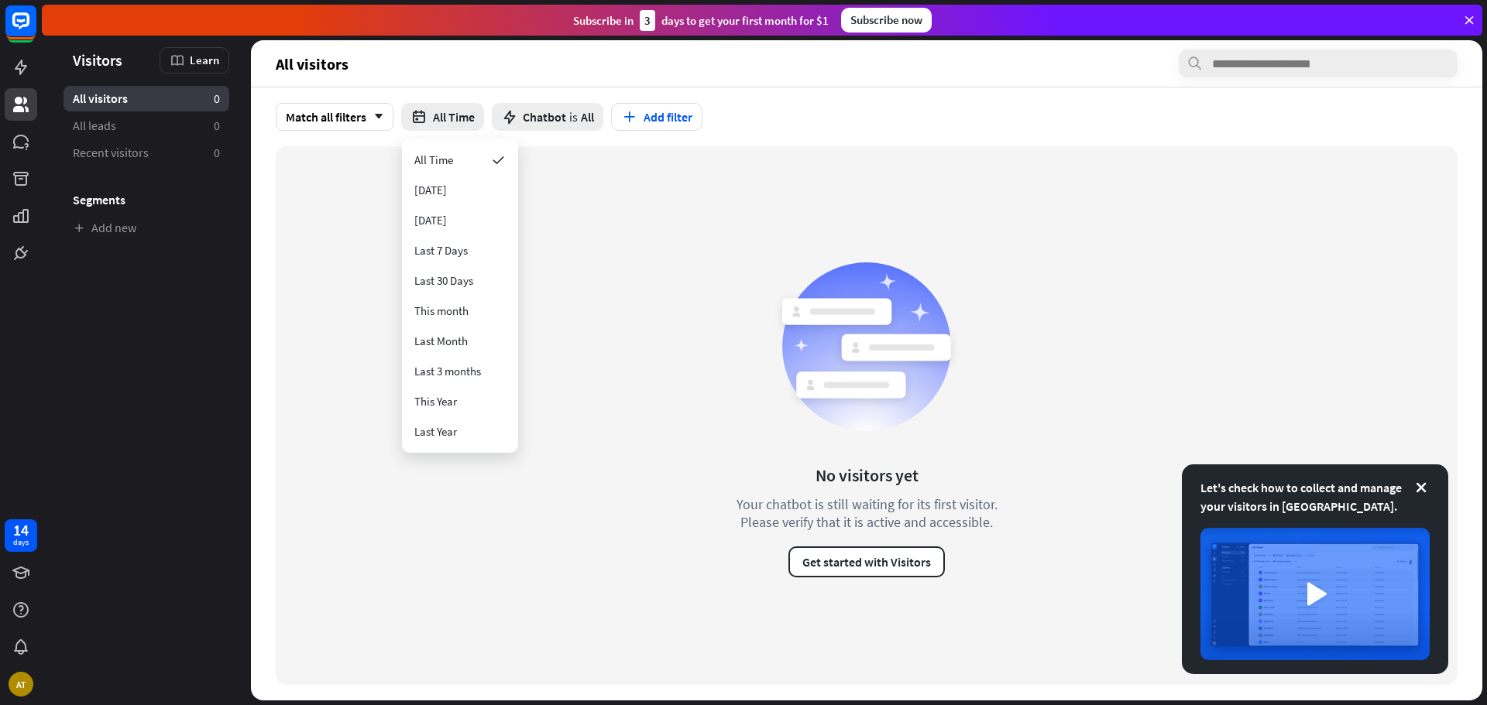
click at [622, 252] on div "No visitors yet Your chatbot is still waiting for its first visitor. Please ver…" at bounding box center [867, 415] width 1182 height 539
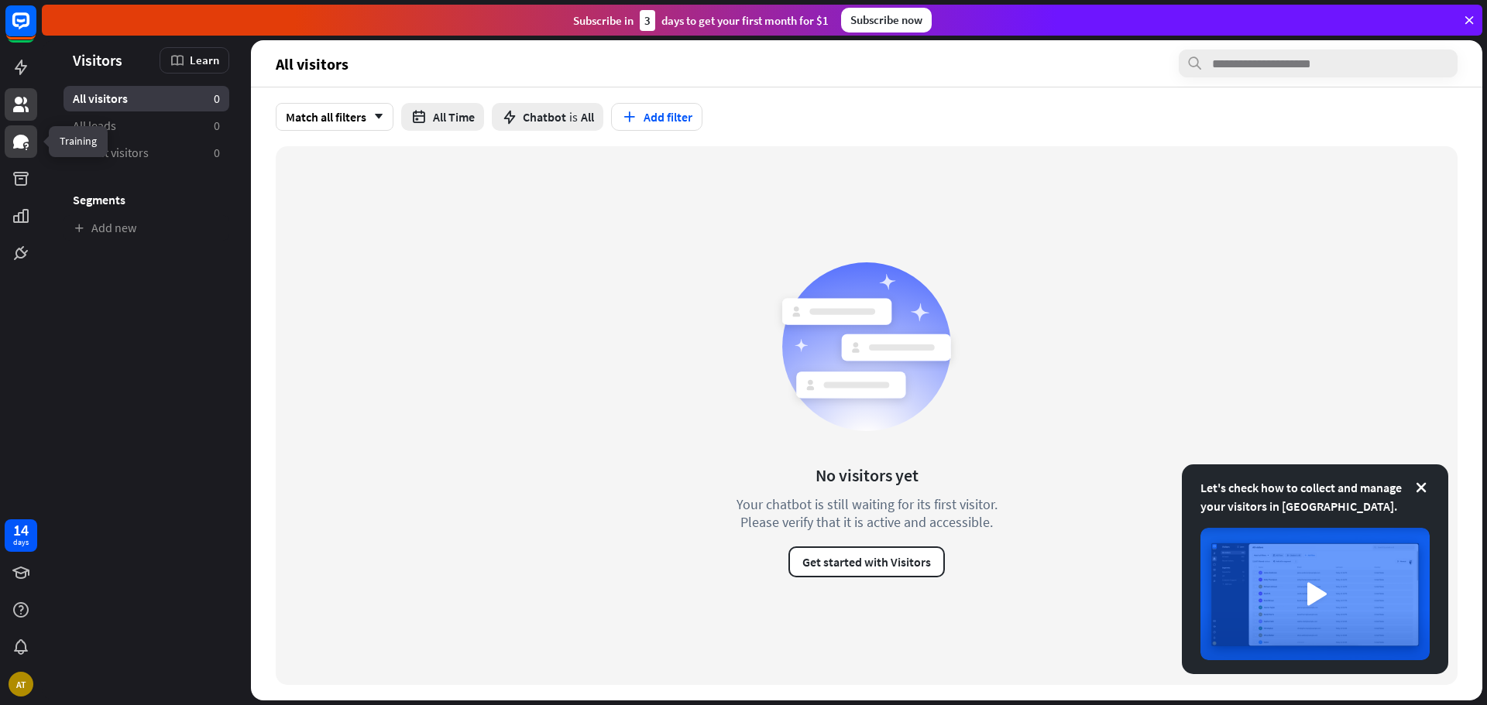
click at [12, 134] on icon at bounding box center [21, 141] width 19 height 19
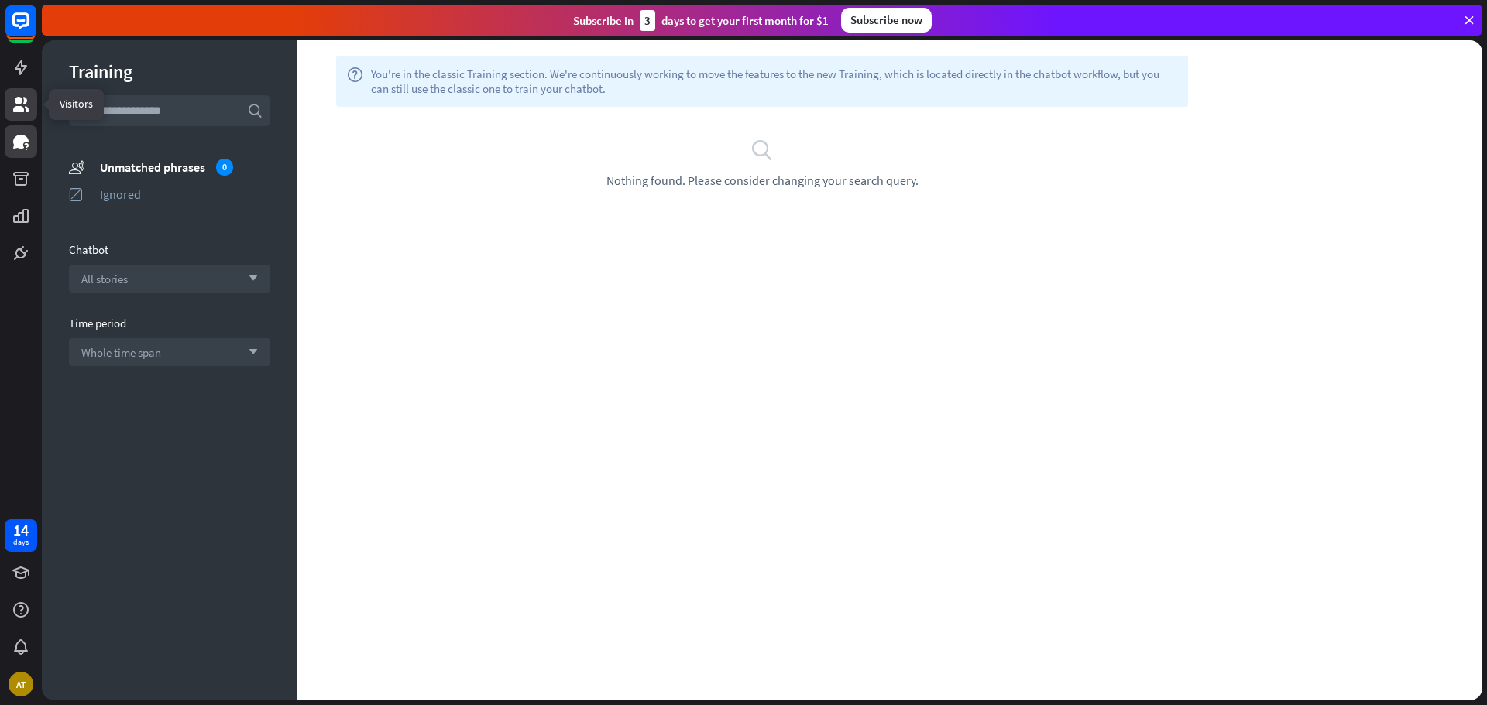
click at [21, 103] on icon at bounding box center [20, 104] width 15 height 15
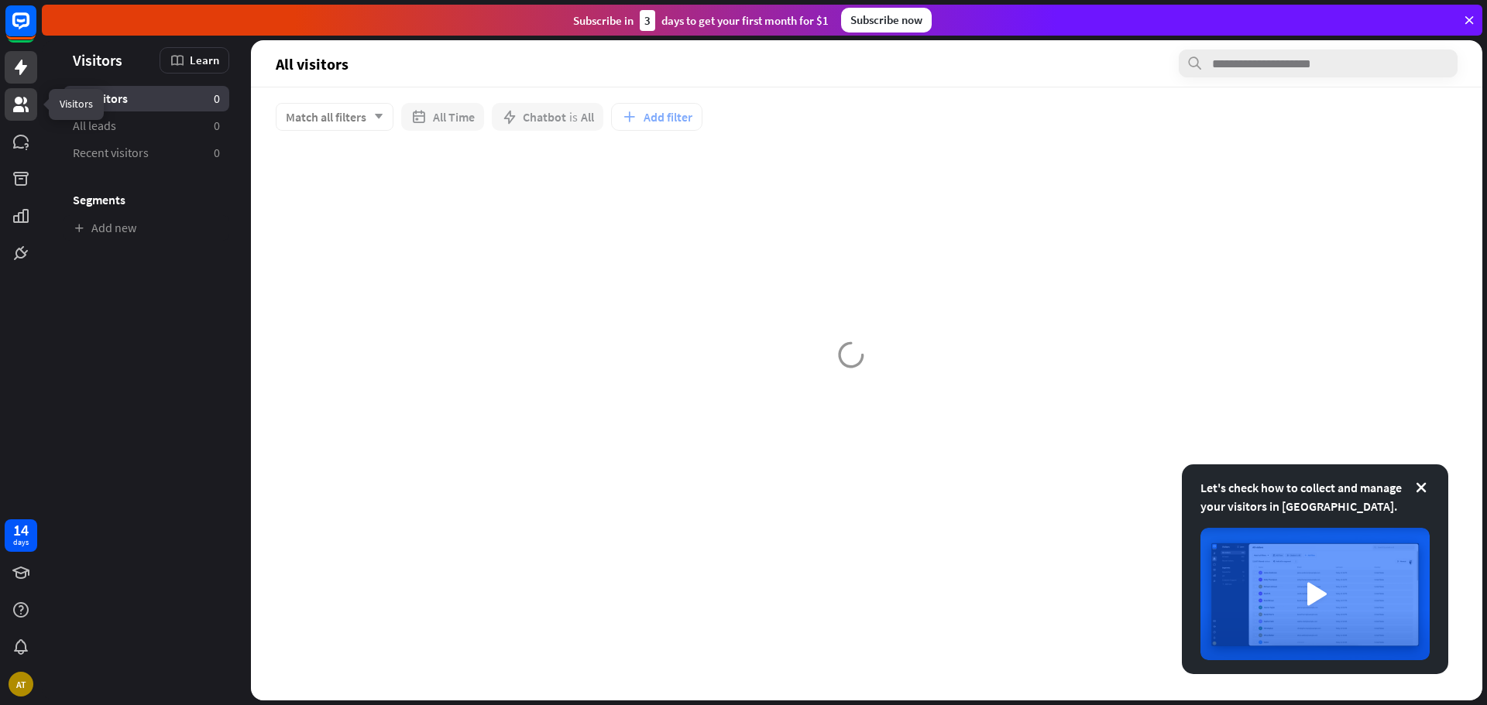
click at [20, 72] on icon at bounding box center [21, 67] width 12 height 15
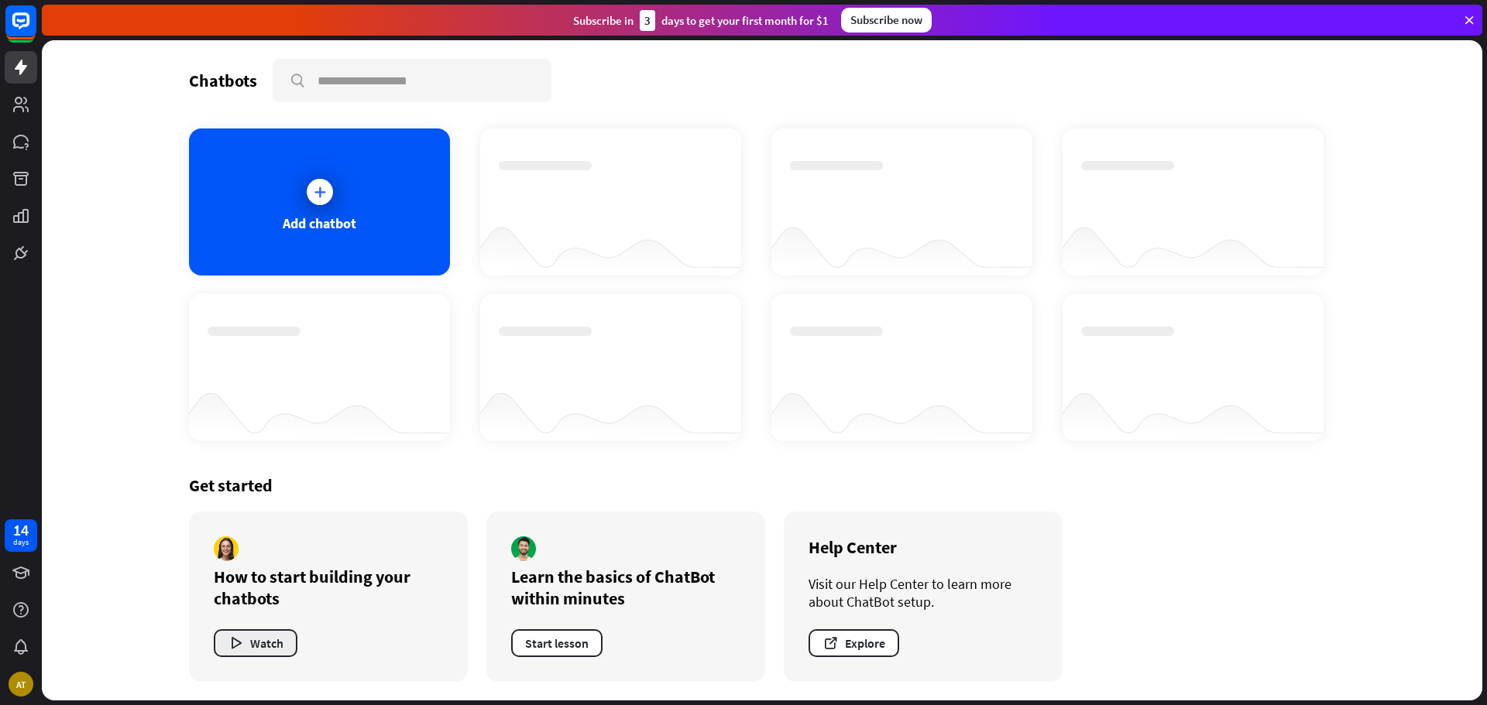
click at [255, 644] on button "Watch" at bounding box center [256, 644] width 84 height 28
click at [1047, 166] on div "close" at bounding box center [743, 352] width 1487 height 705
click at [35, 116] on link at bounding box center [21, 104] width 33 height 33
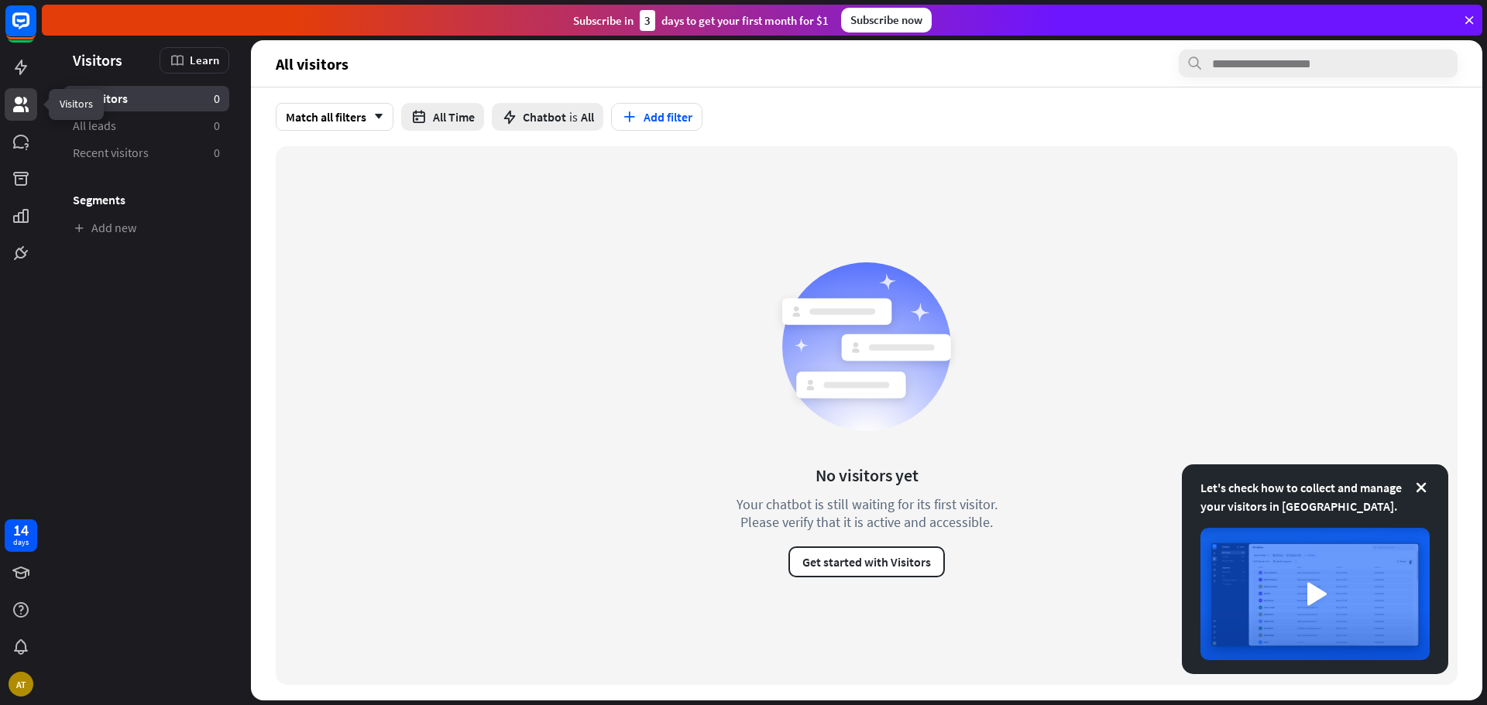
click at [29, 89] on link at bounding box center [21, 104] width 33 height 33
click at [24, 72] on icon at bounding box center [21, 67] width 19 height 19
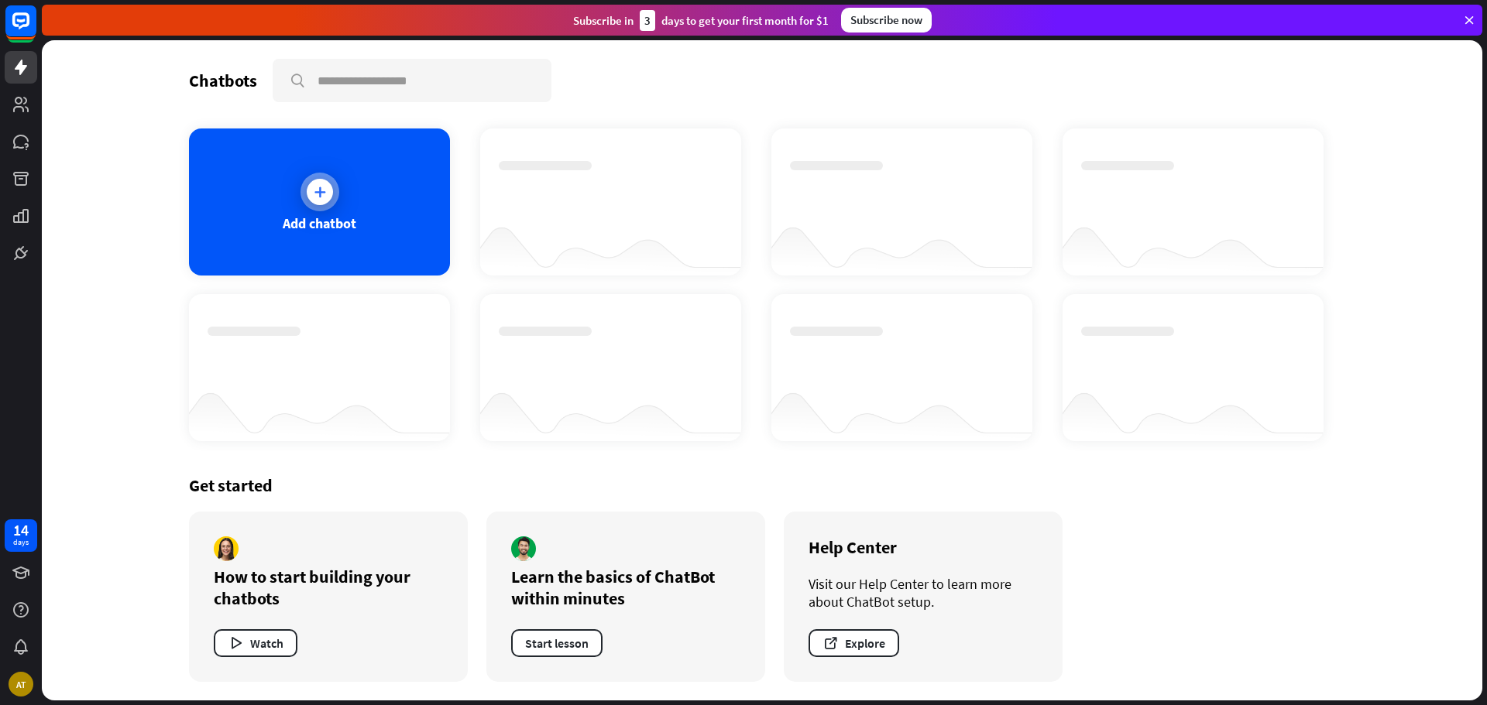
click at [276, 193] on div "Add chatbot" at bounding box center [319, 202] width 261 height 147
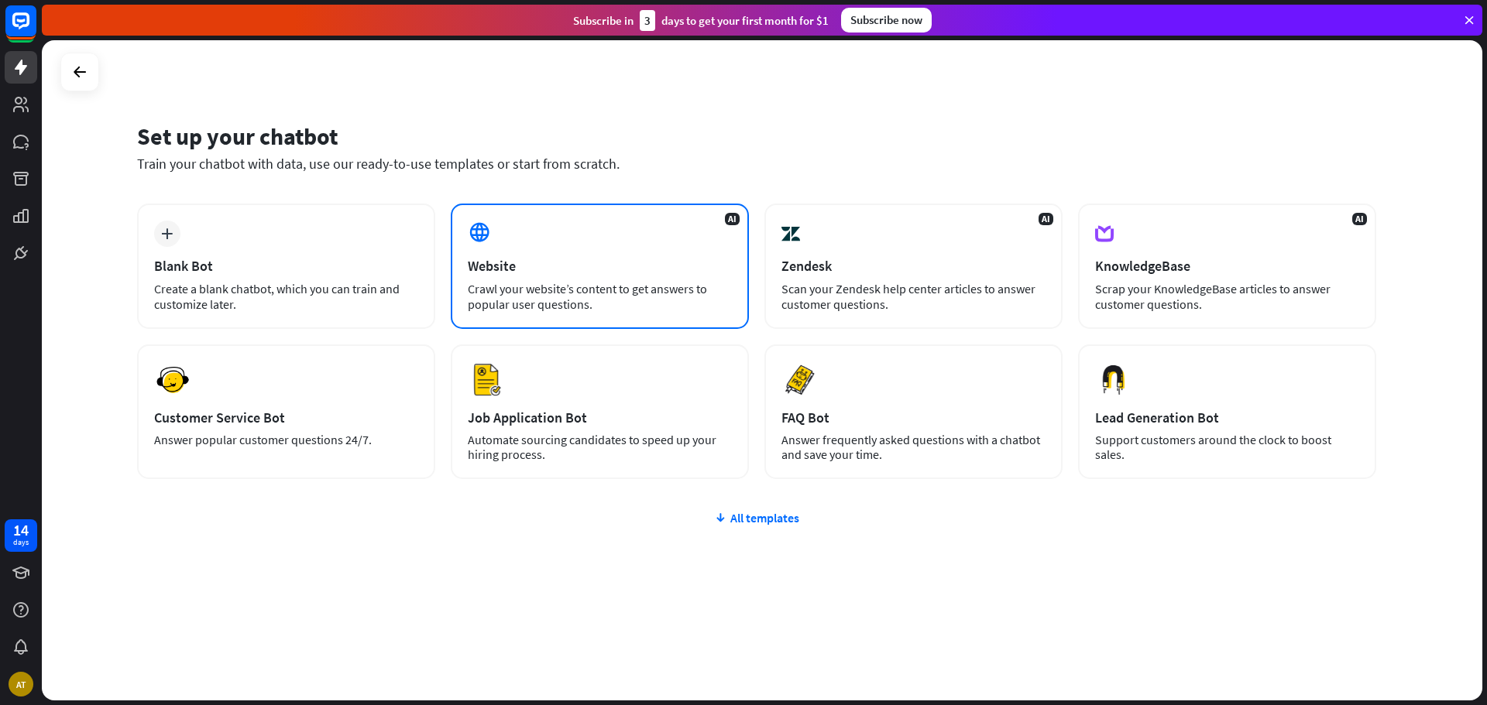
click at [528, 260] on div "Website" at bounding box center [600, 266] width 264 height 18
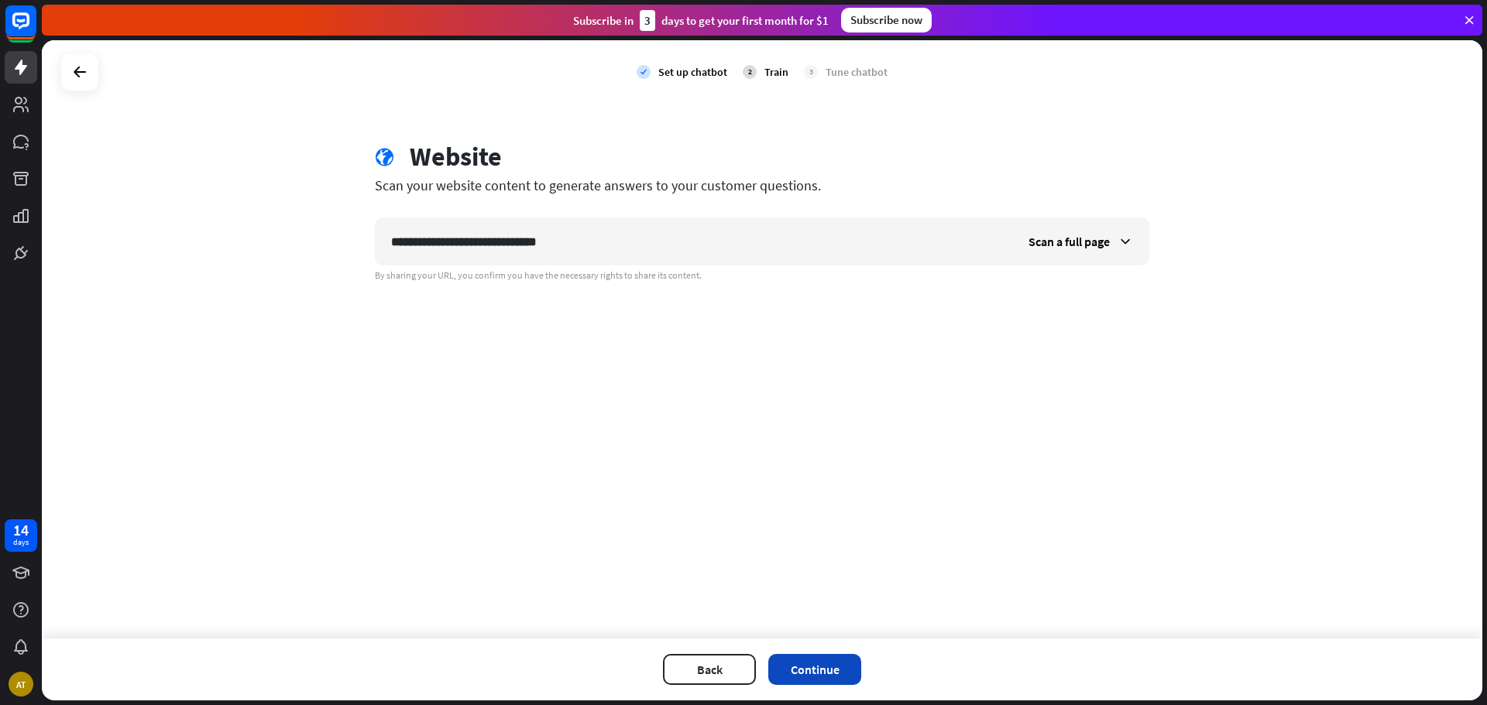
type input "**********"
click at [812, 678] on button "Continue" at bounding box center [814, 669] width 93 height 31
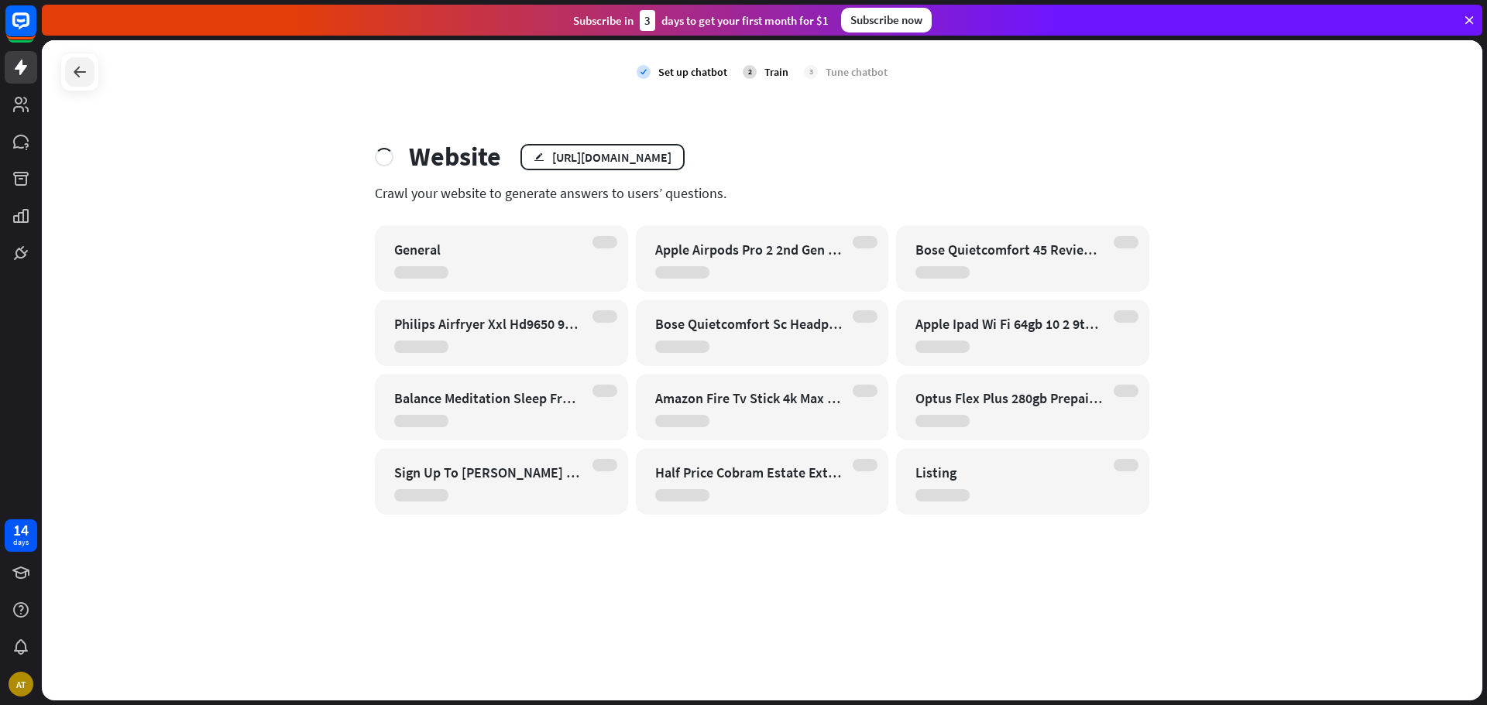
click at [67, 74] on div at bounding box center [79, 71] width 29 height 29
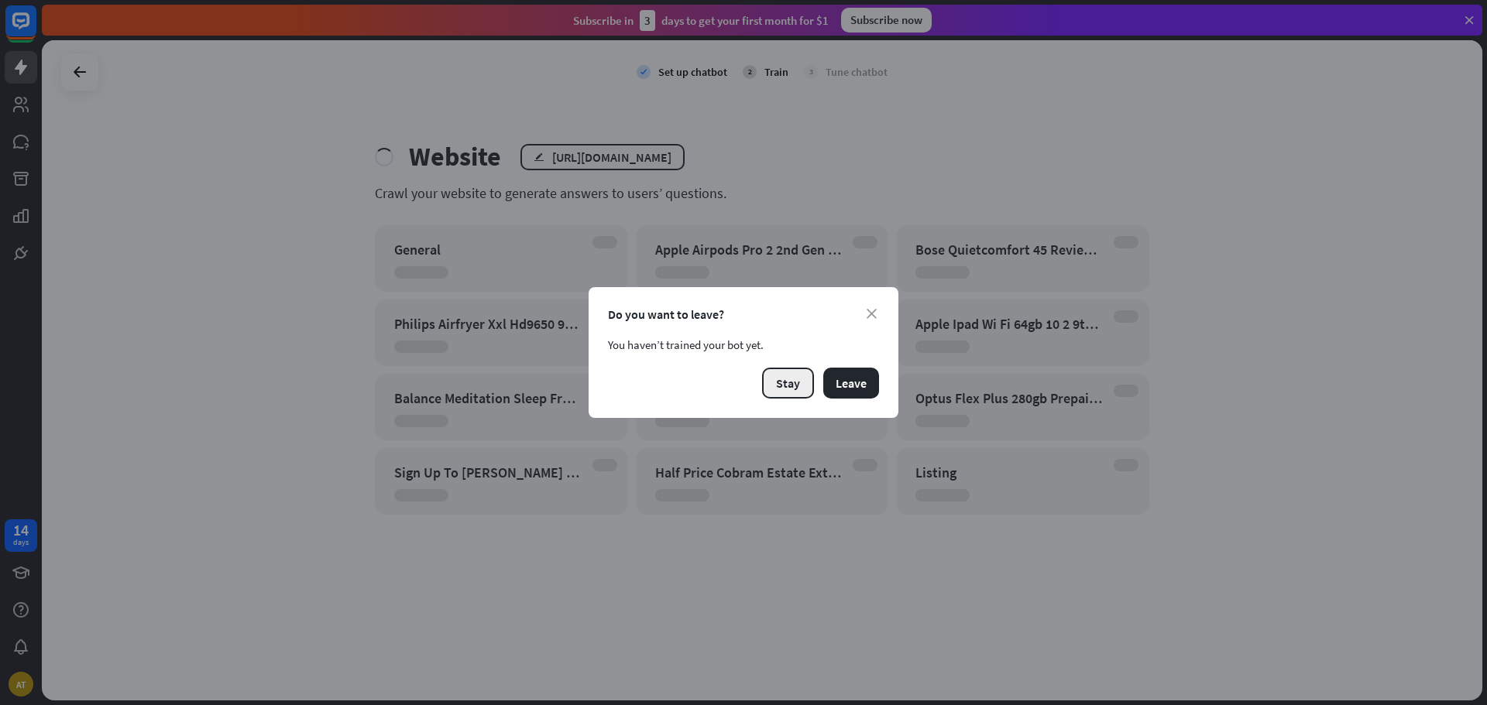
click at [785, 383] on button "Stay" at bounding box center [788, 383] width 52 height 31
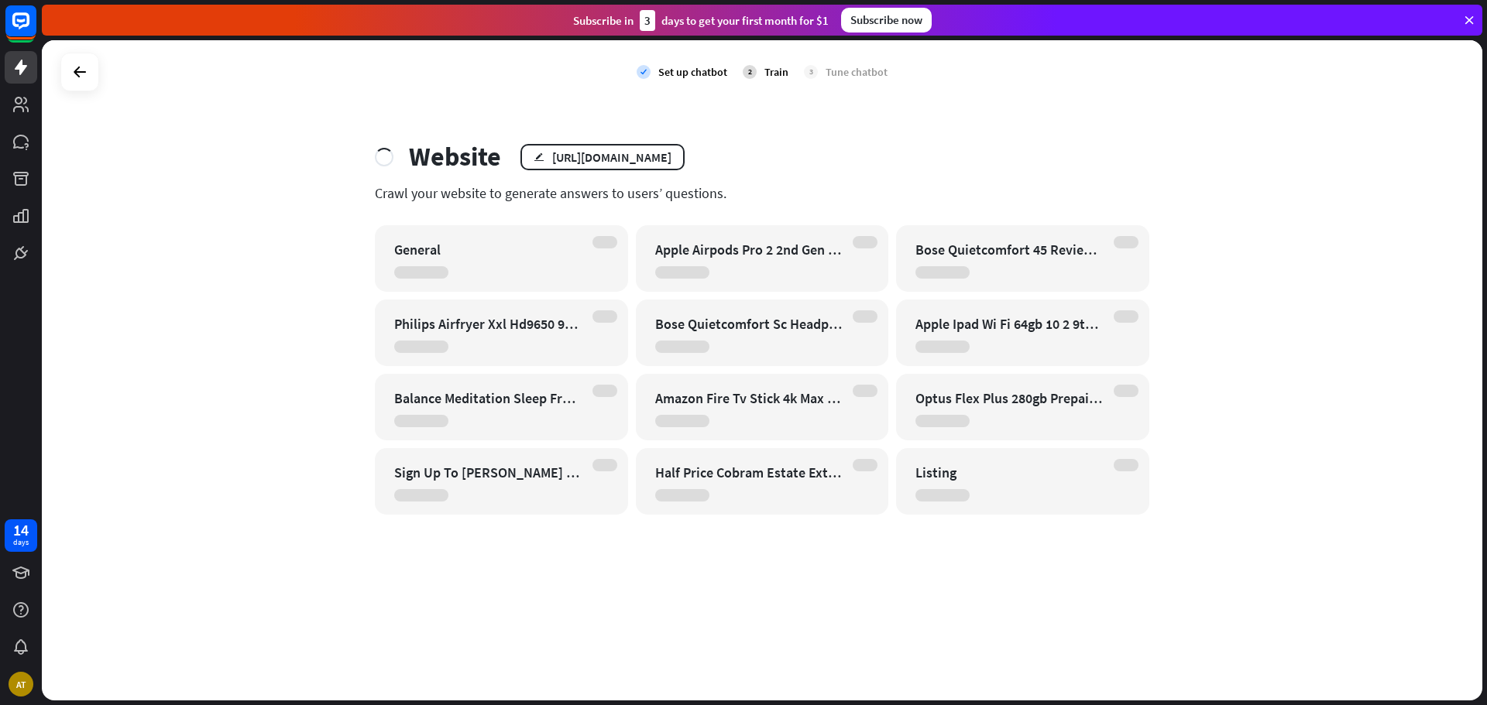
click at [803, 98] on div "check Set up chatbot 2 Train 3 Tune chatbot" at bounding box center [762, 71] width 1440 height 63
